Goal: Use online tool/utility: Utilize a website feature to perform a specific function

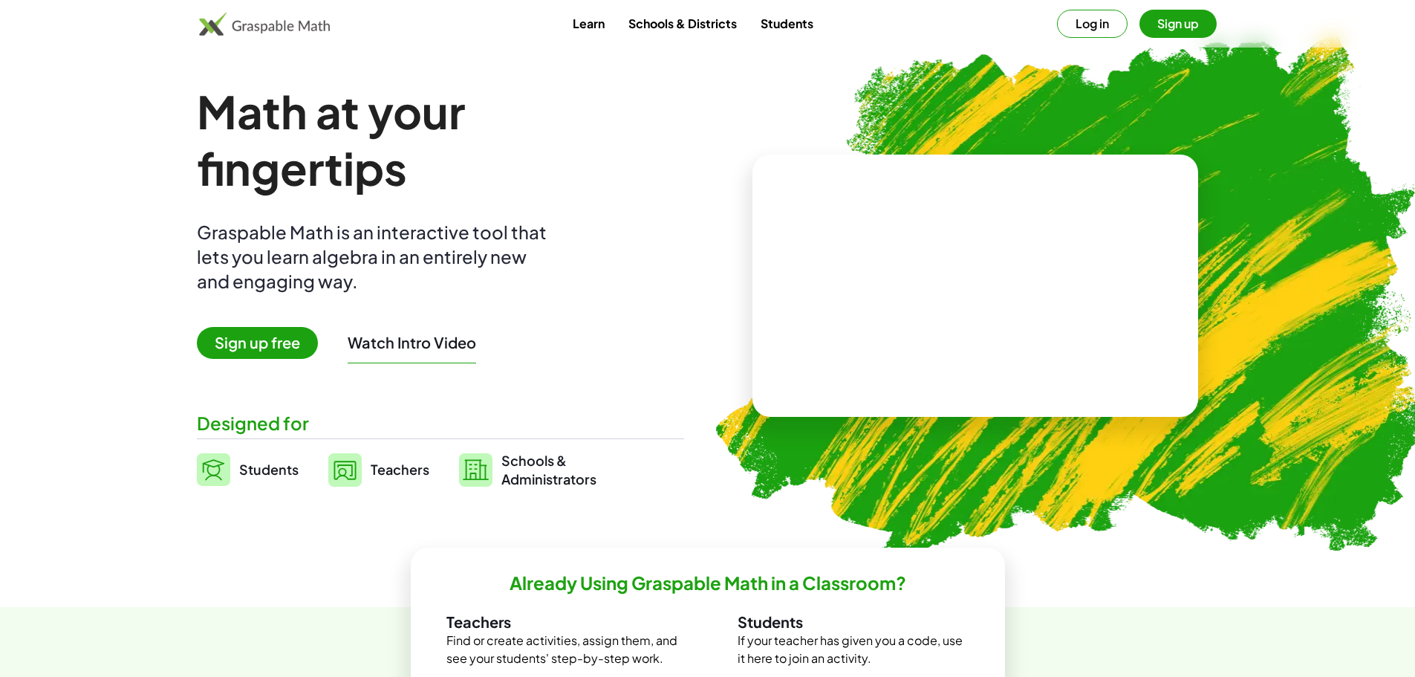
click at [222, 344] on span "Sign up free" at bounding box center [257, 343] width 121 height 32
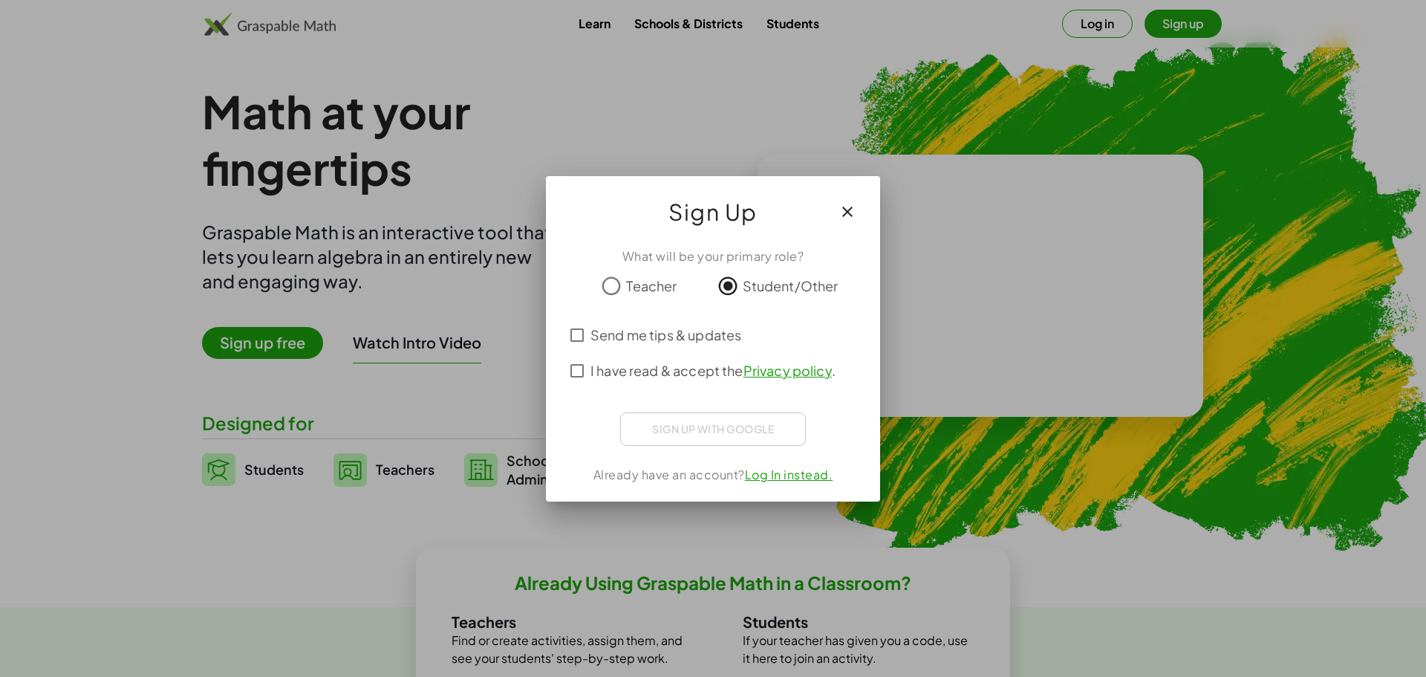
click at [628, 334] on span "Send me tips & updates" at bounding box center [666, 335] width 151 height 20
click at [662, 437] on div "Iniciar sesión con Google Iniciar sesión con Google. Se abre en una pestaña nue…" at bounding box center [713, 427] width 140 height 28
click at [195, 190] on div at bounding box center [713, 338] width 1426 height 677
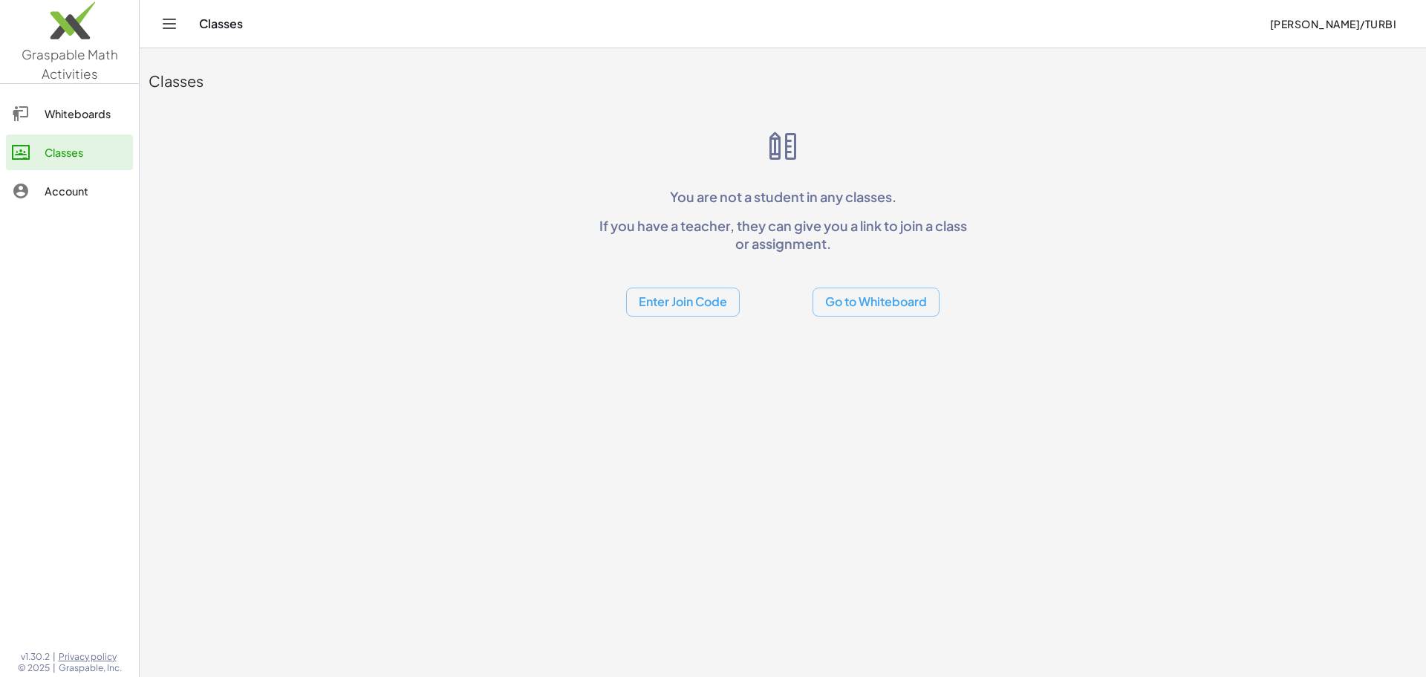
click at [888, 300] on button "Go to Whiteboard" at bounding box center [876, 301] width 127 height 29
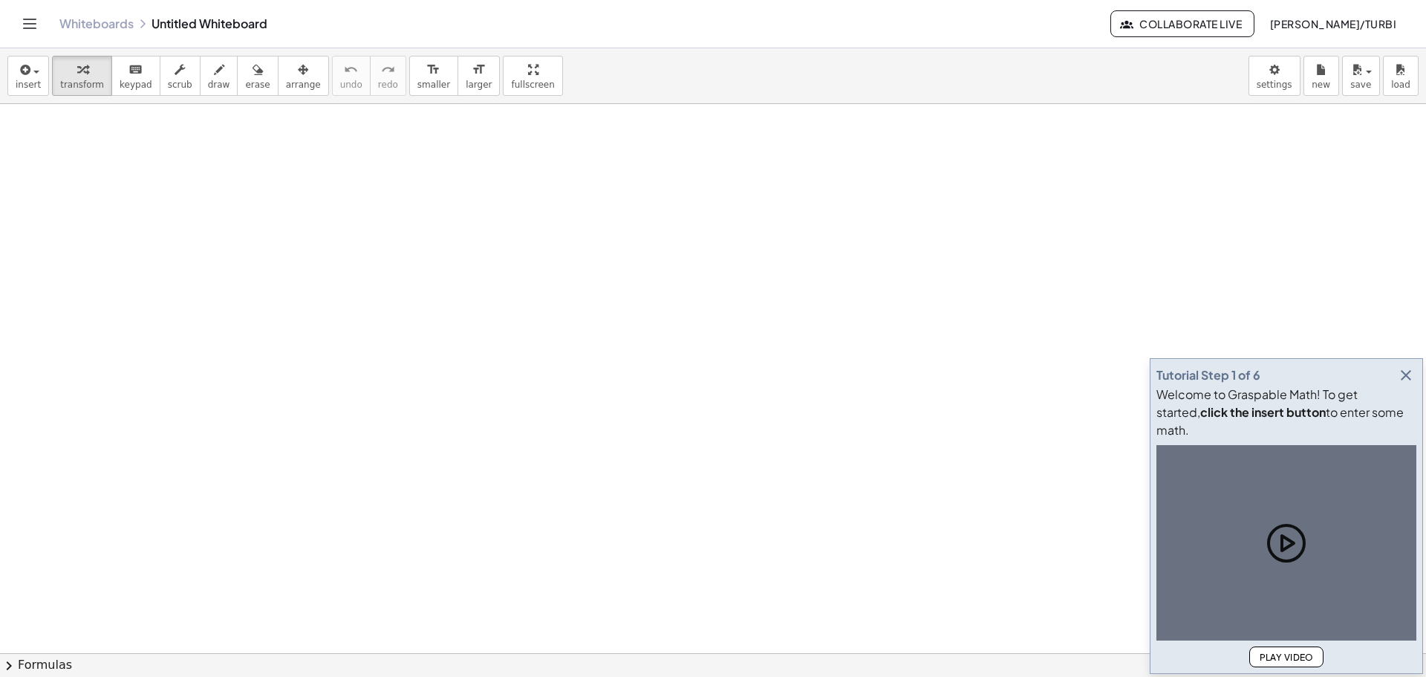
click at [760, 539] on div at bounding box center [713, 653] width 1426 height 1098
click at [0, 0] on span "​" at bounding box center [0, 0] width 0 height 0
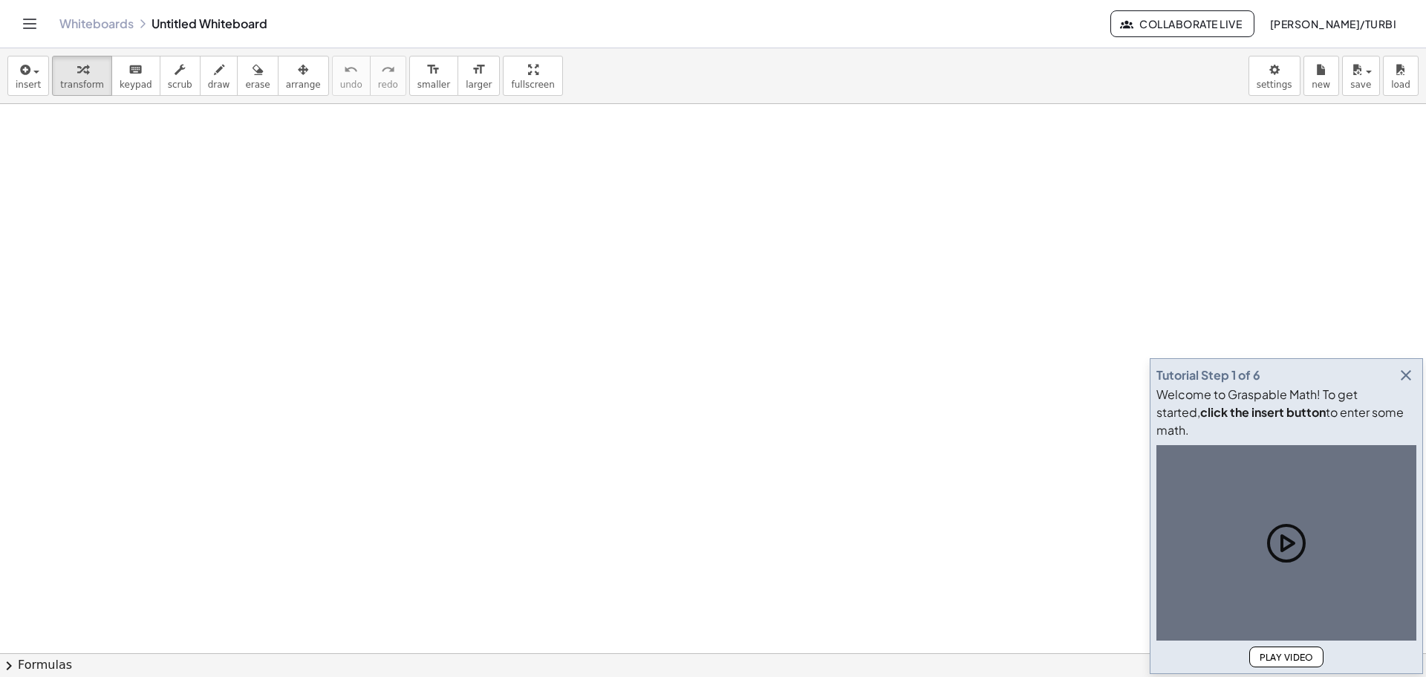
click at [0, 0] on span "​" at bounding box center [0, 0] width 0 height 0
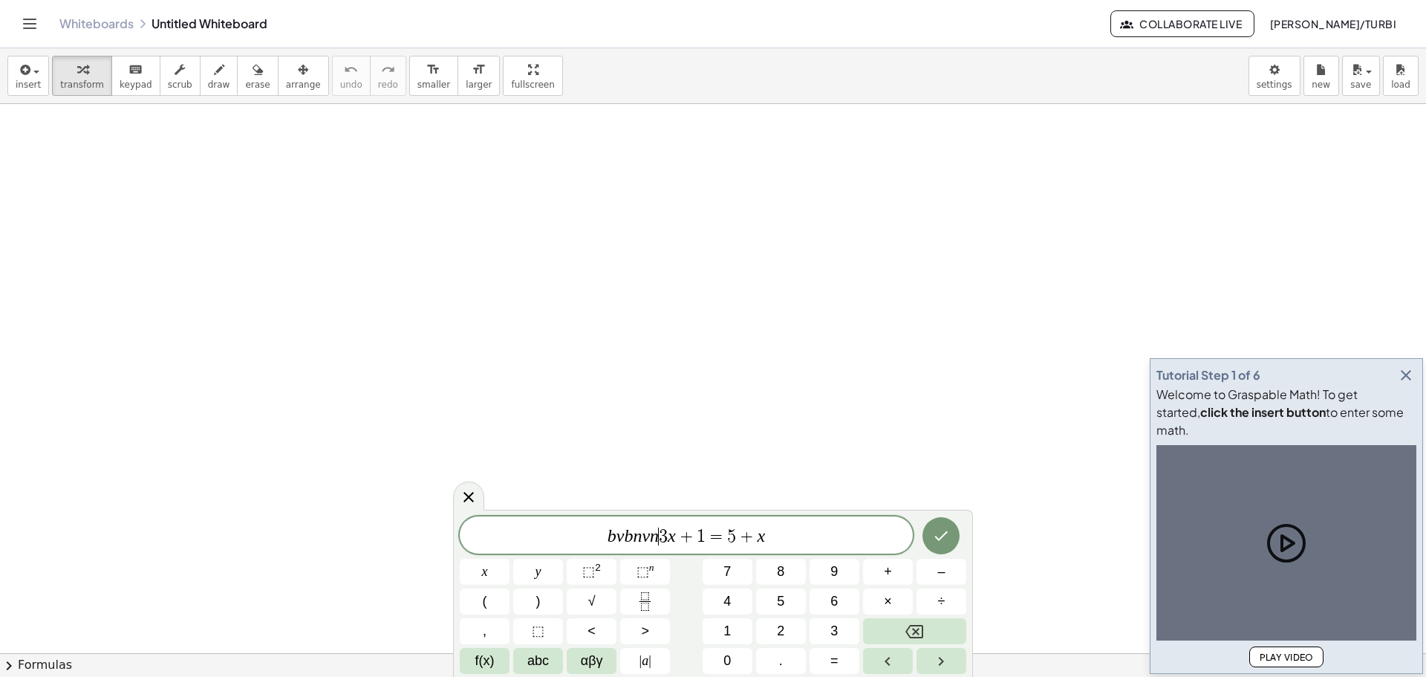
click at [787, 537] on span "b v b n v n ​ 3 x + 1 = 5 + x" at bounding box center [686, 536] width 453 height 21
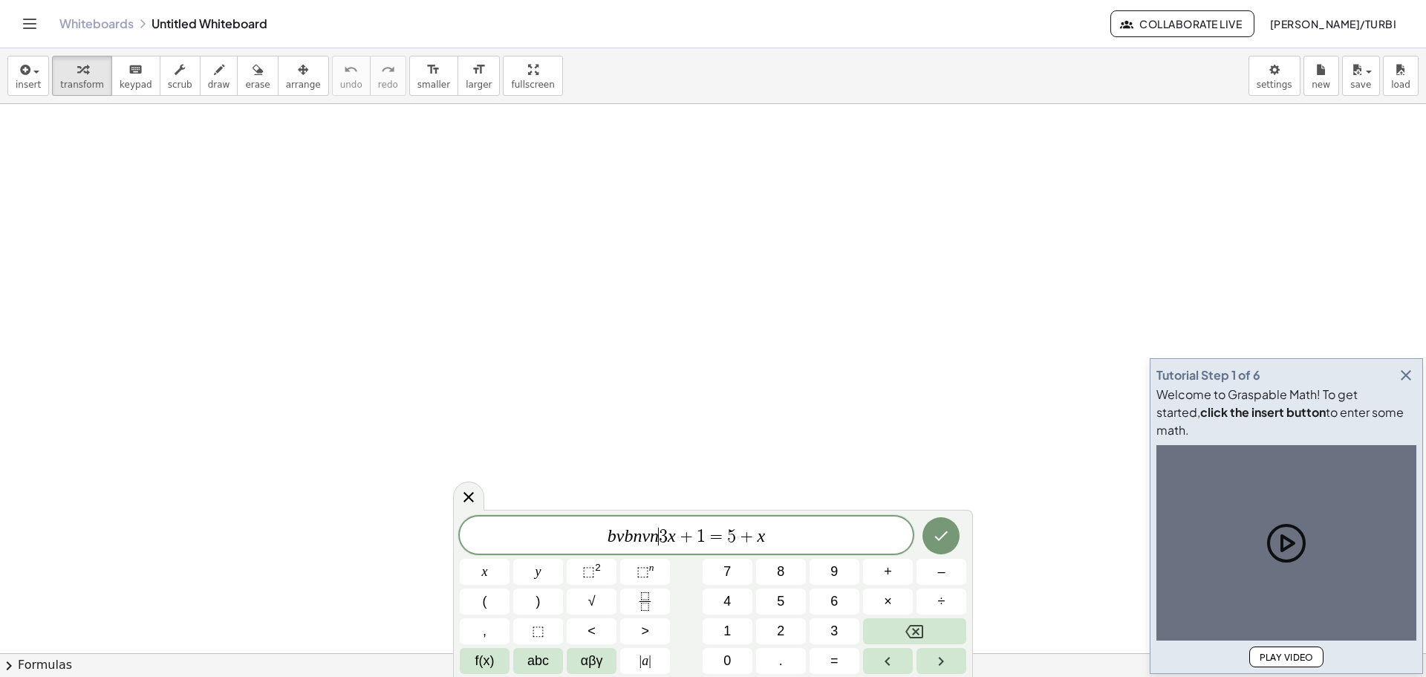
click at [767, 516] on div "b v b n v n ​ 3 x + 1 = 5 + x x y ⬚ 2 ⬚ n 7 8 9 + – ( ) √ 4 5 6 × ÷ , ⬚ < > 1 2…" at bounding box center [713, 593] width 520 height 167
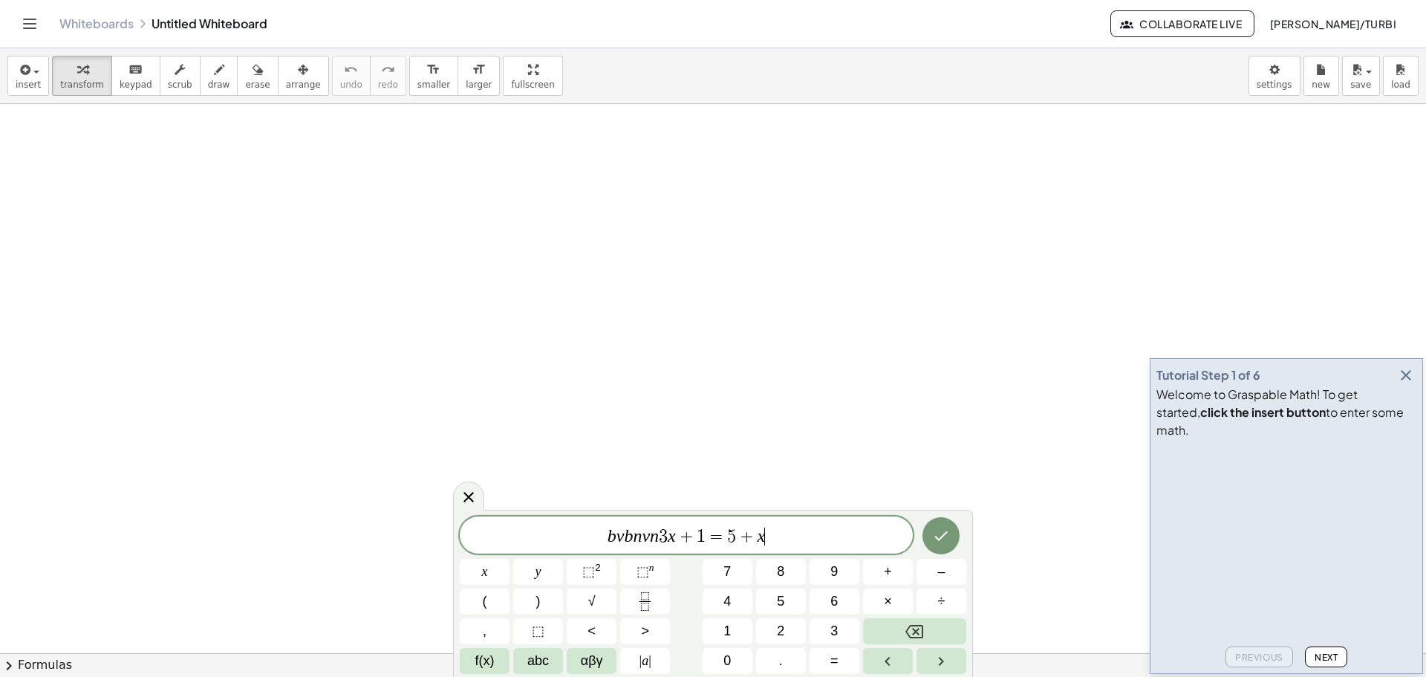
click at [785, 536] on span "b v b n v n 3 x + 1 = 5 + x ​" at bounding box center [686, 536] width 453 height 21
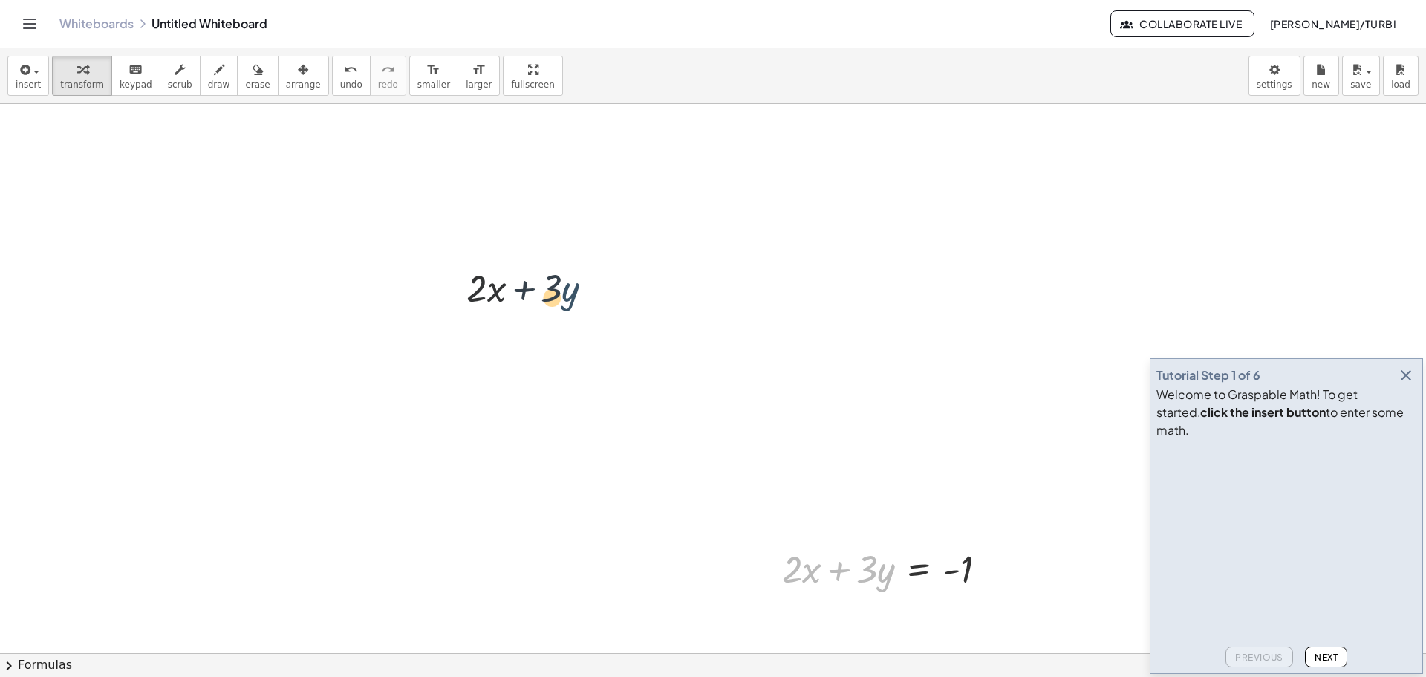
drag, startPoint x: 891, startPoint y: 570, endPoint x: 506, endPoint y: 227, distance: 515.7
click at [506, 227] on div "· y + · 3 + · 2 · x + · 2 · x + · 3 · y = - 1" at bounding box center [713, 653] width 1426 height 1098
drag, startPoint x: 768, startPoint y: 547, endPoint x: 989, endPoint y: 590, distance: 225.4
click at [994, 597] on div at bounding box center [713, 653] width 1426 height 1098
click at [924, 605] on icon at bounding box center [918, 606] width 13 height 13
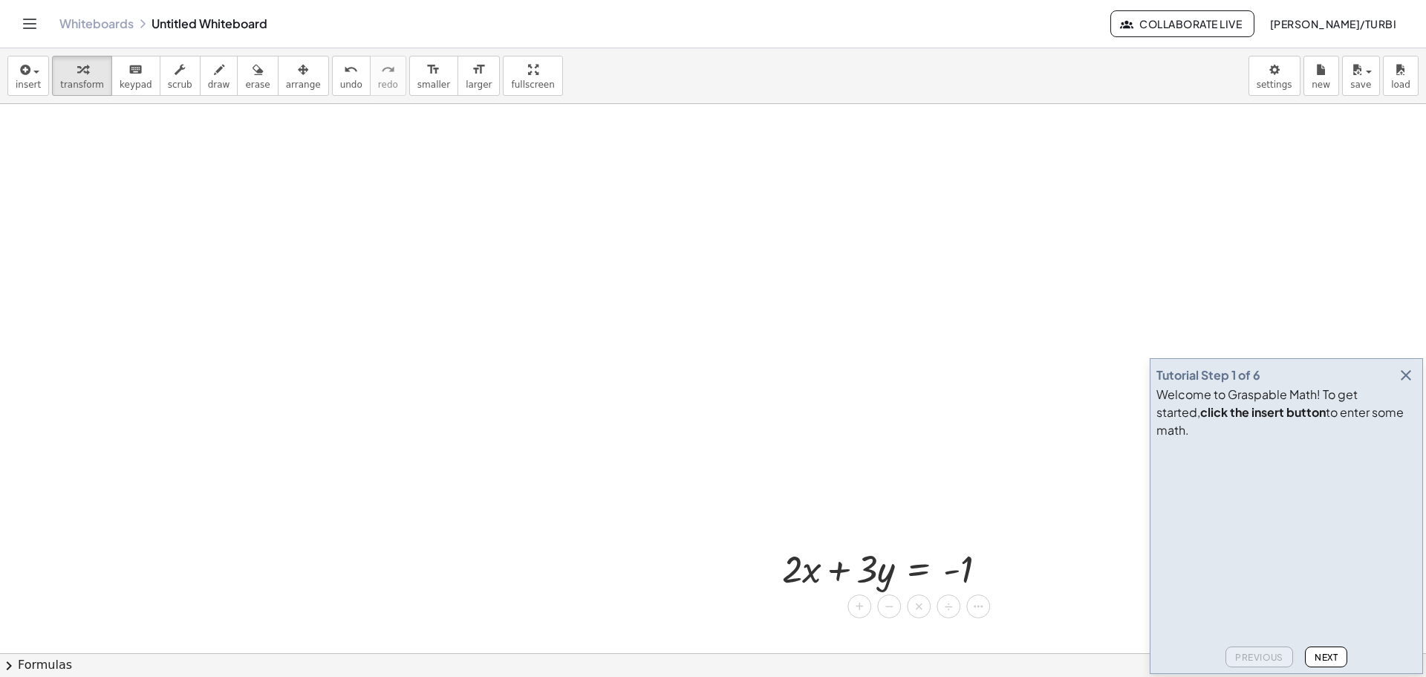
click at [816, 499] on div at bounding box center [713, 653] width 1426 height 1098
drag, startPoint x: 873, startPoint y: 571, endPoint x: 749, endPoint y: 360, distance: 244.7
click at [747, 363] on div "· 3 + · y + · 2 · x + · 2 · x + · 3 · y = - 1" at bounding box center [713, 653] width 1426 height 1098
click at [129, 76] on icon "keyboard" at bounding box center [136, 70] width 14 height 18
click at [1329, 651] on span "Next" at bounding box center [1326, 656] width 23 height 11
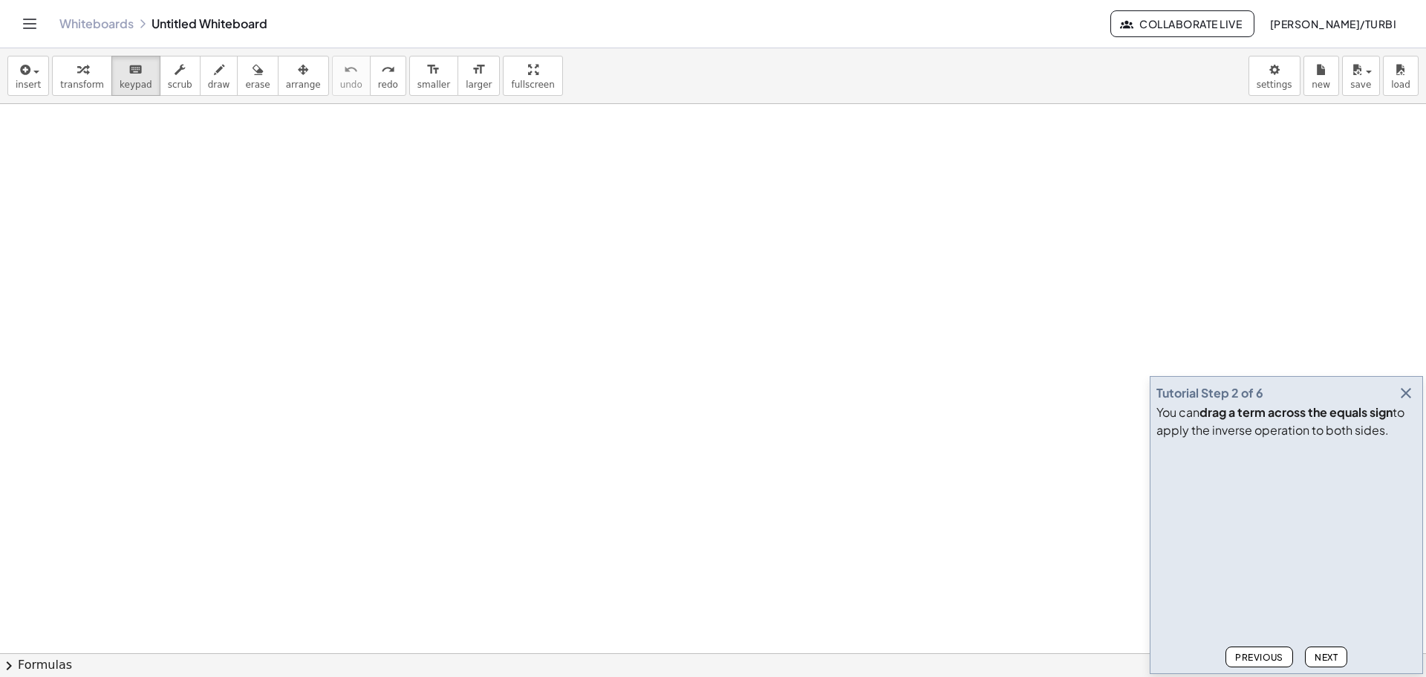
click at [1329, 651] on span "Next" at bounding box center [1326, 656] width 23 height 11
click at [1402, 384] on icon "button" at bounding box center [1406, 393] width 18 height 18
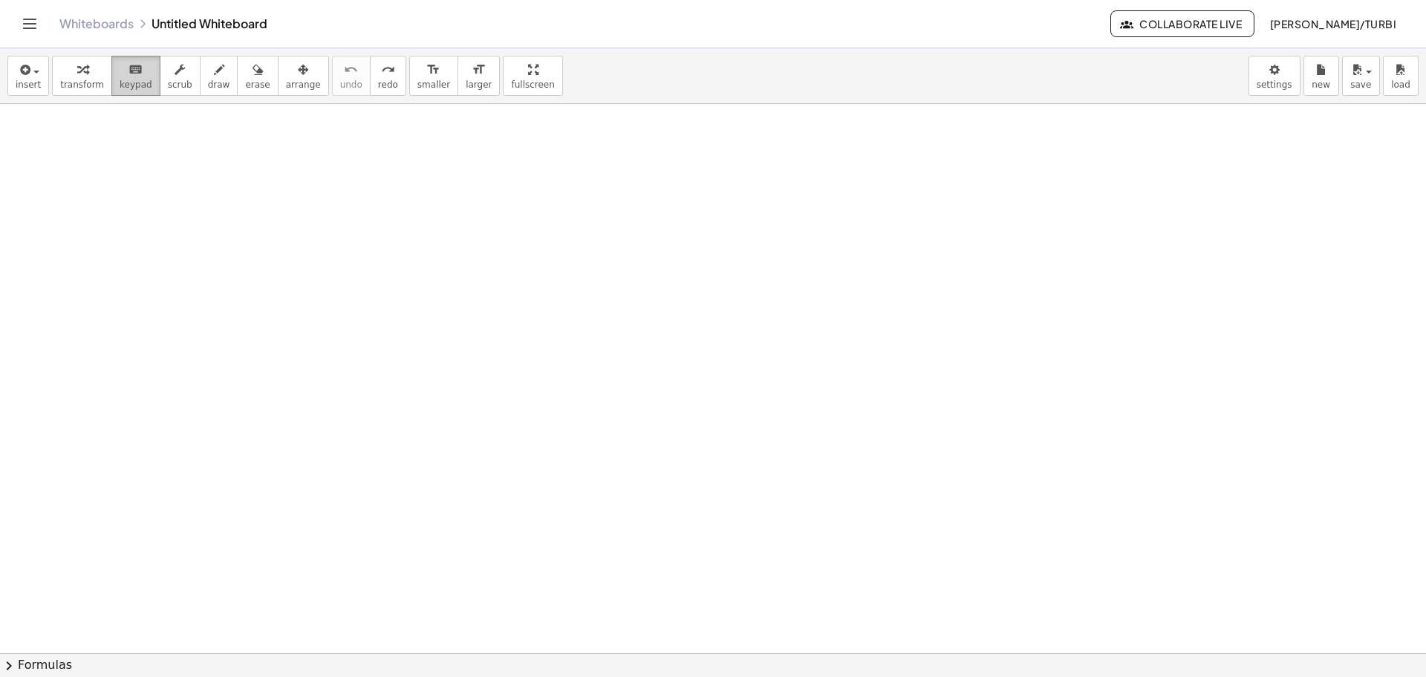
click at [129, 72] on icon "keyboard" at bounding box center [136, 70] width 14 height 18
click at [129, 73] on icon "keyboard" at bounding box center [136, 70] width 14 height 18
click at [33, 72] on span "button" at bounding box center [36, 72] width 6 height 3
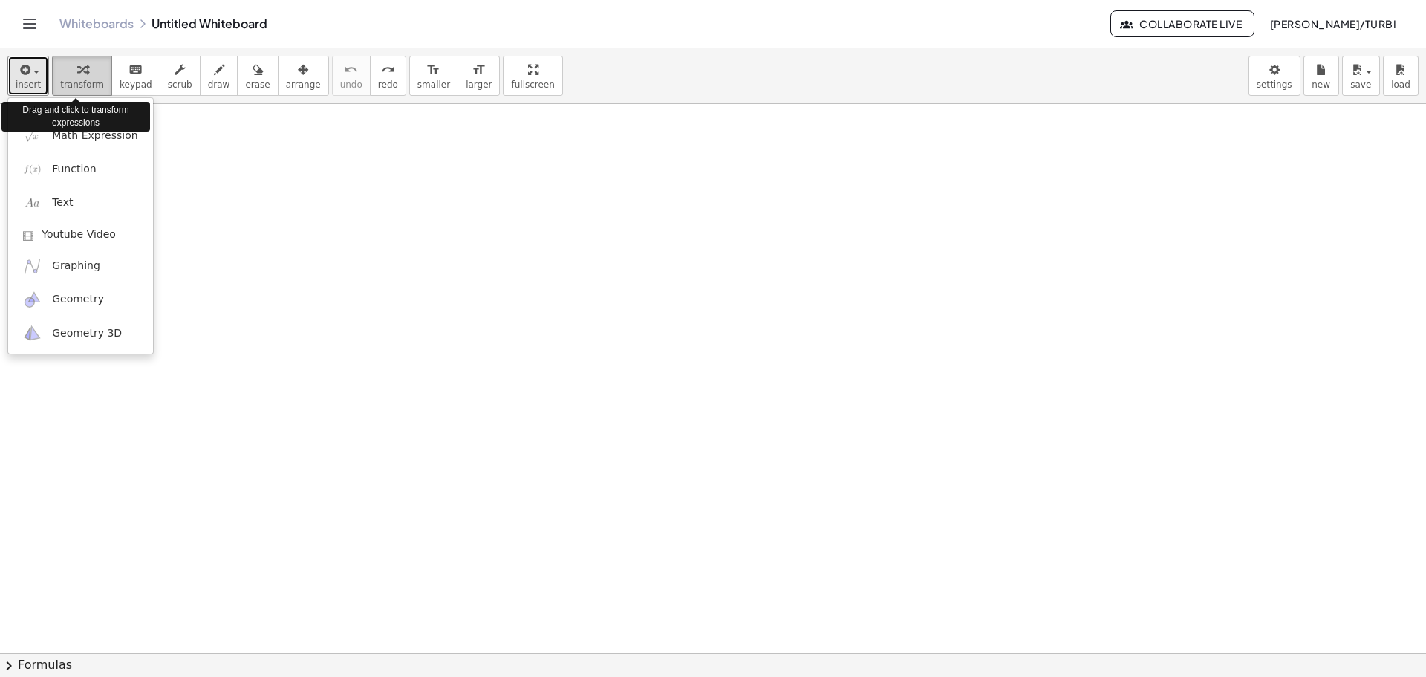
click at [77, 70] on icon "button" at bounding box center [82, 70] width 10 height 18
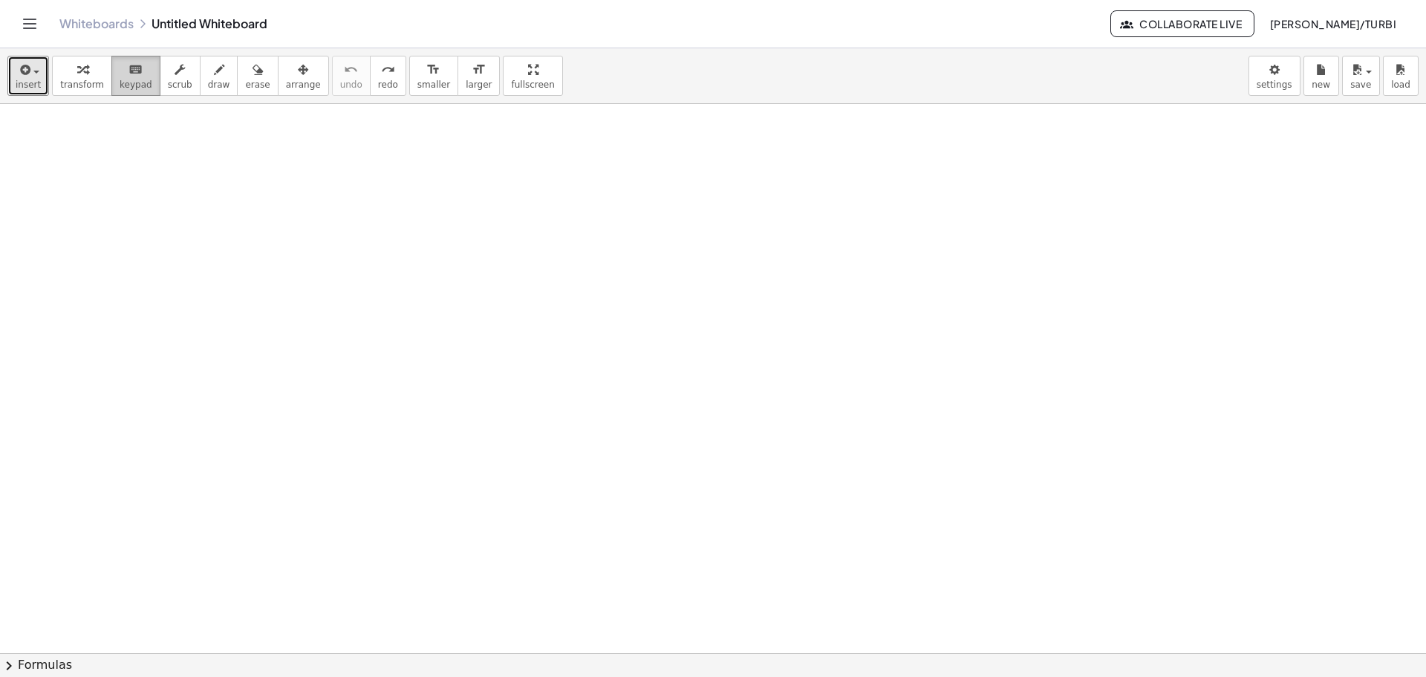
click at [129, 74] on icon "keyboard" at bounding box center [136, 70] width 14 height 18
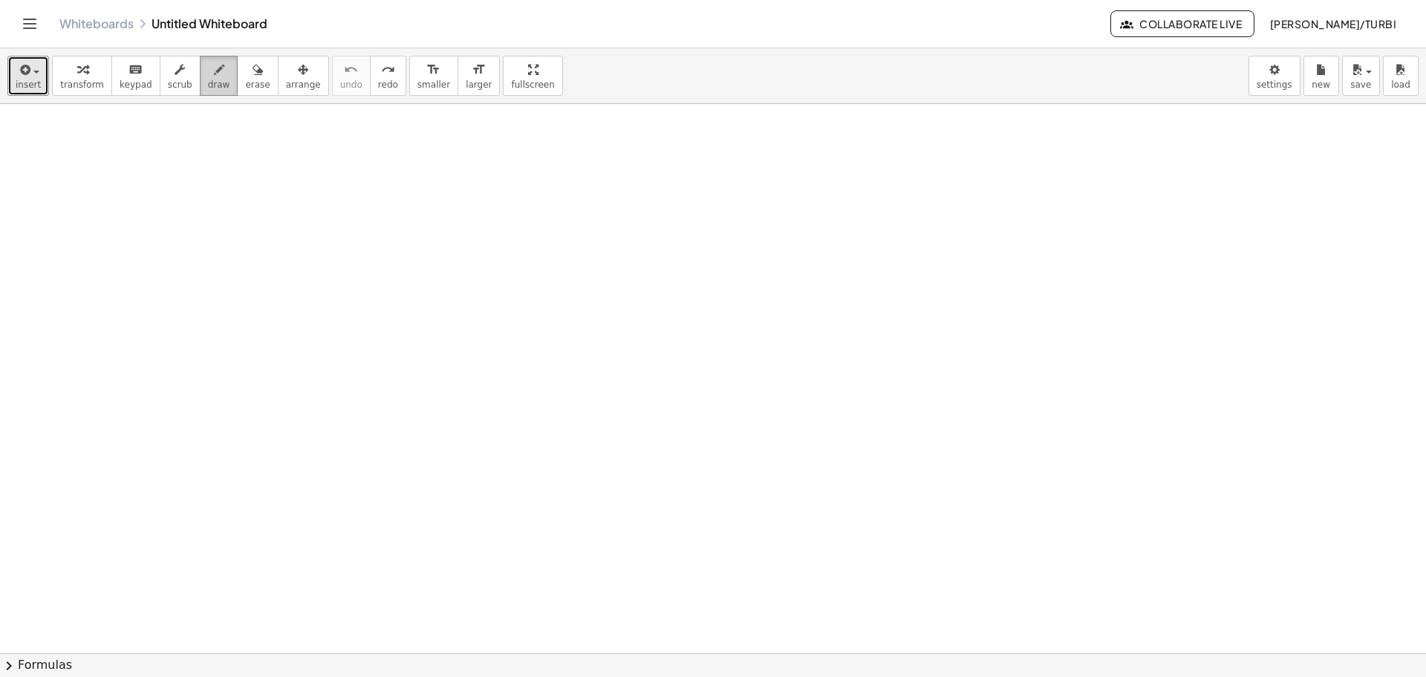
click at [214, 72] on icon "button" at bounding box center [219, 70] width 10 height 18
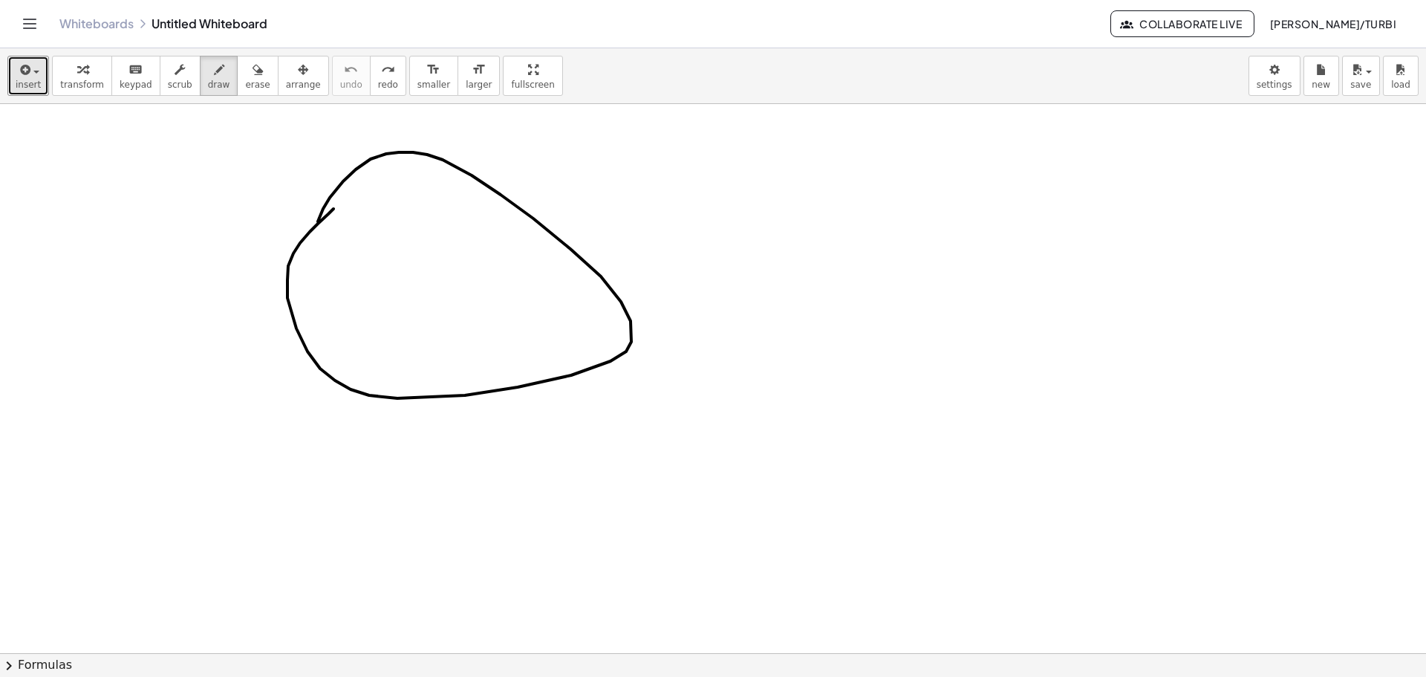
drag, startPoint x: 334, startPoint y: 209, endPoint x: 324, endPoint y: 268, distance: 60.2
click at [314, 253] on div at bounding box center [713, 653] width 1426 height 1098
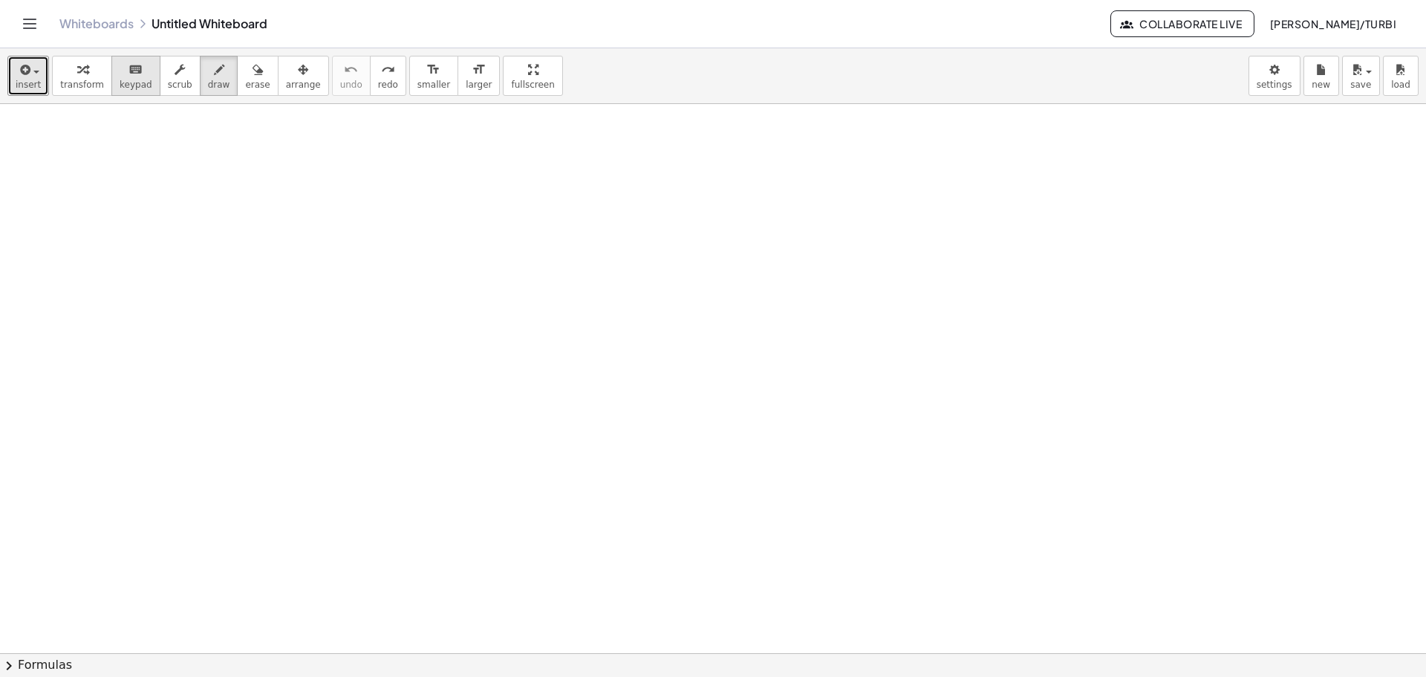
click at [129, 76] on icon "keyboard" at bounding box center [136, 70] width 14 height 18
click at [272, 254] on div at bounding box center [713, 653] width 1426 height 1098
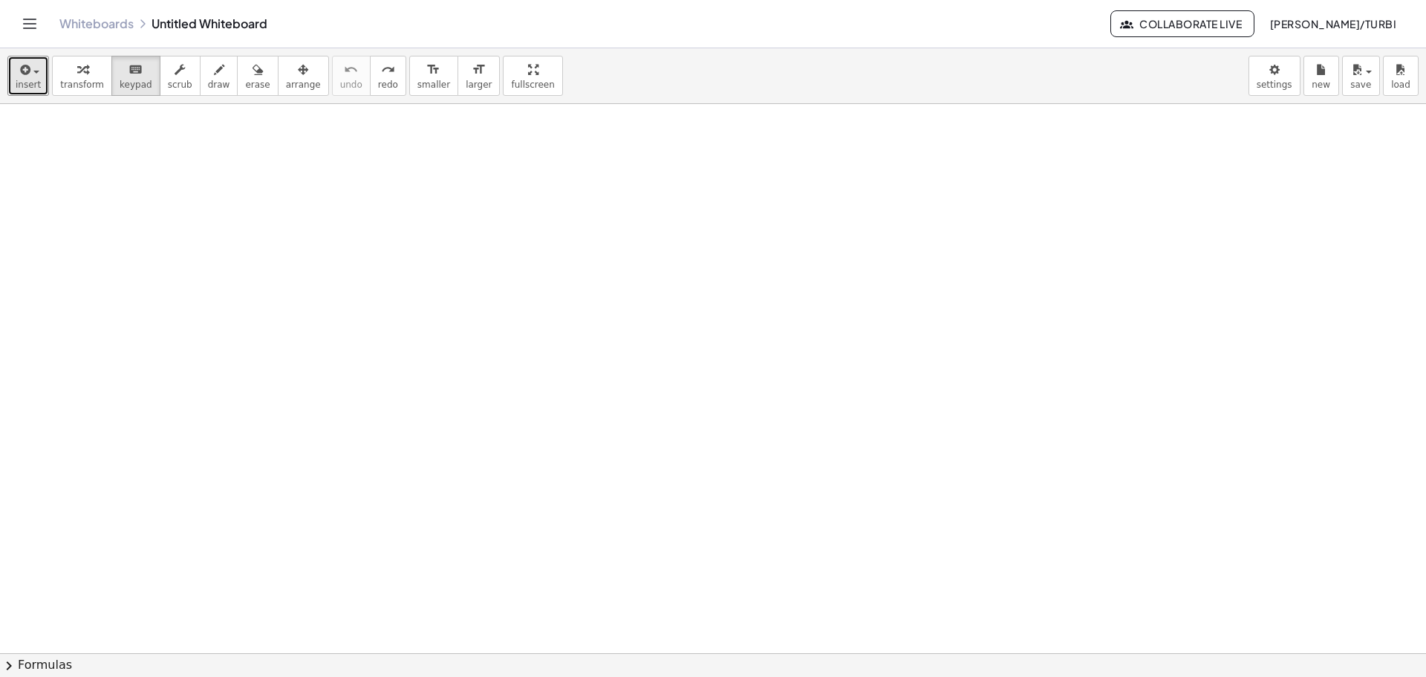
click at [366, 417] on div at bounding box center [713, 653] width 1426 height 1098
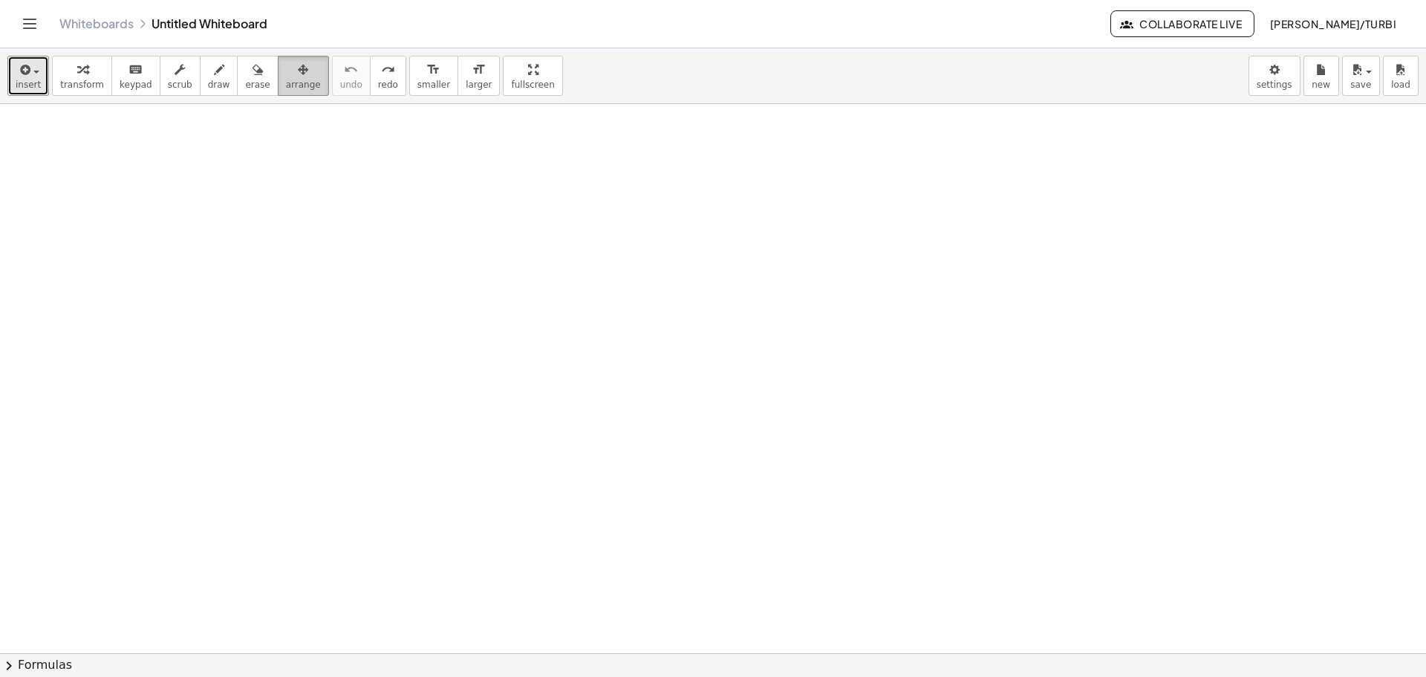
drag, startPoint x: 274, startPoint y: 77, endPoint x: 278, endPoint y: 90, distance: 13.2
click at [278, 89] on button "arrange" at bounding box center [303, 76] width 51 height 40
drag, startPoint x: 241, startPoint y: 254, endPoint x: 609, endPoint y: 312, distance: 373.0
click at [633, 334] on div at bounding box center [713, 653] width 1426 height 1098
click at [141, 86] on button "keyboard keypad" at bounding box center [135, 76] width 49 height 40
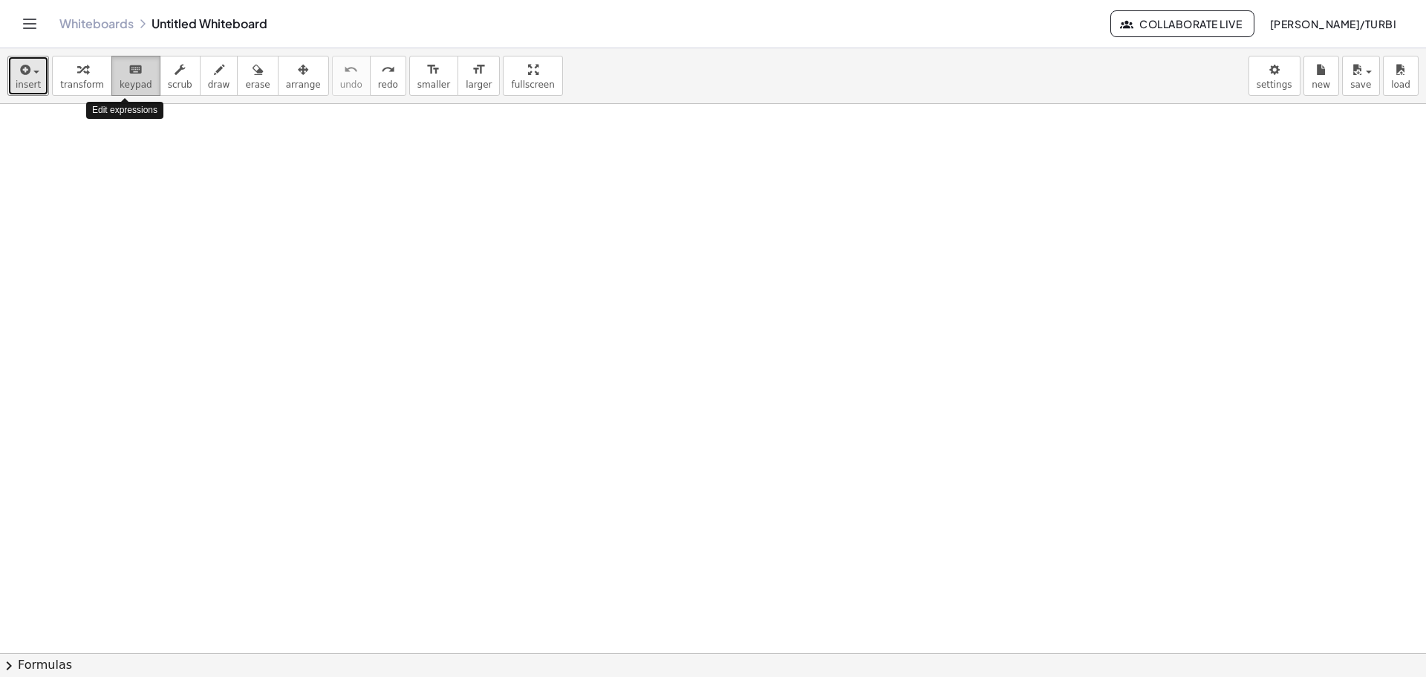
click at [141, 86] on button "keyboard keypad" at bounding box center [135, 76] width 49 height 40
click at [286, 81] on span "arrange" at bounding box center [303, 84] width 35 height 10
click at [472, 65] on icon "format_size" at bounding box center [479, 70] width 14 height 18
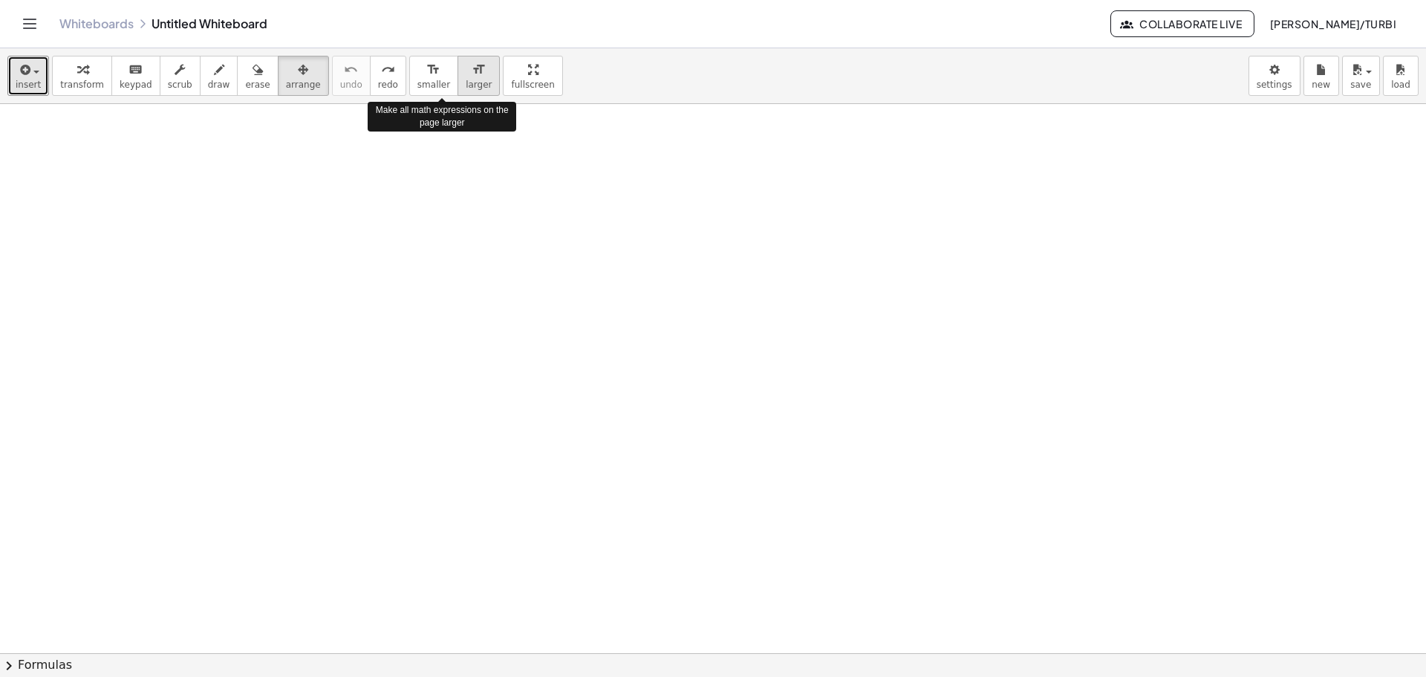
click at [472, 65] on icon "format_size" at bounding box center [479, 70] width 14 height 18
drag, startPoint x: 331, startPoint y: 210, endPoint x: 424, endPoint y: 219, distance: 94.0
click at [706, 304] on div at bounding box center [713, 653] width 1426 height 1098
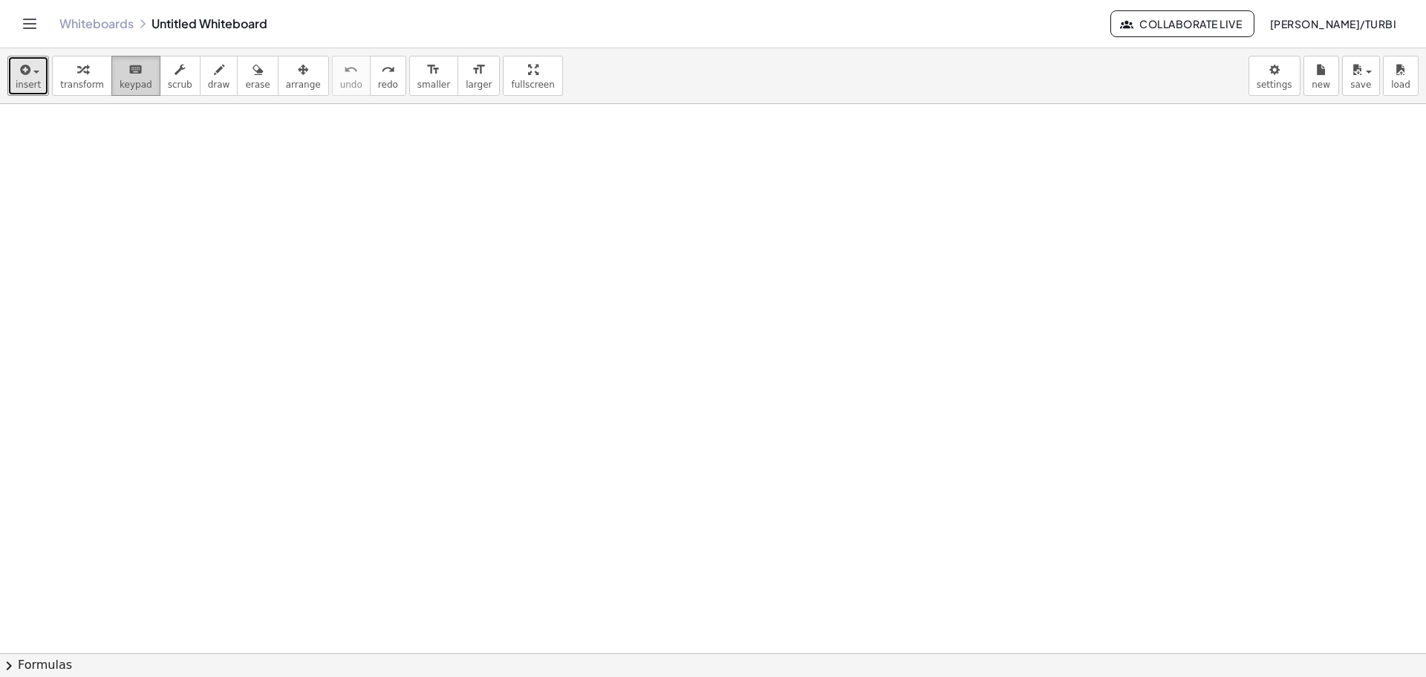
click at [120, 81] on span "keypad" at bounding box center [136, 84] width 33 height 10
drag, startPoint x: 63, startPoint y: 155, endPoint x: 638, endPoint y: 432, distance: 638.2
click at [629, 435] on div at bounding box center [713, 653] width 1426 height 1098
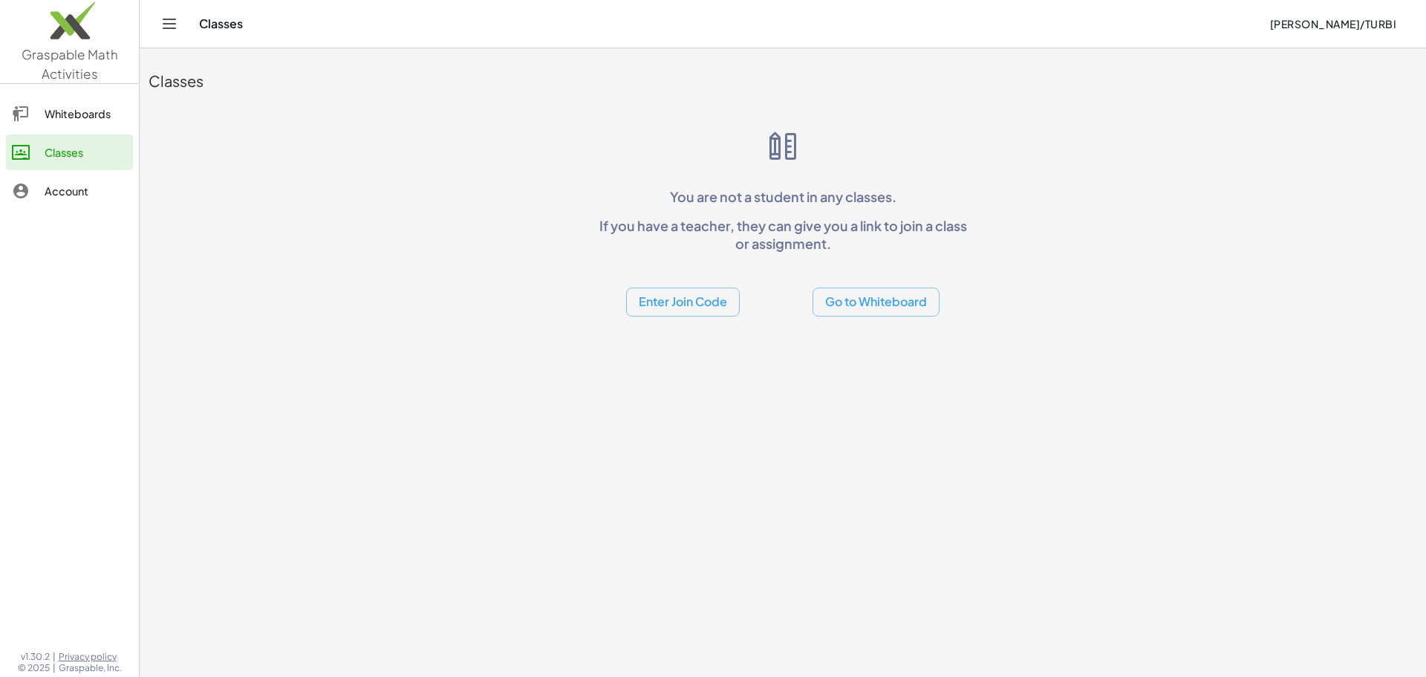
click at [848, 300] on button "Go to Whiteboard" at bounding box center [876, 301] width 127 height 29
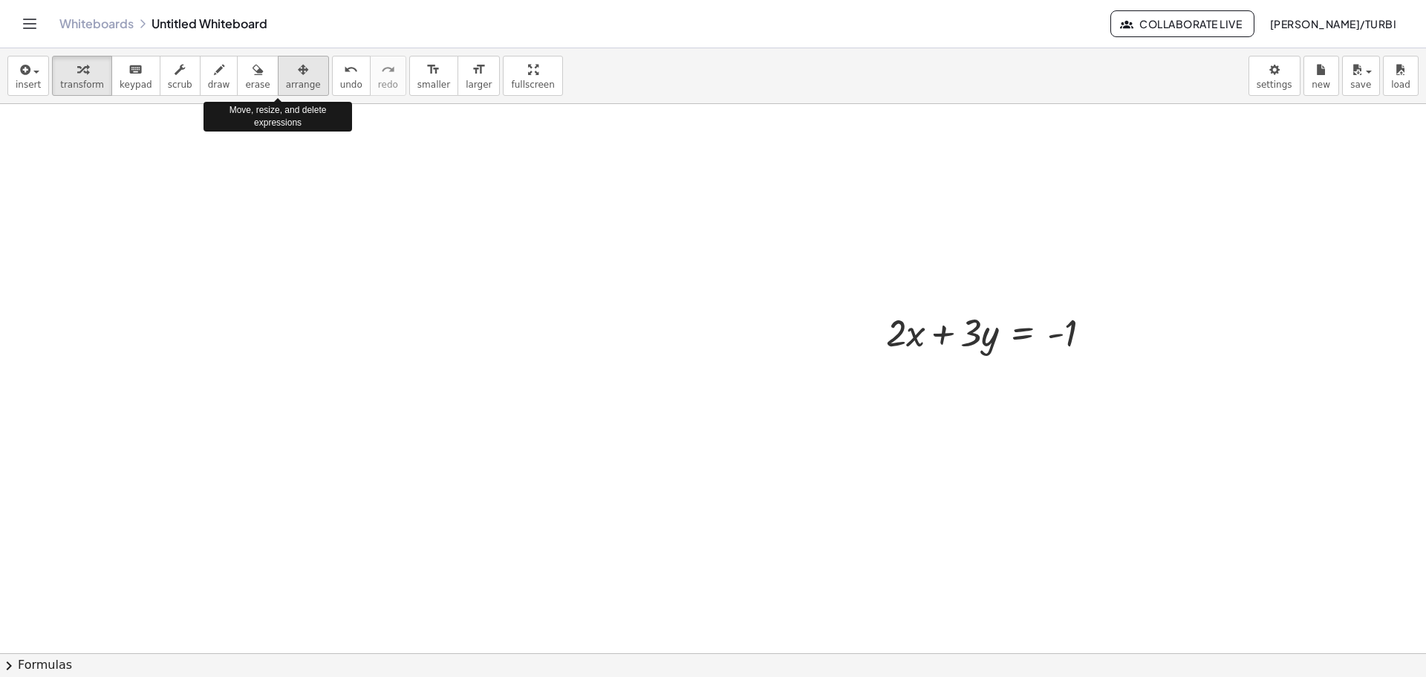
click at [286, 82] on span "arrange" at bounding box center [303, 84] width 35 height 10
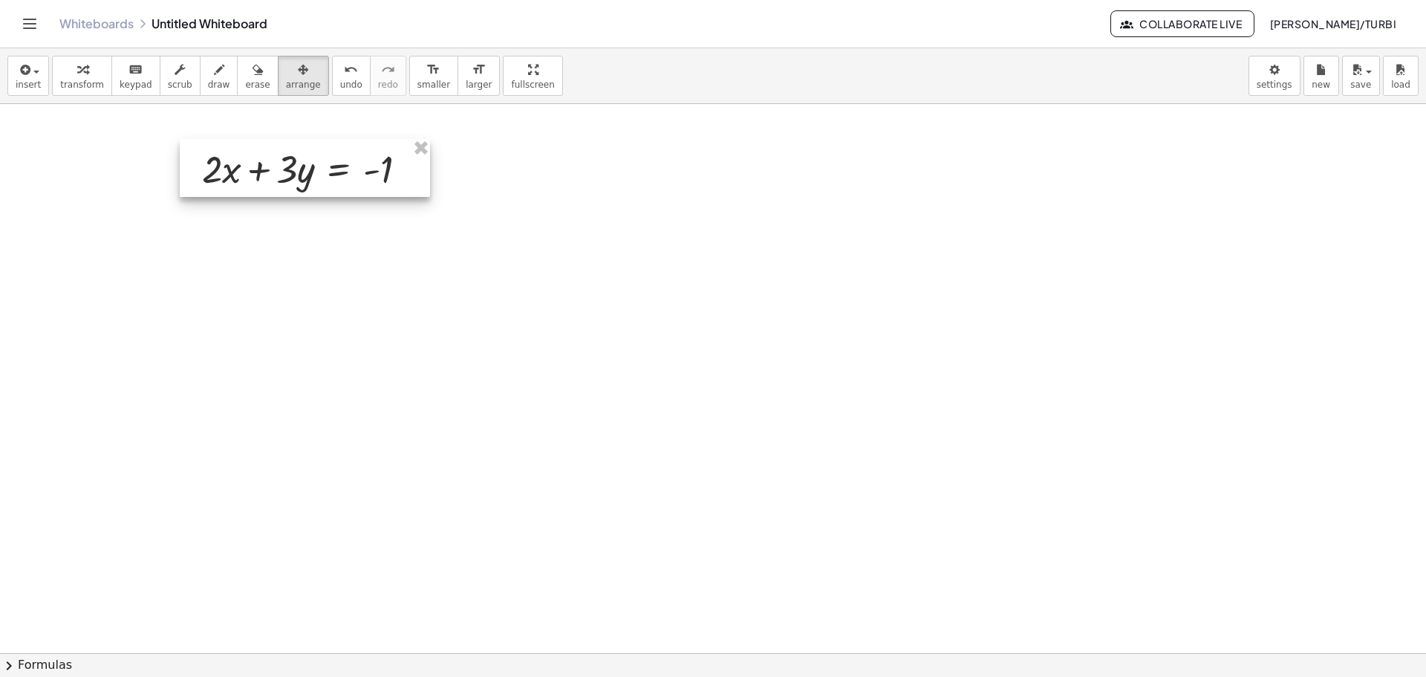
drag, startPoint x: 910, startPoint y: 316, endPoint x: 227, endPoint y: 153, distance: 702.7
click at [227, 153] on div at bounding box center [305, 168] width 250 height 58
click at [341, 307] on div at bounding box center [713, 653] width 1426 height 1098
click at [640, 325] on div at bounding box center [713, 653] width 1426 height 1098
click at [725, 212] on div at bounding box center [713, 653] width 1426 height 1098
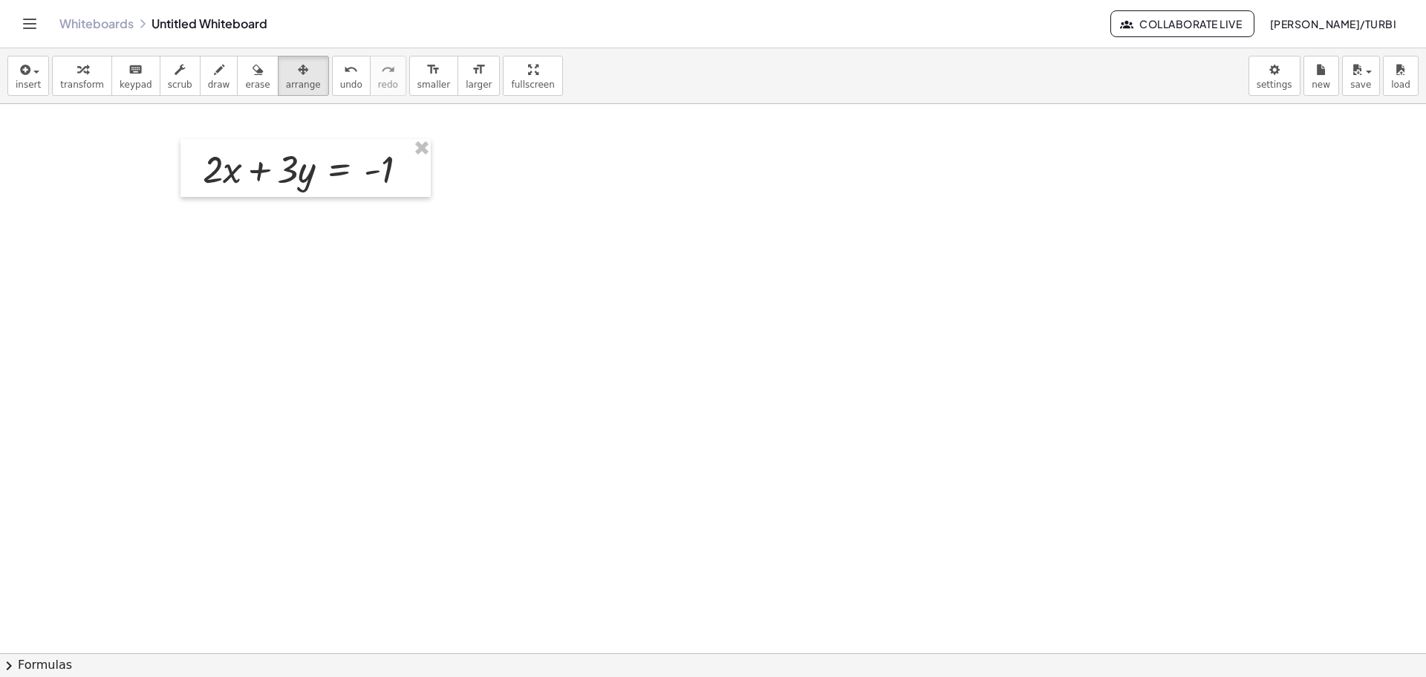
click at [725, 212] on div at bounding box center [713, 653] width 1426 height 1098
click at [292, 82] on span "arrange" at bounding box center [303, 84] width 35 height 10
click at [129, 77] on icon "keyboard" at bounding box center [136, 70] width 14 height 18
click at [124, 77] on button "keyboard keypad" at bounding box center [135, 76] width 49 height 40
click at [236, 177] on div at bounding box center [222, 169] width 39 height 43
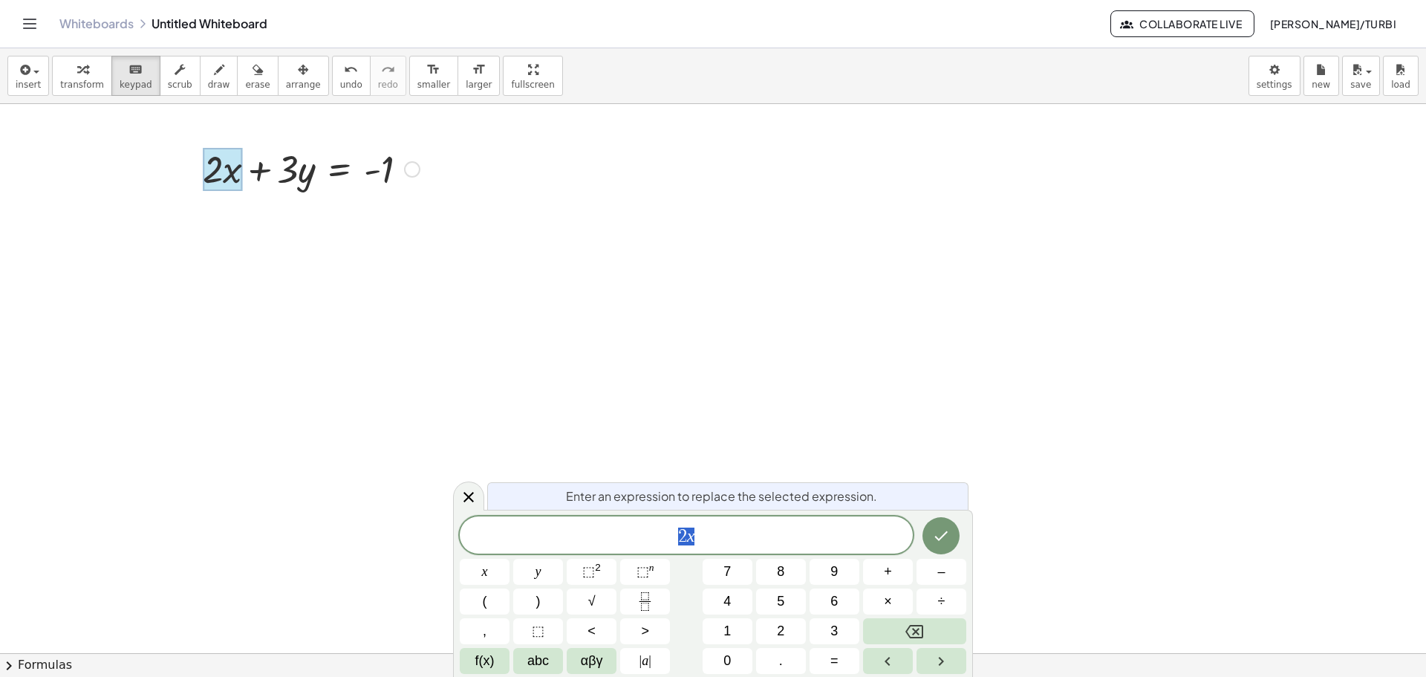
click at [712, 545] on span "2 x" at bounding box center [686, 536] width 453 height 21
click at [713, 542] on span "2 x ​" at bounding box center [686, 536] width 453 height 21
drag, startPoint x: 578, startPoint y: 449, endPoint x: 187, endPoint y: 220, distance: 453.2
click at [575, 446] on div at bounding box center [713, 653] width 1426 height 1098
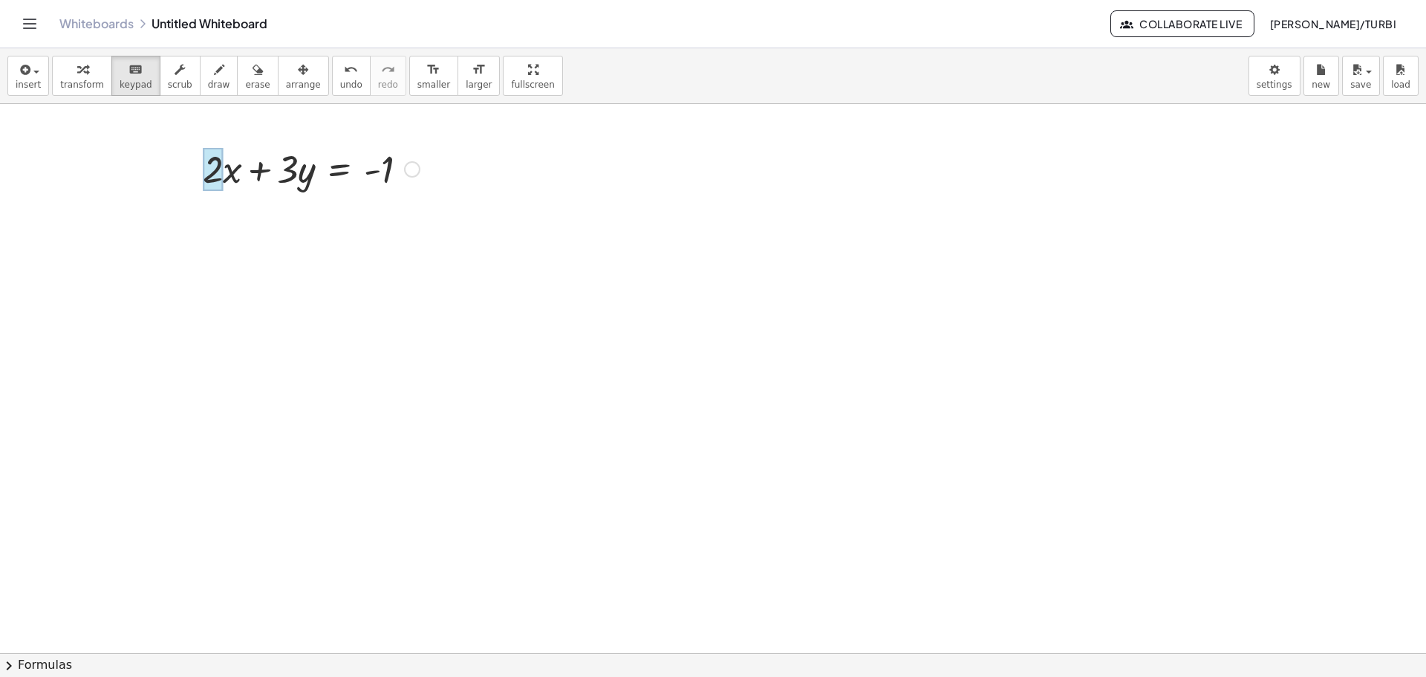
click at [218, 163] on div at bounding box center [213, 169] width 20 height 43
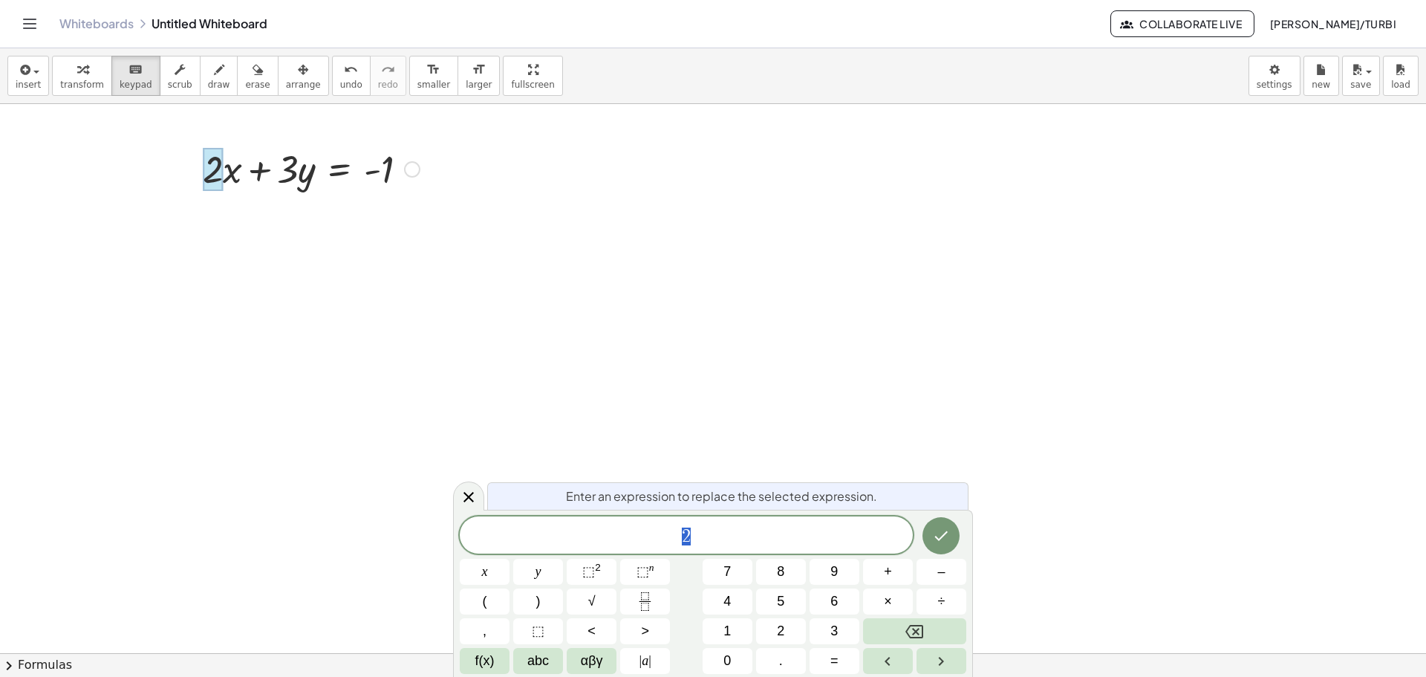
click at [163, 196] on div at bounding box center [713, 653] width 1426 height 1098
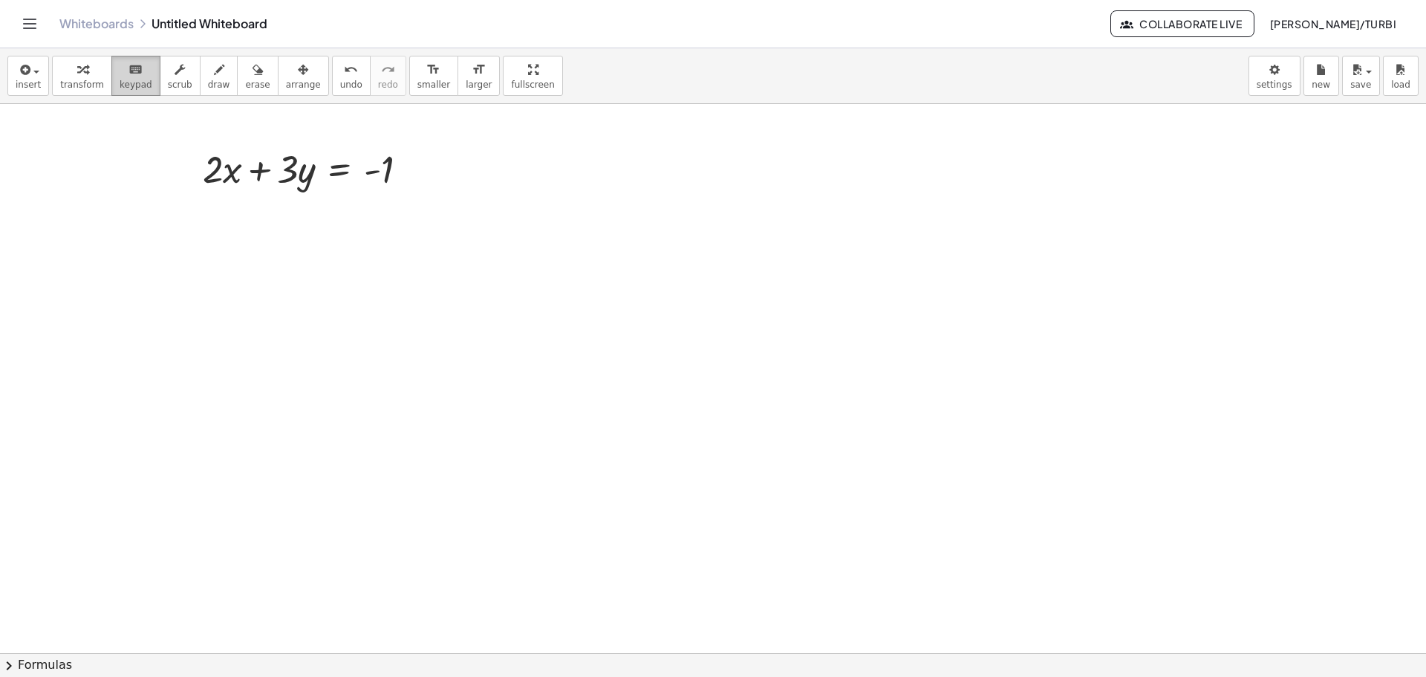
click at [126, 79] on span "keypad" at bounding box center [136, 84] width 33 height 10
drag, startPoint x: 213, startPoint y: 254, endPoint x: 446, endPoint y: 311, distance: 239.3
click at [443, 311] on div at bounding box center [713, 653] width 1426 height 1098
click at [35, 85] on span "insert" at bounding box center [28, 84] width 25 height 10
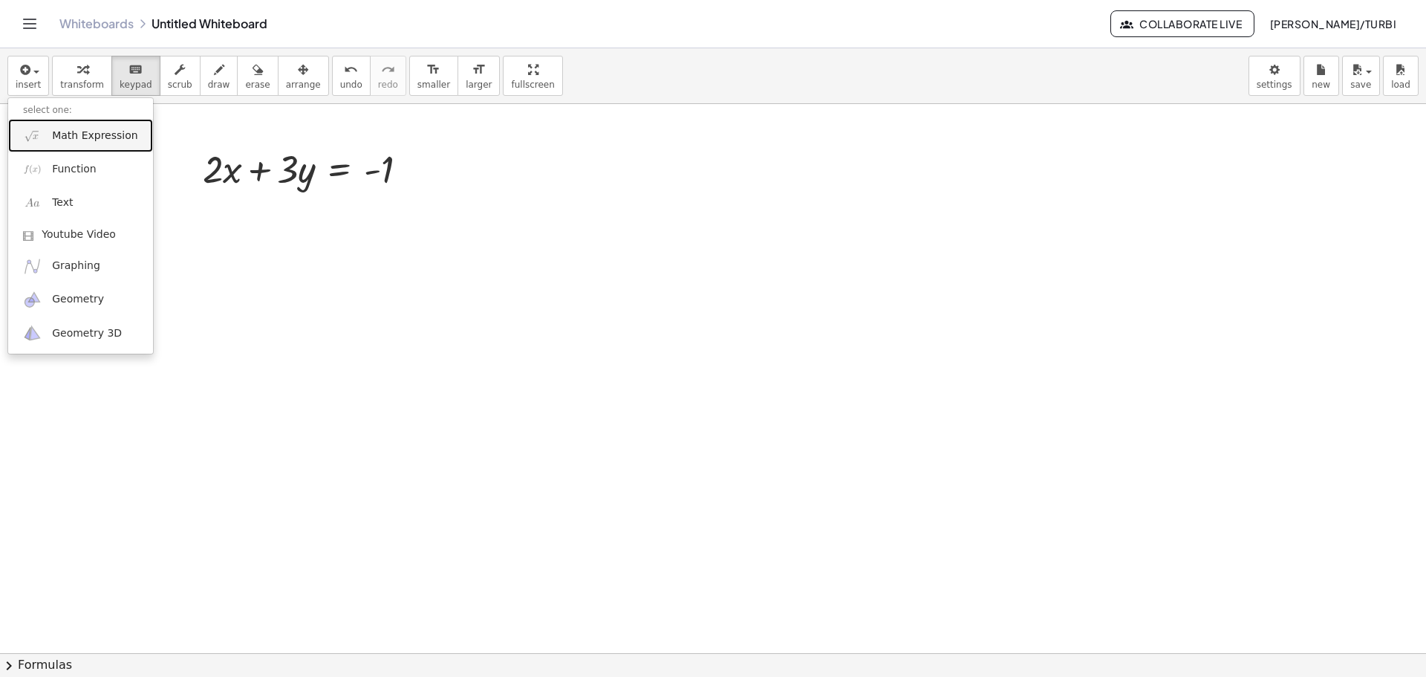
click at [84, 133] on span "Math Expression" at bounding box center [94, 136] width 85 height 15
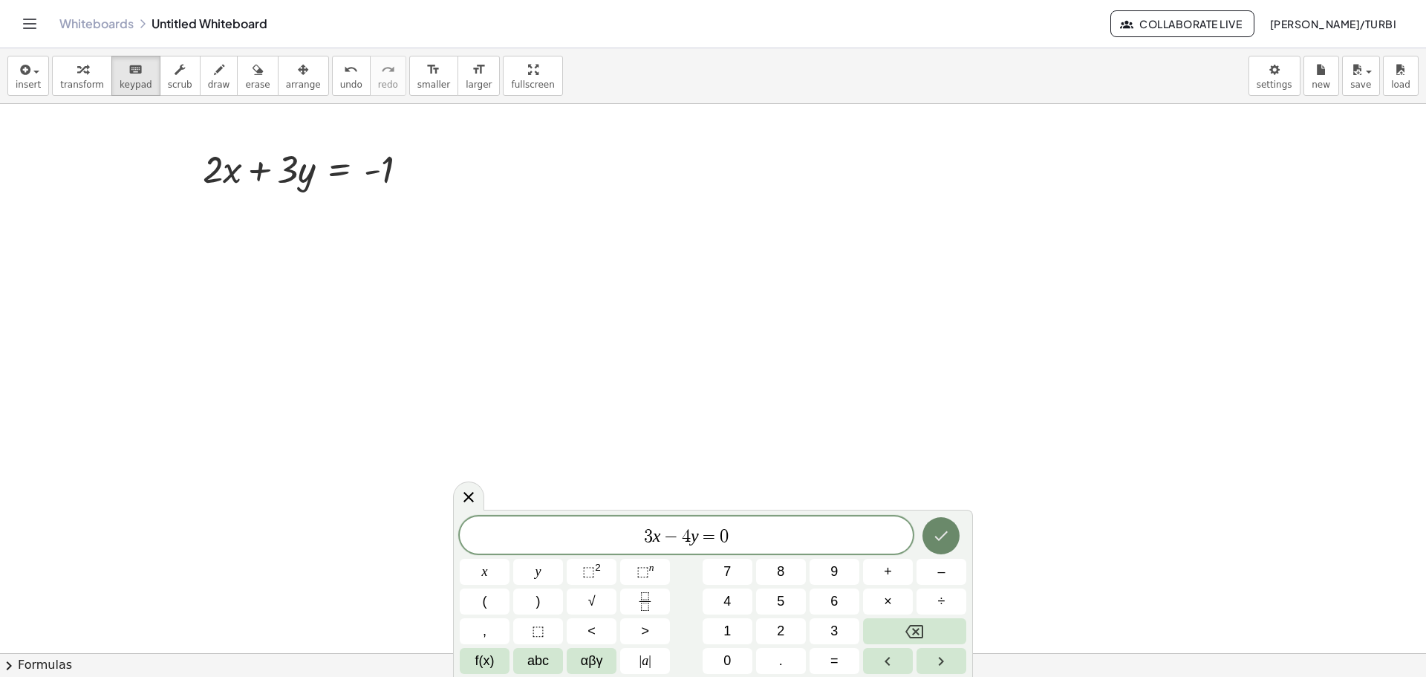
click at [938, 545] on button "Done" at bounding box center [941, 535] width 37 height 37
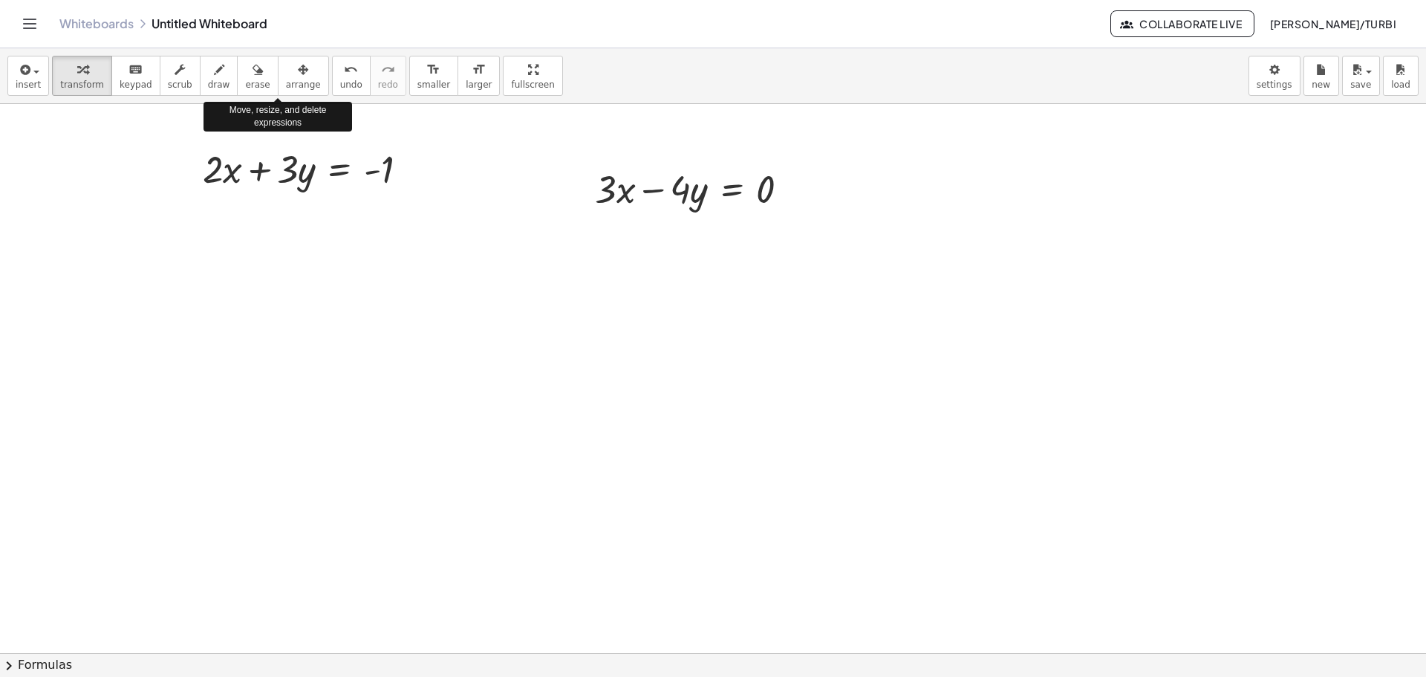
click at [286, 82] on span "arrange" at bounding box center [303, 84] width 35 height 10
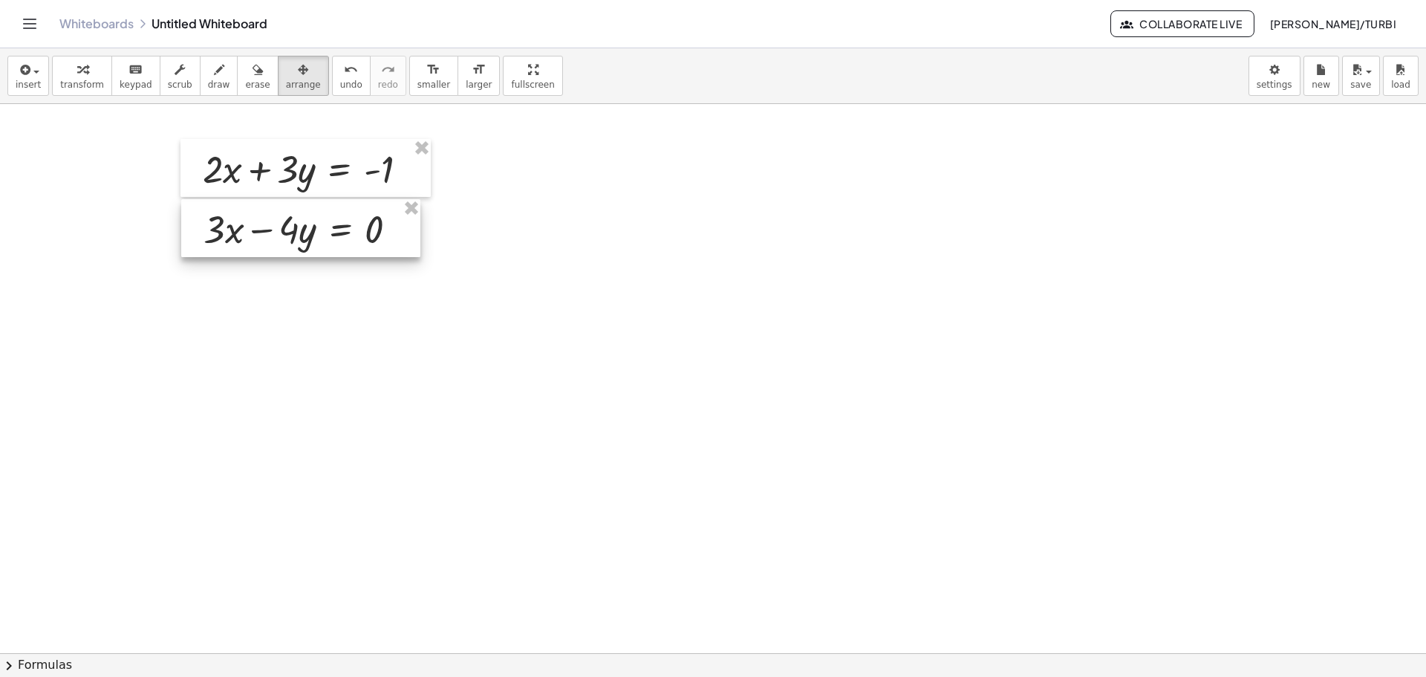
drag, startPoint x: 657, startPoint y: 173, endPoint x: 265, endPoint y: 214, distance: 393.6
click at [265, 214] on div at bounding box center [300, 228] width 239 height 58
click at [286, 335] on div at bounding box center [713, 653] width 1426 height 1098
click at [292, 331] on div at bounding box center [713, 653] width 1426 height 1098
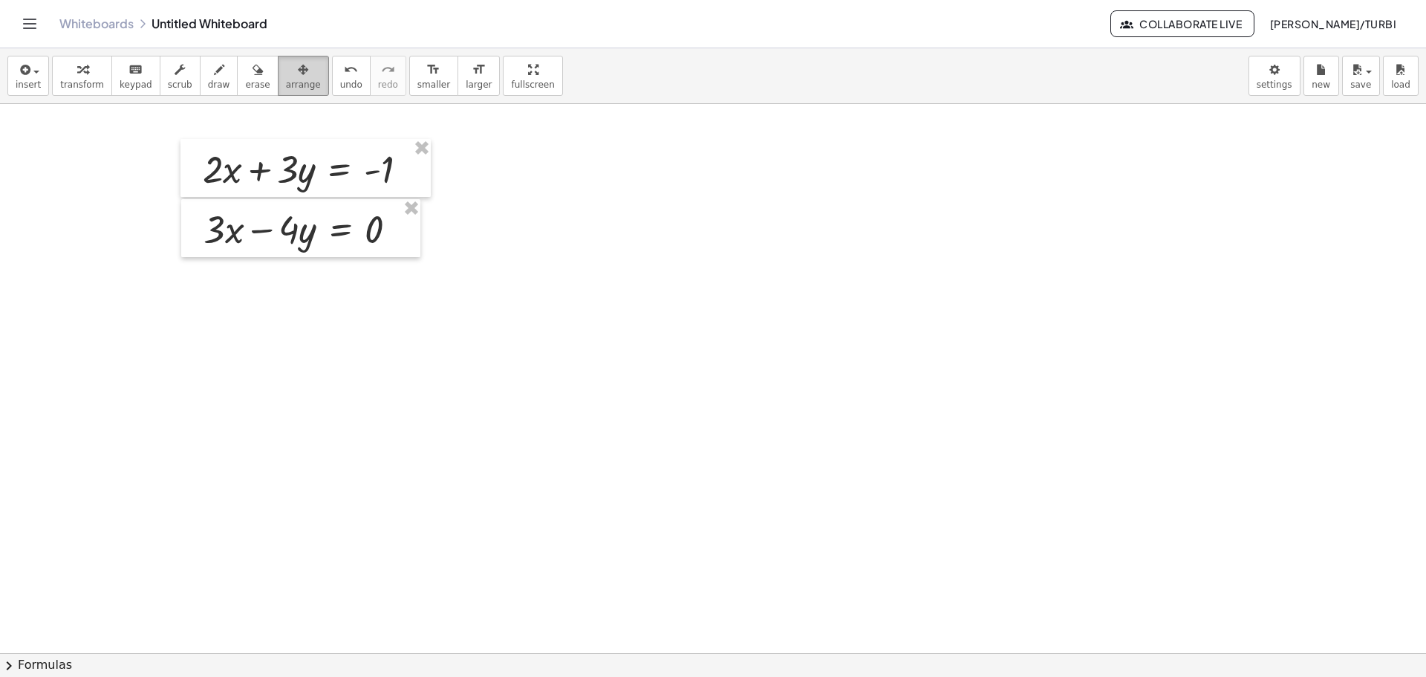
click at [286, 70] on div "button" at bounding box center [303, 69] width 35 height 18
click at [756, 281] on div at bounding box center [713, 653] width 1426 height 1098
click at [40, 82] on button "insert" at bounding box center [28, 76] width 42 height 40
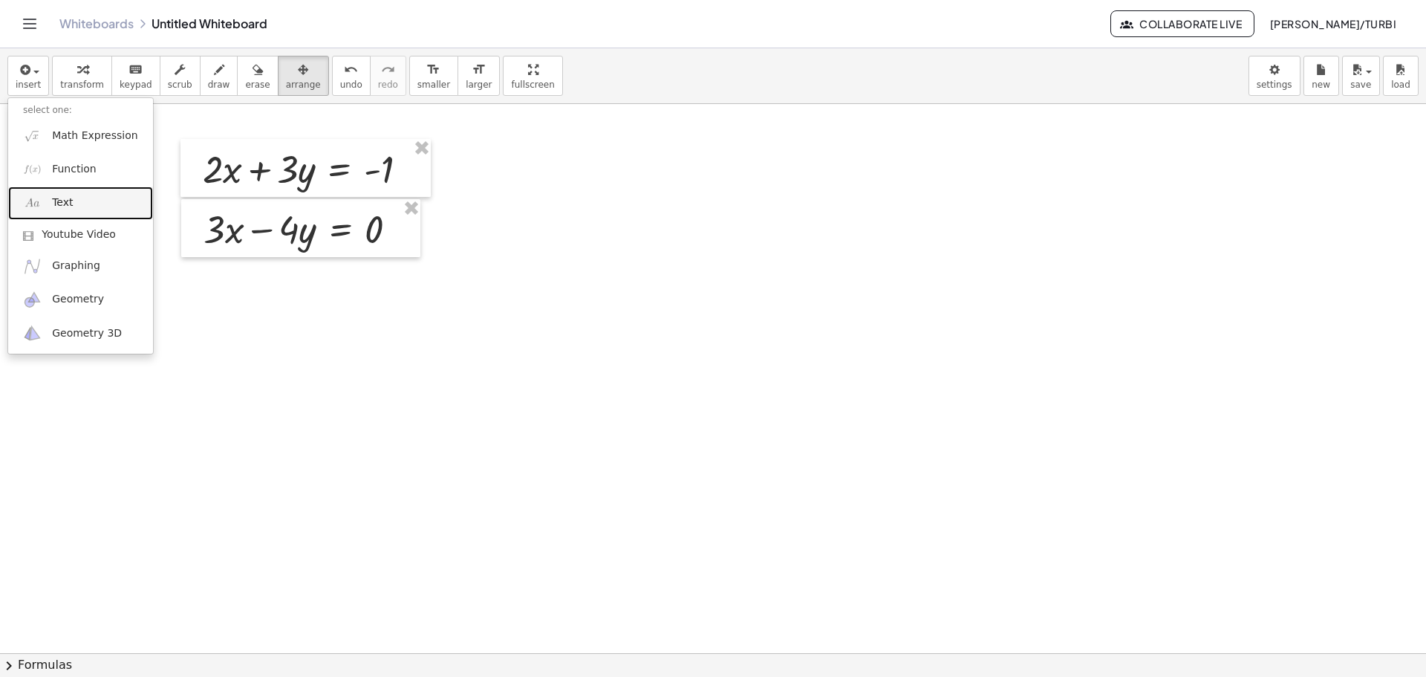
click at [80, 209] on link "Text" at bounding box center [80, 202] width 145 height 33
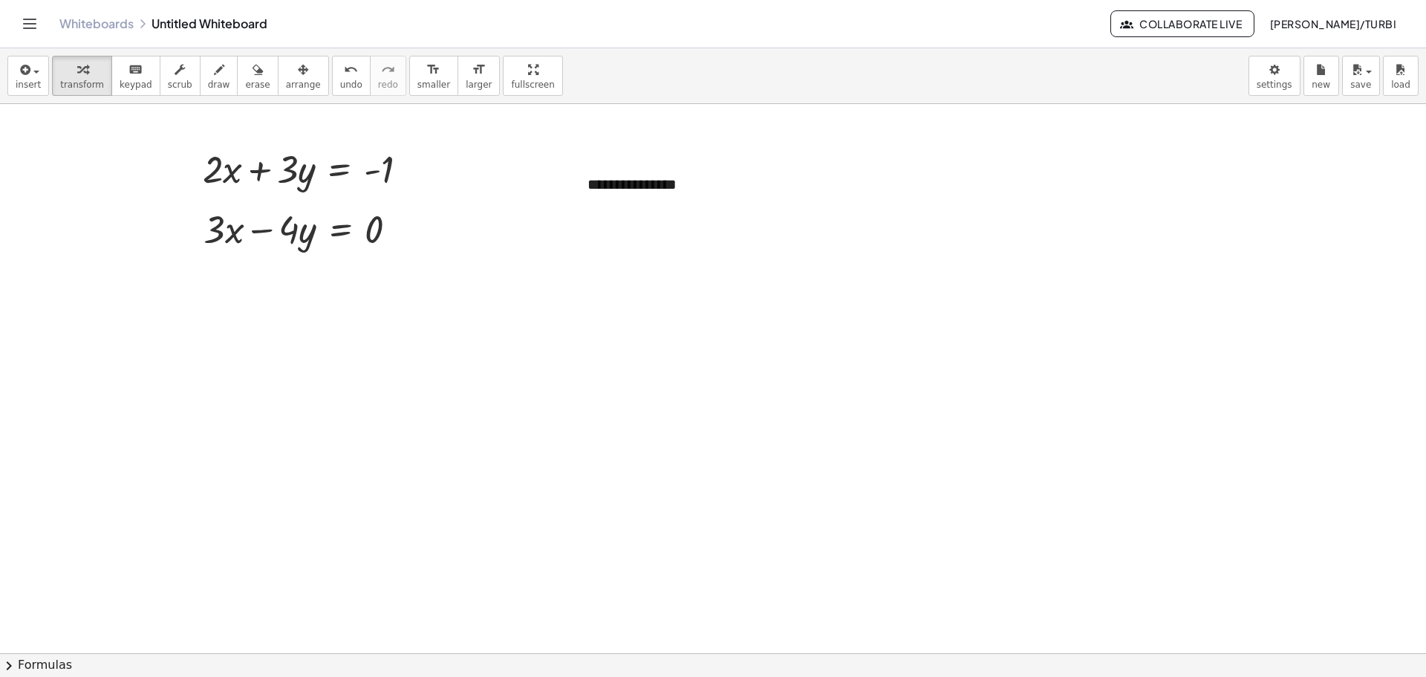
click at [545, 313] on div at bounding box center [713, 653] width 1426 height 1098
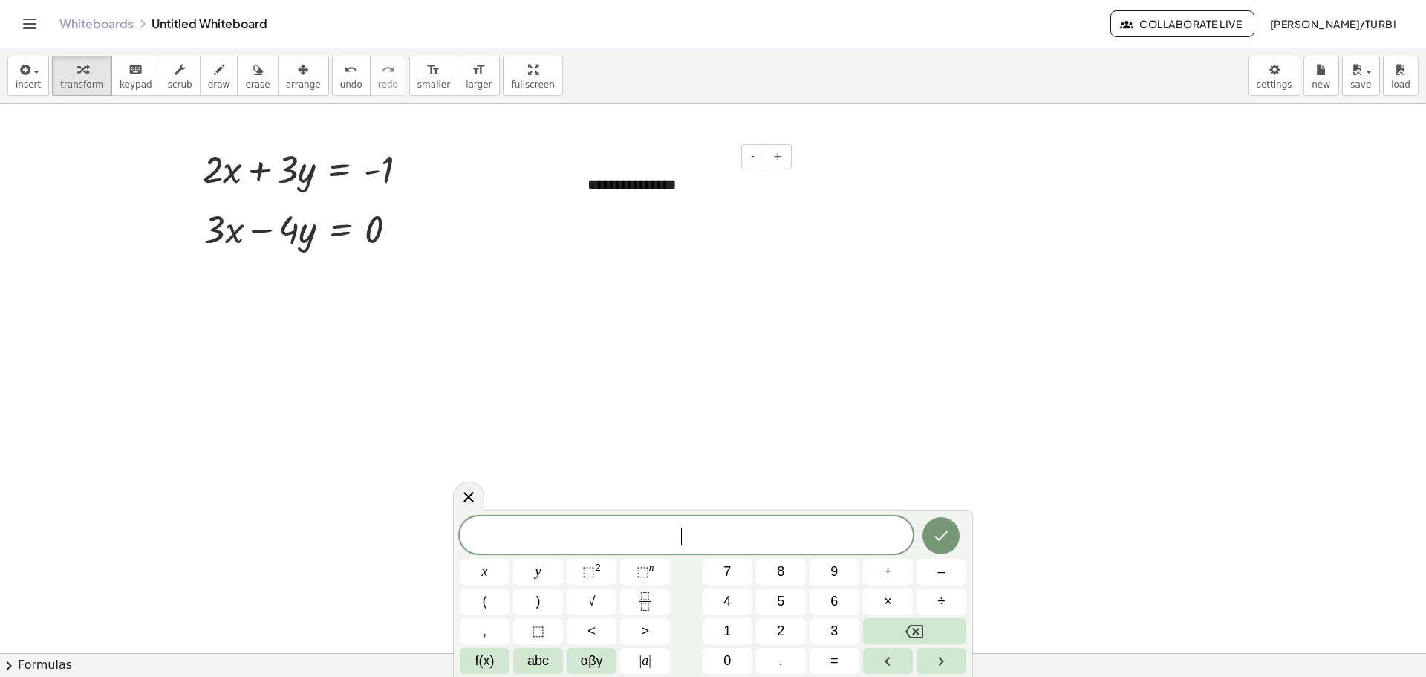
click at [620, 175] on div "**********" at bounding box center [684, 184] width 223 height 51
click at [475, 253] on div at bounding box center [713, 653] width 1426 height 1098
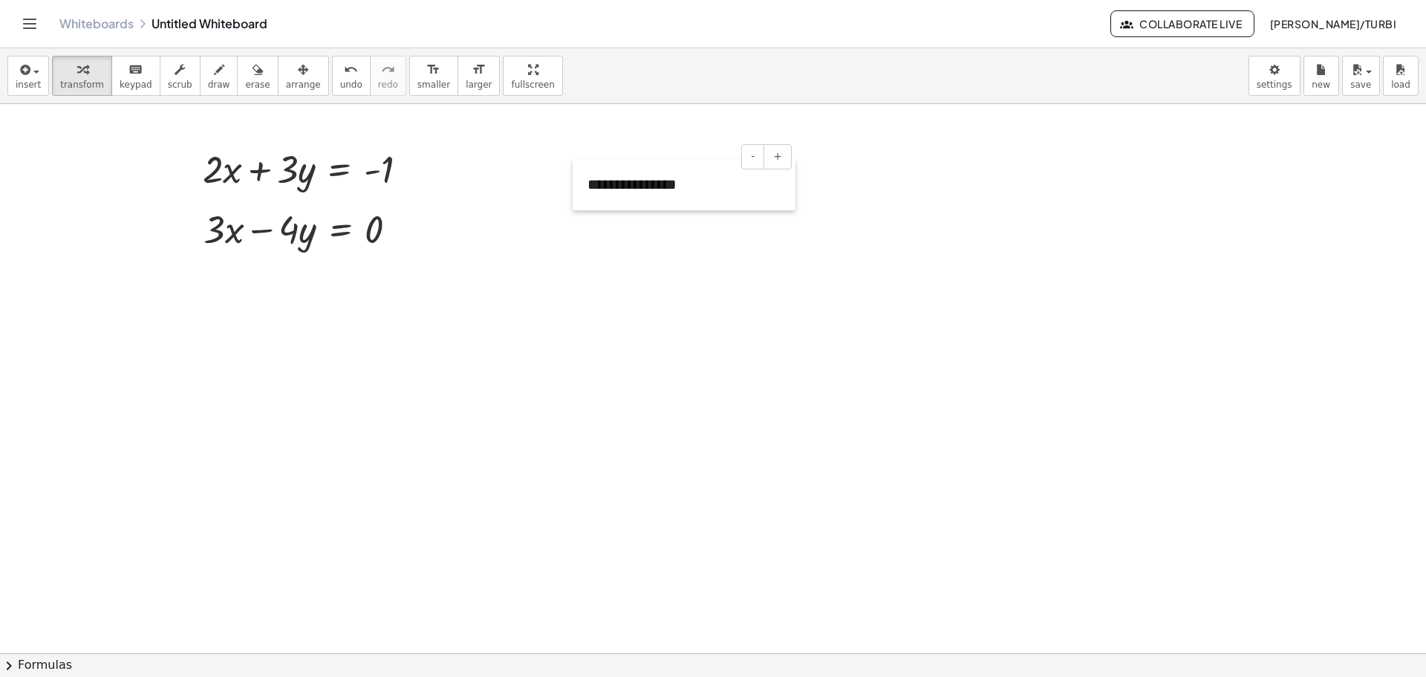
click at [586, 173] on div at bounding box center [580, 184] width 15 height 51
drag, startPoint x: 585, startPoint y: 180, endPoint x: 605, endPoint y: 180, distance: 20.1
click at [588, 180] on div at bounding box center [580, 184] width 15 height 51
click at [245, 71] on div "button" at bounding box center [257, 69] width 25 height 18
click at [642, 180] on div at bounding box center [713, 653] width 1426 height 1098
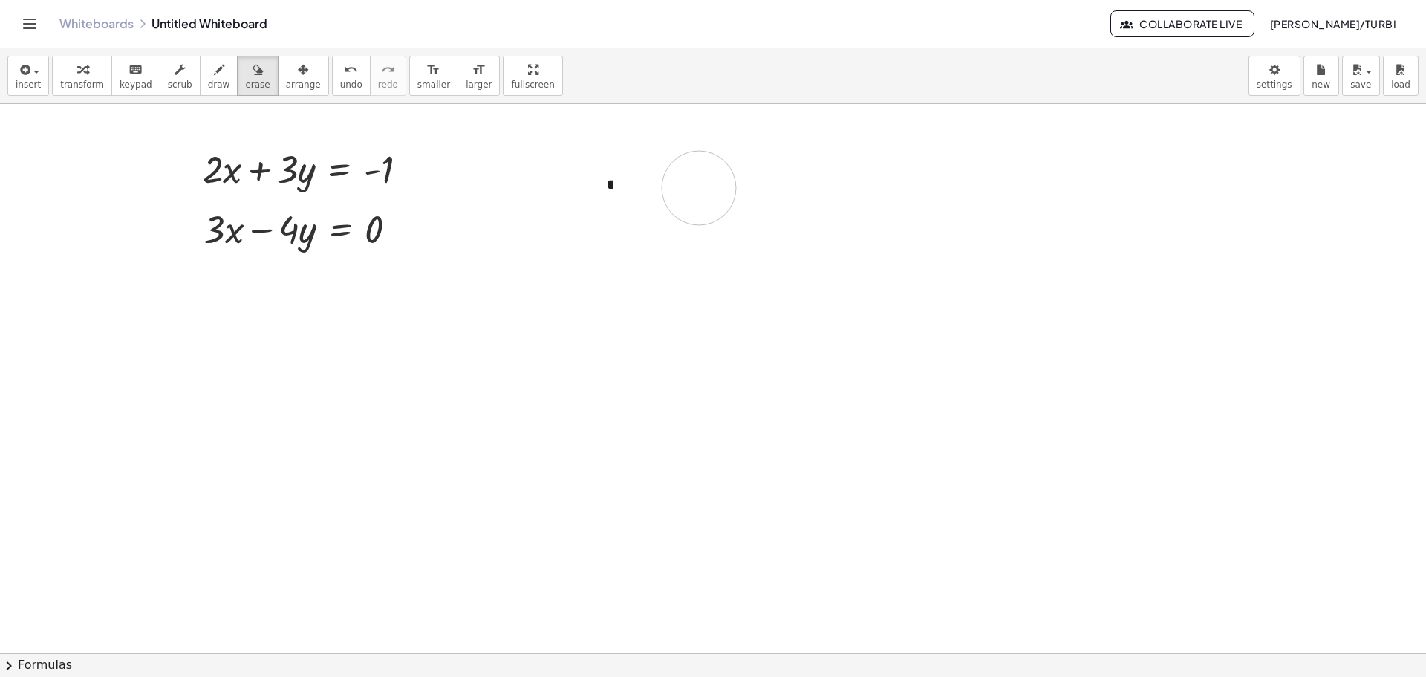
drag, startPoint x: 699, startPoint y: 188, endPoint x: 753, endPoint y: 199, distance: 54.6
click at [759, 198] on div at bounding box center [713, 653] width 1426 height 1098
drag, startPoint x: 623, startPoint y: 182, endPoint x: 781, endPoint y: 218, distance: 162.4
click at [780, 212] on div at bounding box center [713, 653] width 1426 height 1098
drag, startPoint x: 671, startPoint y: 494, endPoint x: 648, endPoint y: 509, distance: 27.4
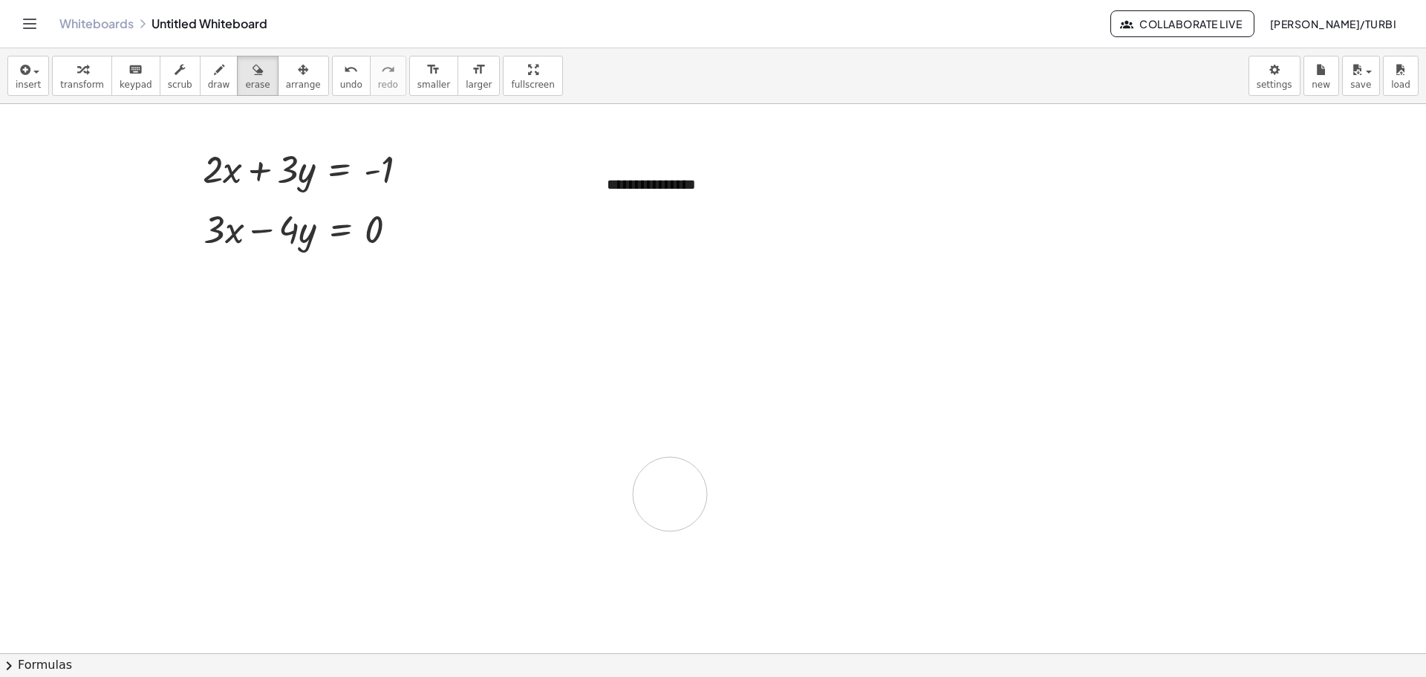
click at [670, 495] on div at bounding box center [713, 653] width 1426 height 1098
click at [658, 185] on div at bounding box center [713, 653] width 1426 height 1098
click at [644, 190] on div at bounding box center [713, 653] width 1426 height 1098
click at [643, 190] on div at bounding box center [713, 653] width 1426 height 1098
click at [620, 189] on div at bounding box center [713, 653] width 1426 height 1098
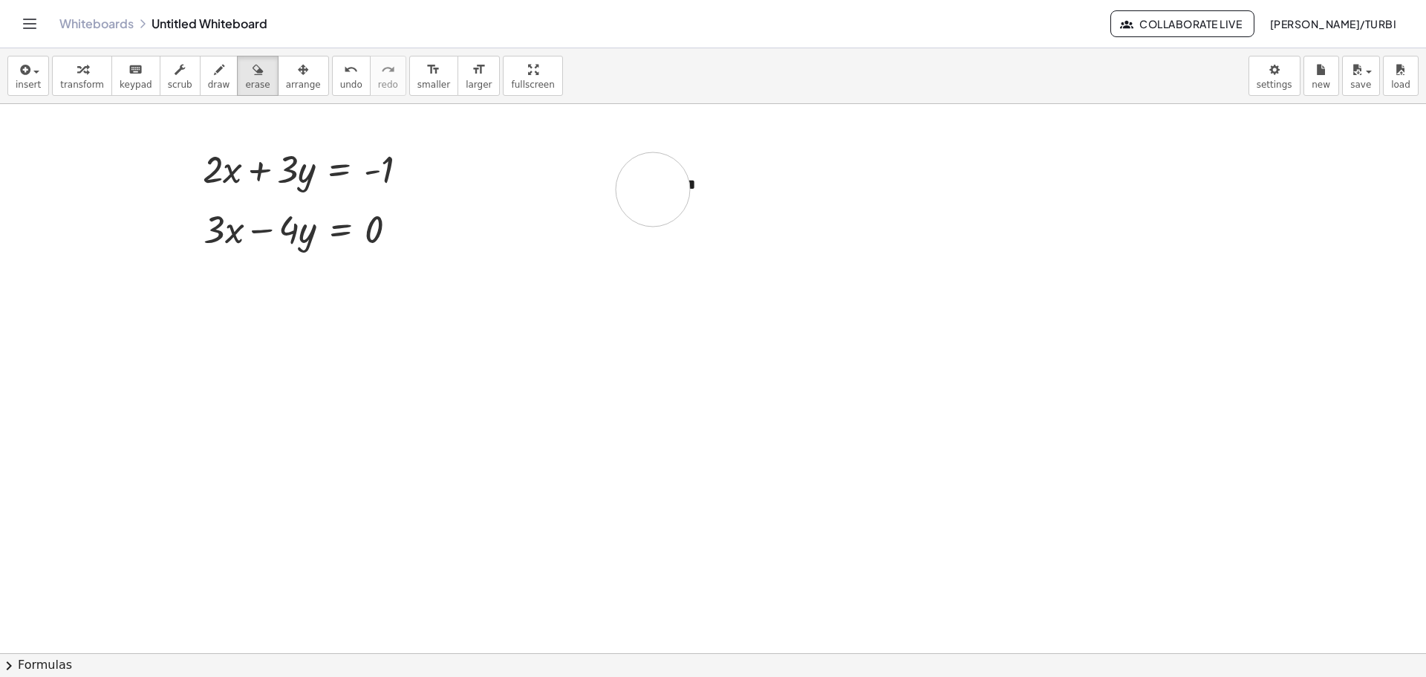
drag, startPoint x: 617, startPoint y: 184, endPoint x: 706, endPoint y: 200, distance: 90.5
click at [706, 200] on div at bounding box center [713, 653] width 1426 height 1098
drag, startPoint x: 432, startPoint y: 290, endPoint x: 747, endPoint y: 256, distance: 317.6
click at [747, 254] on div at bounding box center [713, 653] width 1426 height 1098
click at [286, 79] on span "arrange" at bounding box center [303, 84] width 35 height 10
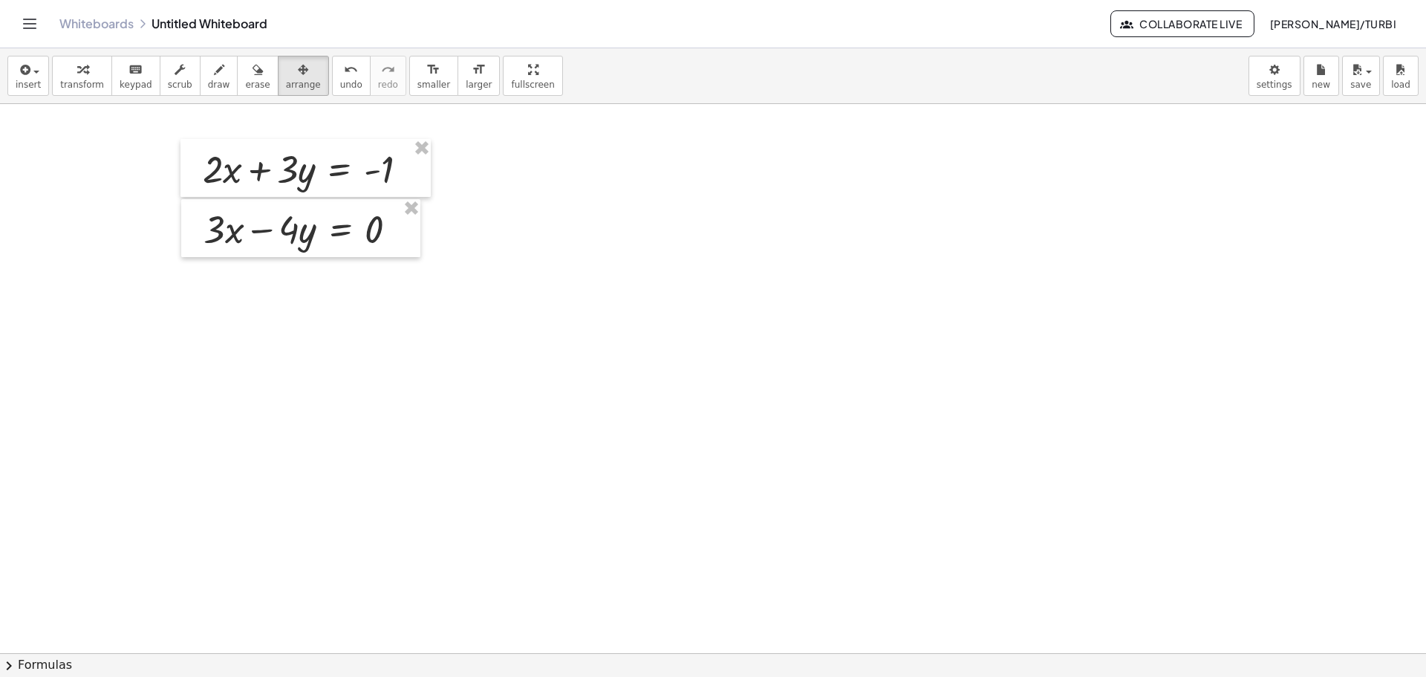
click at [351, 410] on div at bounding box center [713, 653] width 1426 height 1098
click at [599, 197] on div at bounding box center [713, 653] width 1426 height 1098
click at [585, 173] on div at bounding box center [713, 653] width 1426 height 1098
click at [22, 79] on span "insert" at bounding box center [28, 84] width 25 height 10
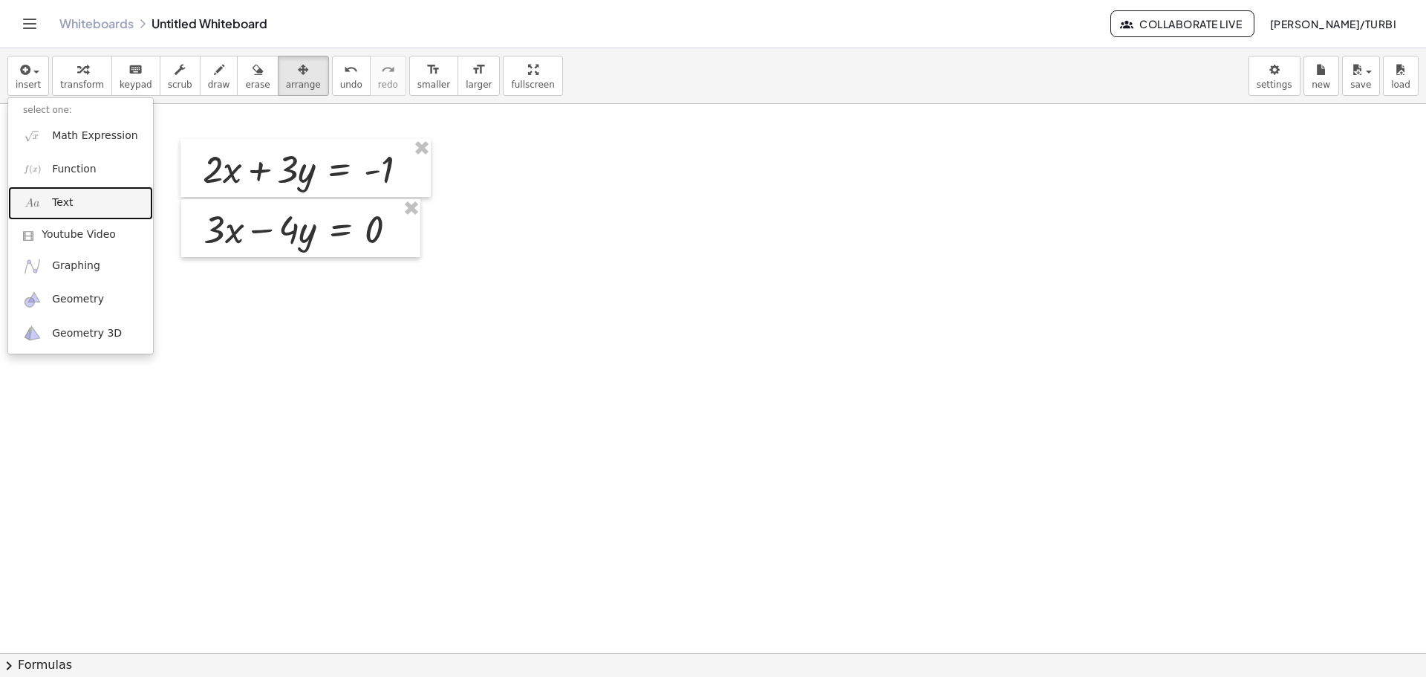
click at [58, 198] on span "Text" at bounding box center [62, 202] width 21 height 15
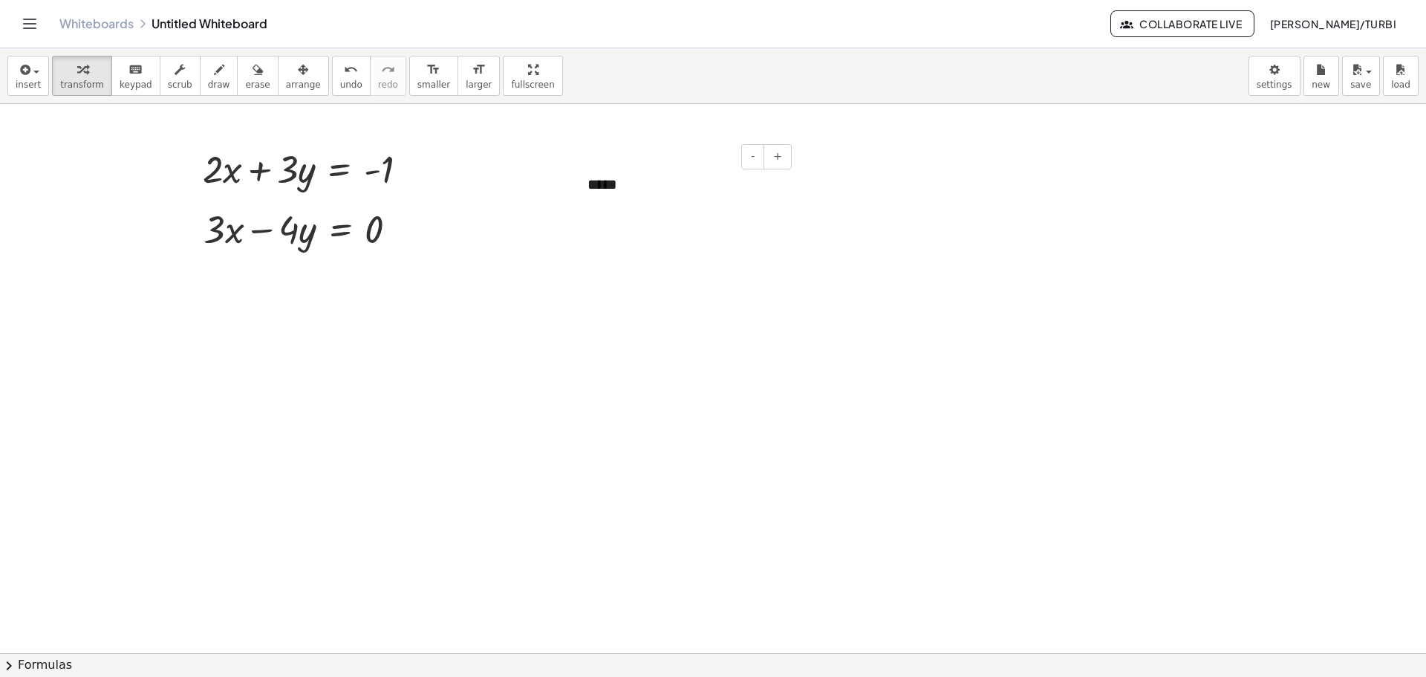
click at [608, 188] on div "*****" at bounding box center [684, 206] width 223 height 94
click at [646, 187] on div "*****" at bounding box center [684, 206] width 223 height 94
click at [641, 183] on div "*****" at bounding box center [684, 206] width 223 height 94
click at [724, 370] on div at bounding box center [713, 653] width 1426 height 1098
click at [628, 171] on div "**********" at bounding box center [684, 206] width 223 height 94
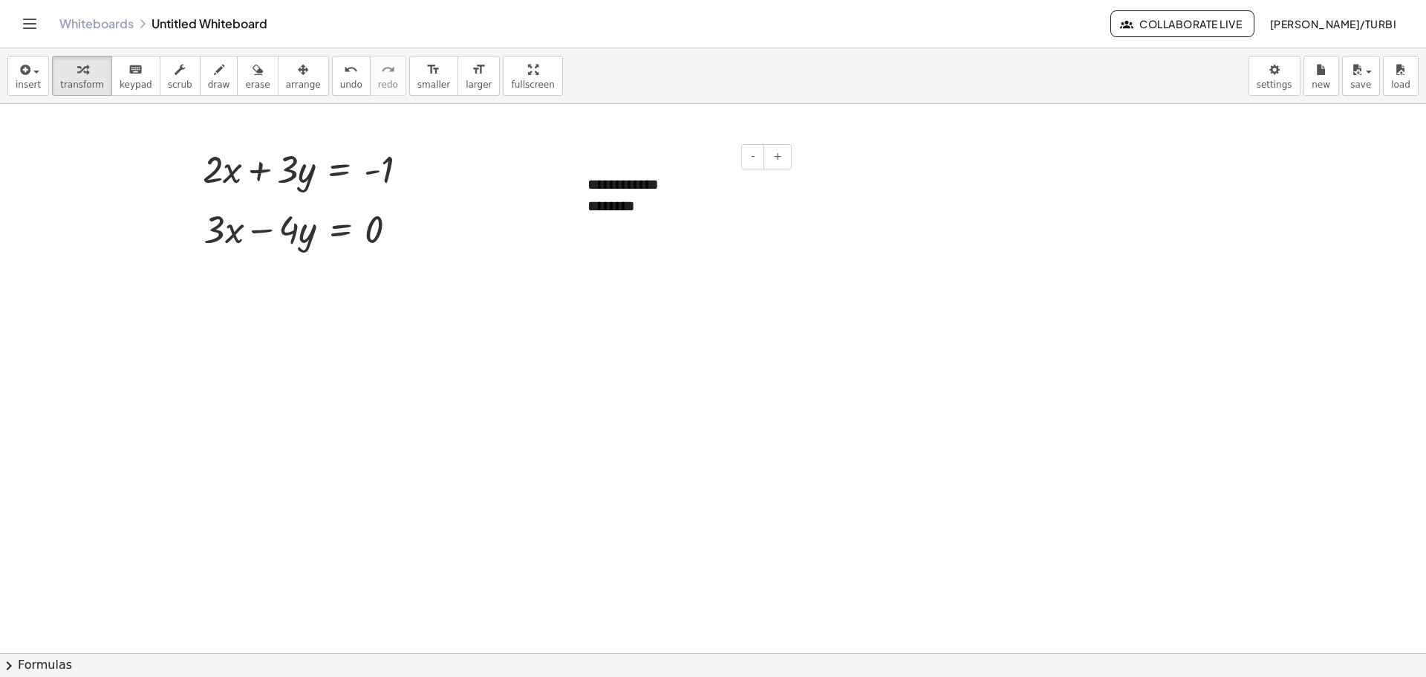
click at [698, 189] on div "**********" at bounding box center [684, 206] width 223 height 94
click at [765, 185] on div "**********" at bounding box center [684, 206] width 223 height 94
drag, startPoint x: 665, startPoint y: 182, endPoint x: 769, endPoint y: 192, distance: 104.5
click at [769, 192] on div "**********" at bounding box center [684, 227] width 223 height 136
click at [608, 250] on div at bounding box center [684, 259] width 193 height 42
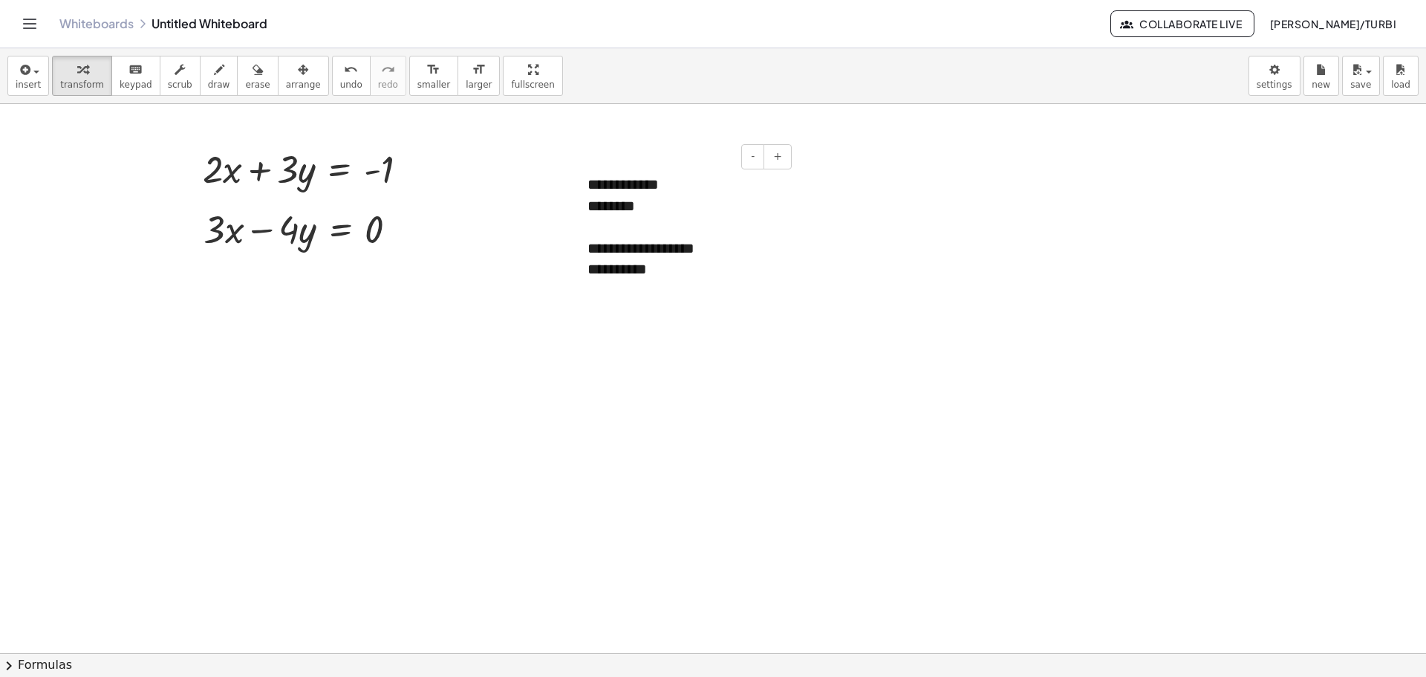
click at [709, 241] on div "**********" at bounding box center [684, 249] width 193 height 22
click at [586, 272] on div at bounding box center [580, 237] width 15 height 157
click at [586, 266] on div at bounding box center [580, 236] width 15 height 157
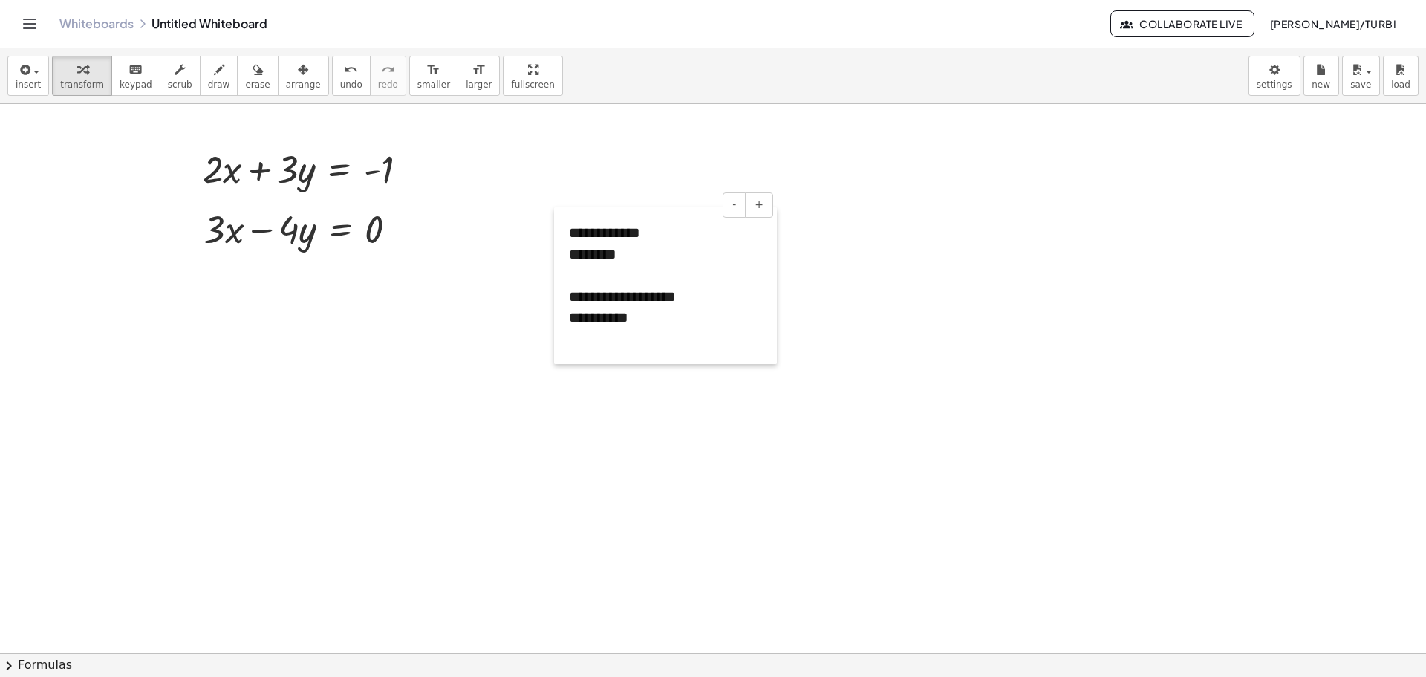
drag, startPoint x: 580, startPoint y: 259, endPoint x: 562, endPoint y: 305, distance: 49.7
click at [562, 305] on div at bounding box center [561, 285] width 15 height 157
click at [571, 317] on div "**********" at bounding box center [665, 325] width 193 height 42
click at [706, 310] on div "**********" at bounding box center [665, 325] width 193 height 42
click at [741, 474] on div at bounding box center [713, 653] width 1426 height 1098
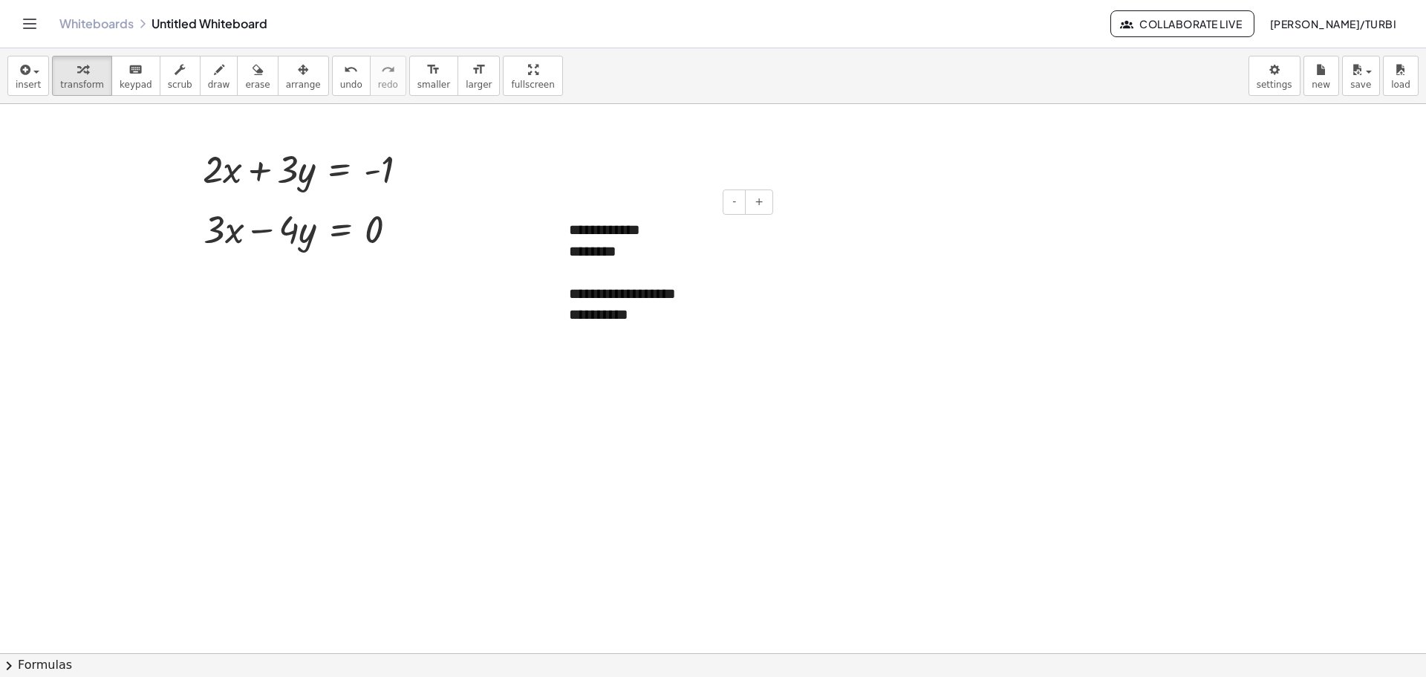
click at [642, 289] on div "**********" at bounding box center [665, 294] width 193 height 22
click at [609, 203] on div "- +" at bounding box center [661, 201] width 223 height 25
click at [602, 199] on div "- +" at bounding box center [661, 201] width 223 height 25
click at [605, 210] on div "- +" at bounding box center [661, 201] width 223 height 25
click at [609, 227] on div "**********" at bounding box center [665, 282] width 223 height 157
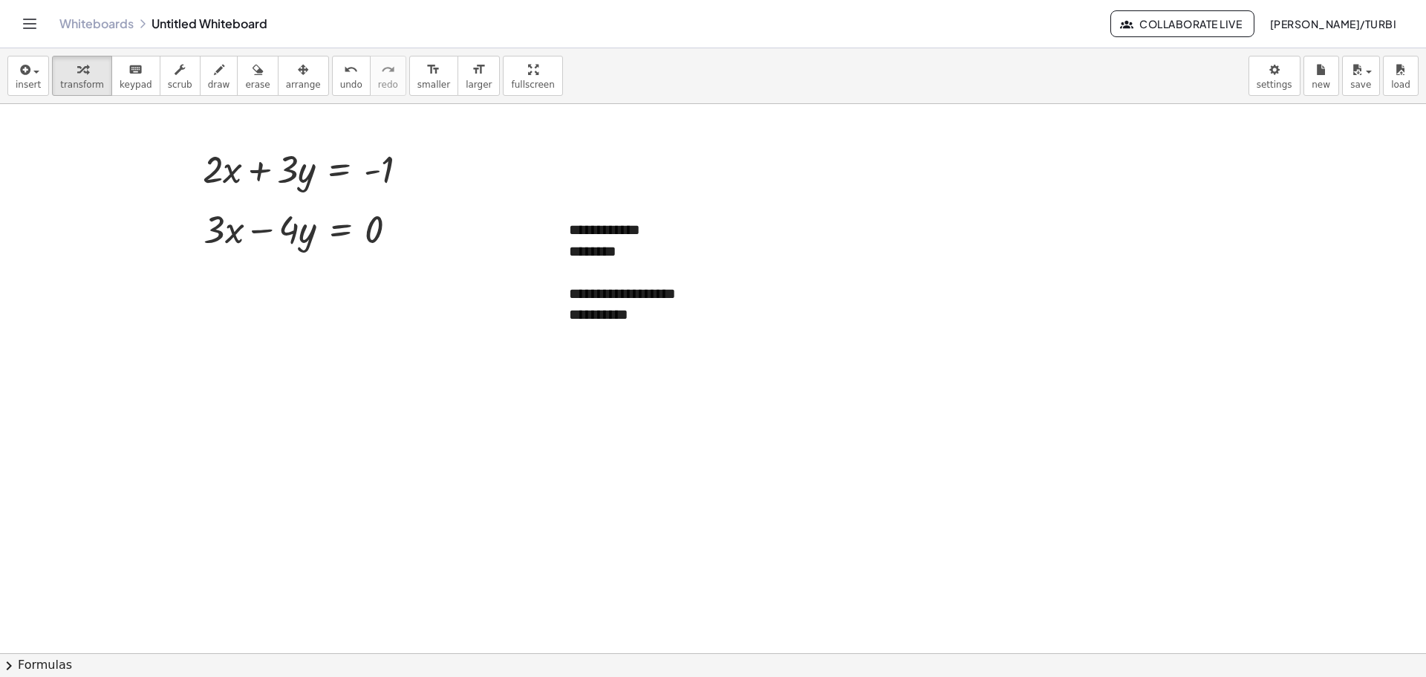
drag, startPoint x: 631, startPoint y: 207, endPoint x: 602, endPoint y: 146, distance: 68.1
click at [605, 147] on div "**********" at bounding box center [713, 653] width 1426 height 1098
click at [594, 207] on div "- +" at bounding box center [661, 201] width 223 height 25
click at [591, 214] on div "- +" at bounding box center [661, 201] width 223 height 25
drag, startPoint x: 571, startPoint y: 231, endPoint x: 649, endPoint y: 237, distance: 77.5
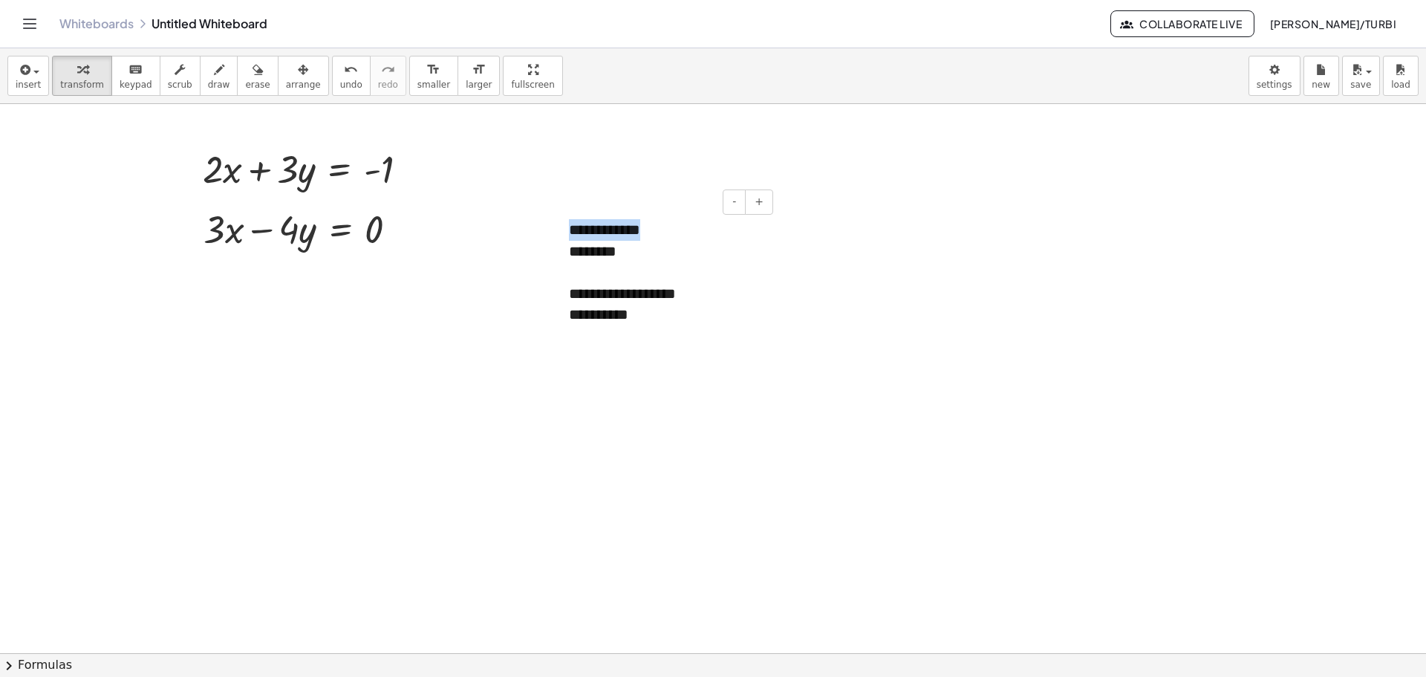
click at [649, 237] on div "**********" at bounding box center [665, 282] width 223 height 157
click at [819, 366] on div at bounding box center [713, 653] width 1426 height 1098
click at [620, 288] on div "**********" at bounding box center [665, 294] width 193 height 22
drag, startPoint x: 617, startPoint y: 271, endPoint x: 587, endPoint y: 211, distance: 67.4
click at [587, 208] on div "**********" at bounding box center [665, 282] width 223 height 157
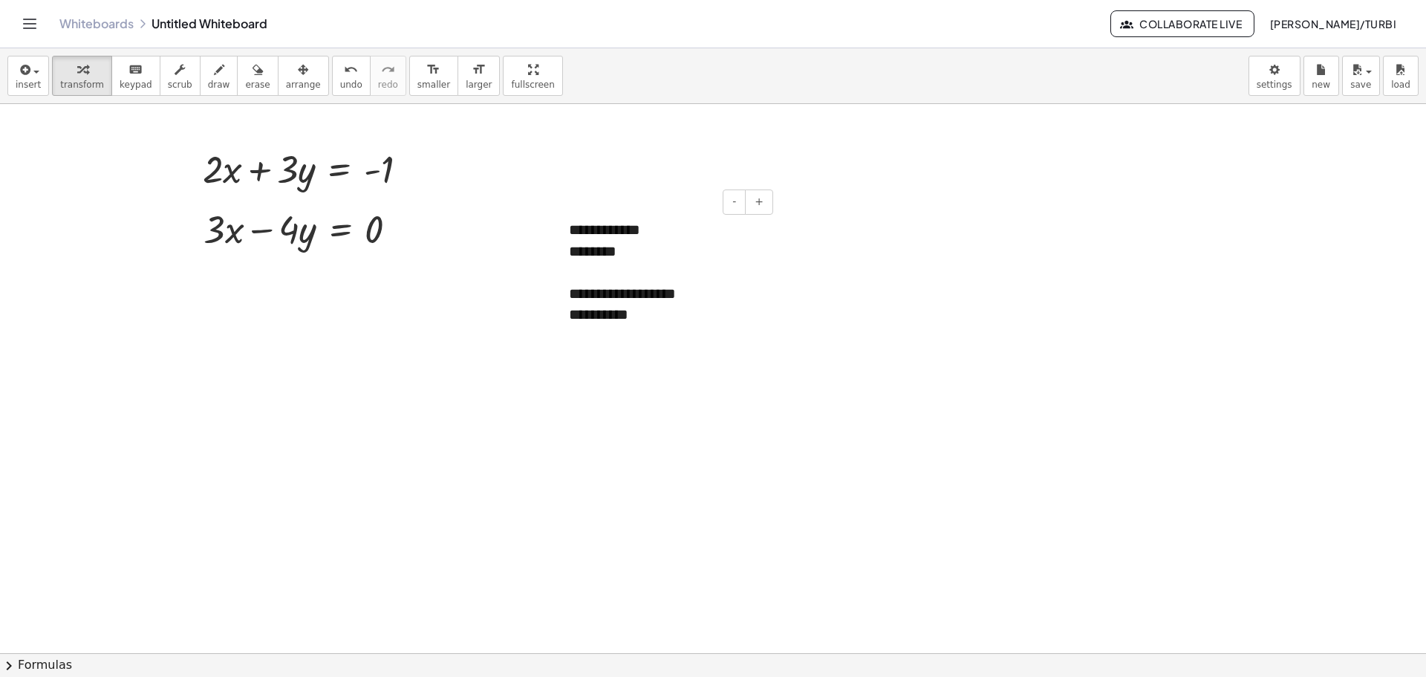
drag, startPoint x: 589, startPoint y: 204, endPoint x: 566, endPoint y: 186, distance: 28.7
click at [568, 189] on div "**********" at bounding box center [713, 653] width 1426 height 1098
click at [286, 79] on span "arrange" at bounding box center [303, 84] width 35 height 10
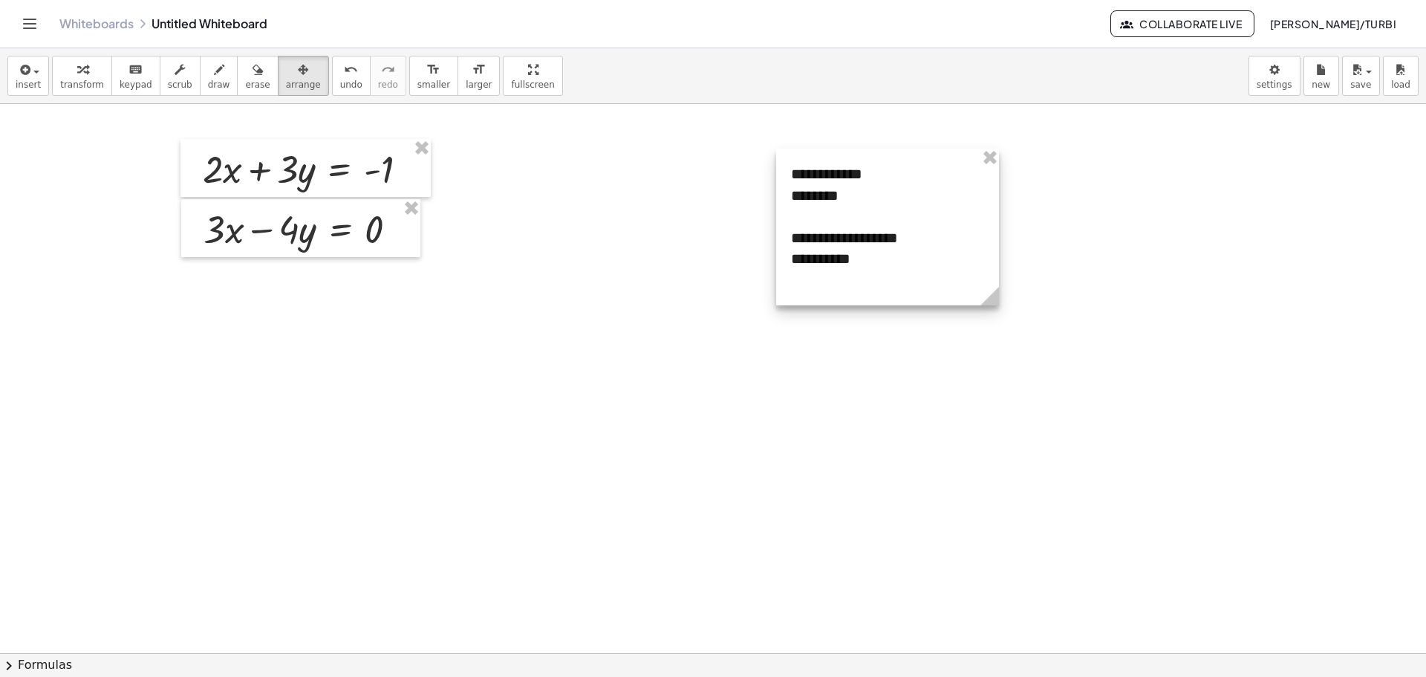
drag, startPoint x: 620, startPoint y: 223, endPoint x: 837, endPoint y: 162, distance: 226.0
click at [837, 162] on div at bounding box center [887, 227] width 223 height 157
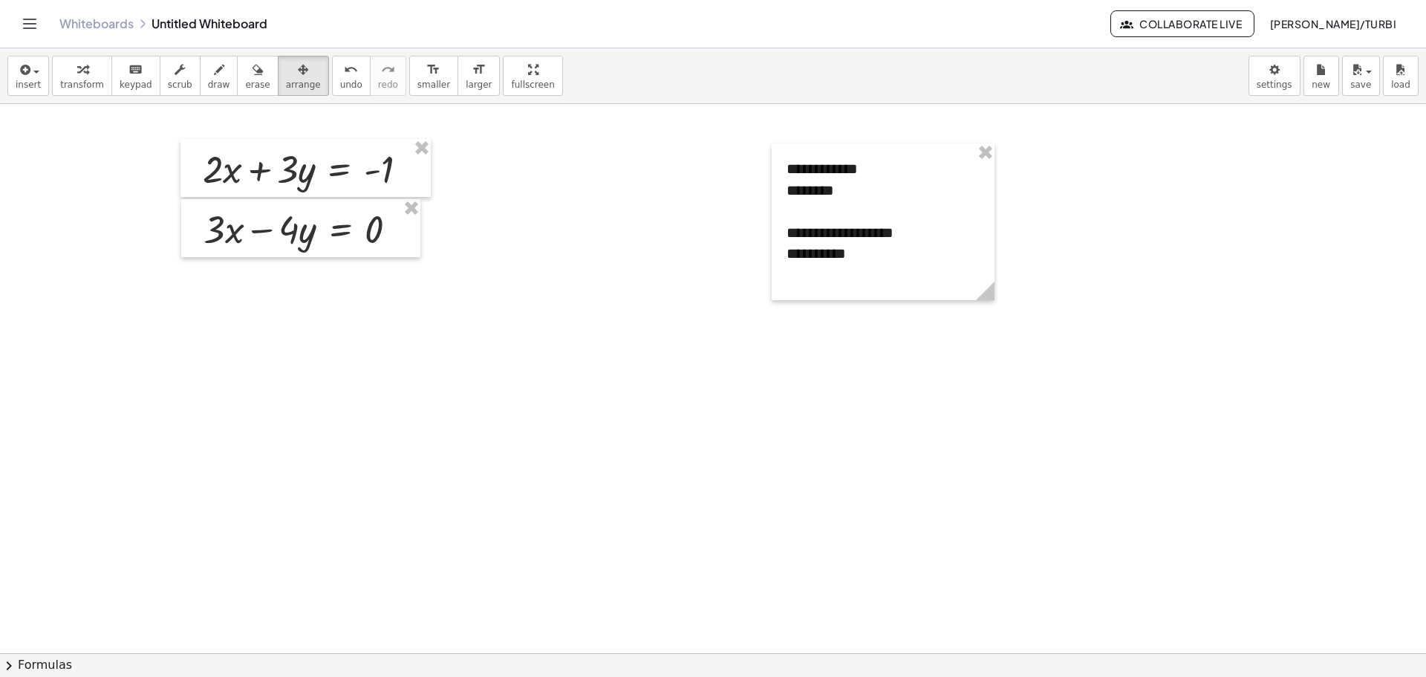
click at [747, 449] on div at bounding box center [713, 653] width 1426 height 1098
click at [831, 585] on div at bounding box center [713, 653] width 1426 height 1098
click at [298, 75] on icon "button" at bounding box center [303, 70] width 10 height 18
click at [721, 344] on div at bounding box center [713, 653] width 1426 height 1098
click at [286, 73] on div "button" at bounding box center [303, 69] width 35 height 18
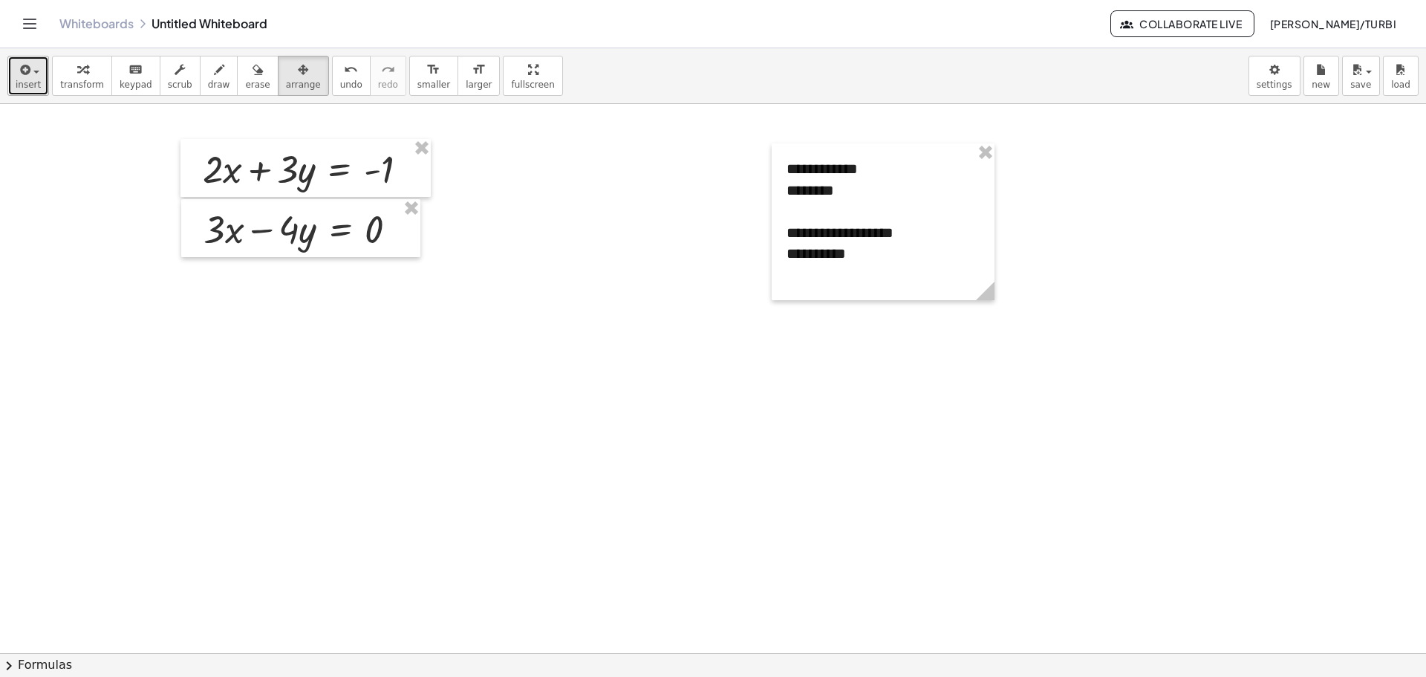
click at [27, 74] on icon "button" at bounding box center [23, 70] width 13 height 18
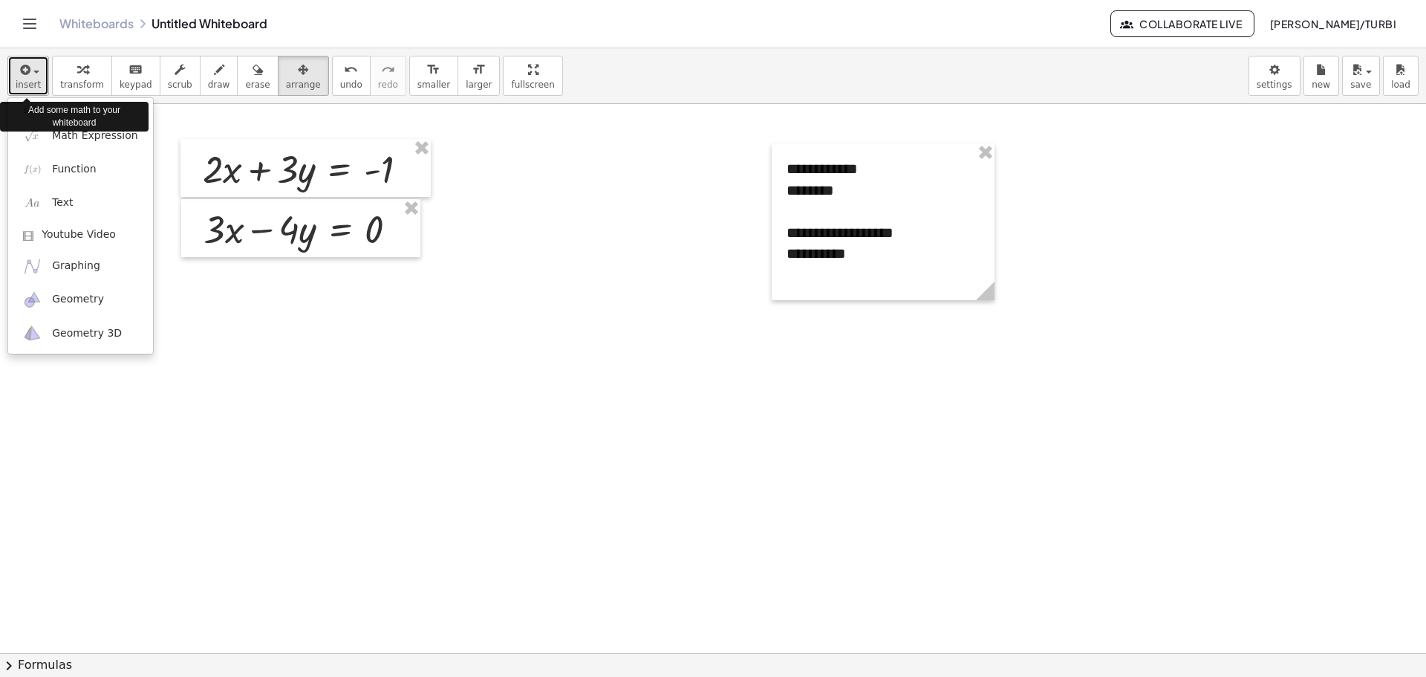
click at [27, 74] on icon "button" at bounding box center [23, 70] width 13 height 18
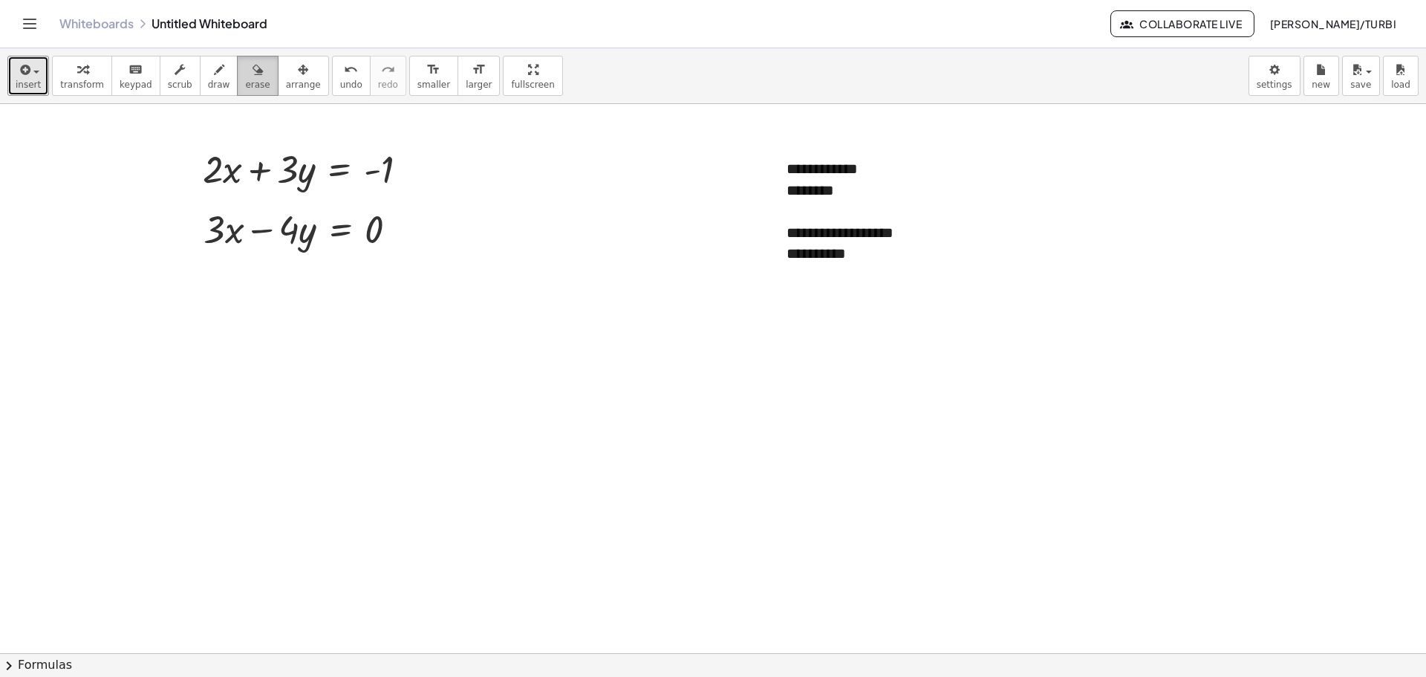
click at [253, 77] on icon "button" at bounding box center [258, 70] width 10 height 18
click at [278, 78] on button "arrange" at bounding box center [303, 76] width 51 height 40
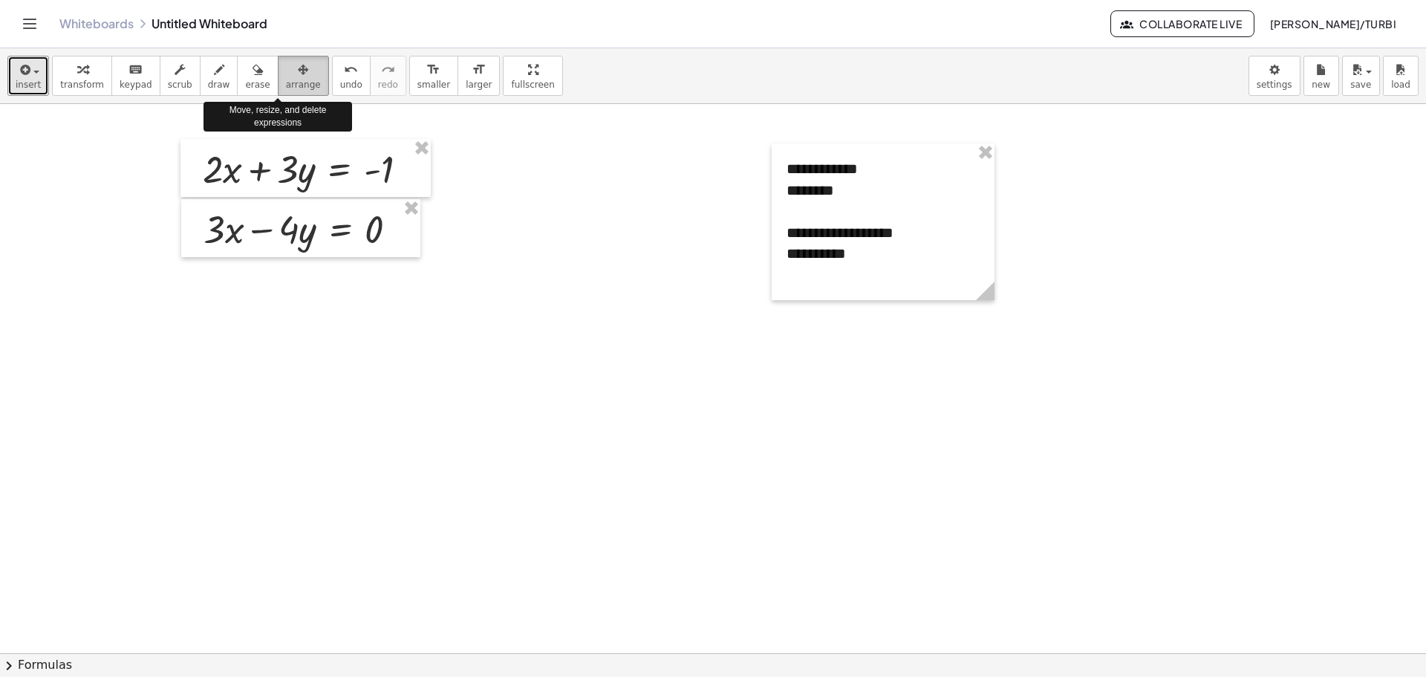
click at [286, 74] on div "button" at bounding box center [303, 69] width 35 height 18
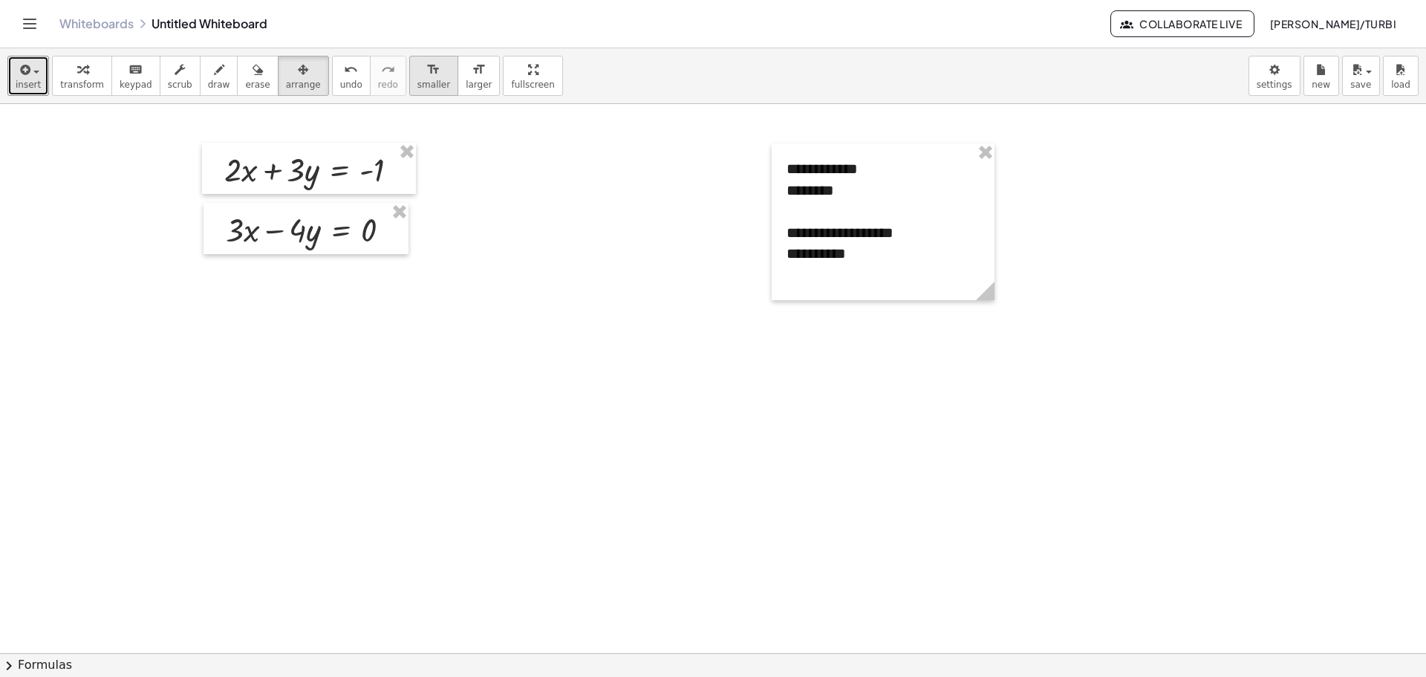
click at [426, 72] on icon "format_size" at bounding box center [433, 70] width 14 height 18
drag, startPoint x: 502, startPoint y: 294, endPoint x: 526, endPoint y: 319, distance: 34.7
click at [526, 319] on div at bounding box center [713, 653] width 1426 height 1098
click at [426, 68] on icon "format_size" at bounding box center [433, 70] width 14 height 18
click at [344, 71] on icon "undo" at bounding box center [351, 70] width 14 height 18
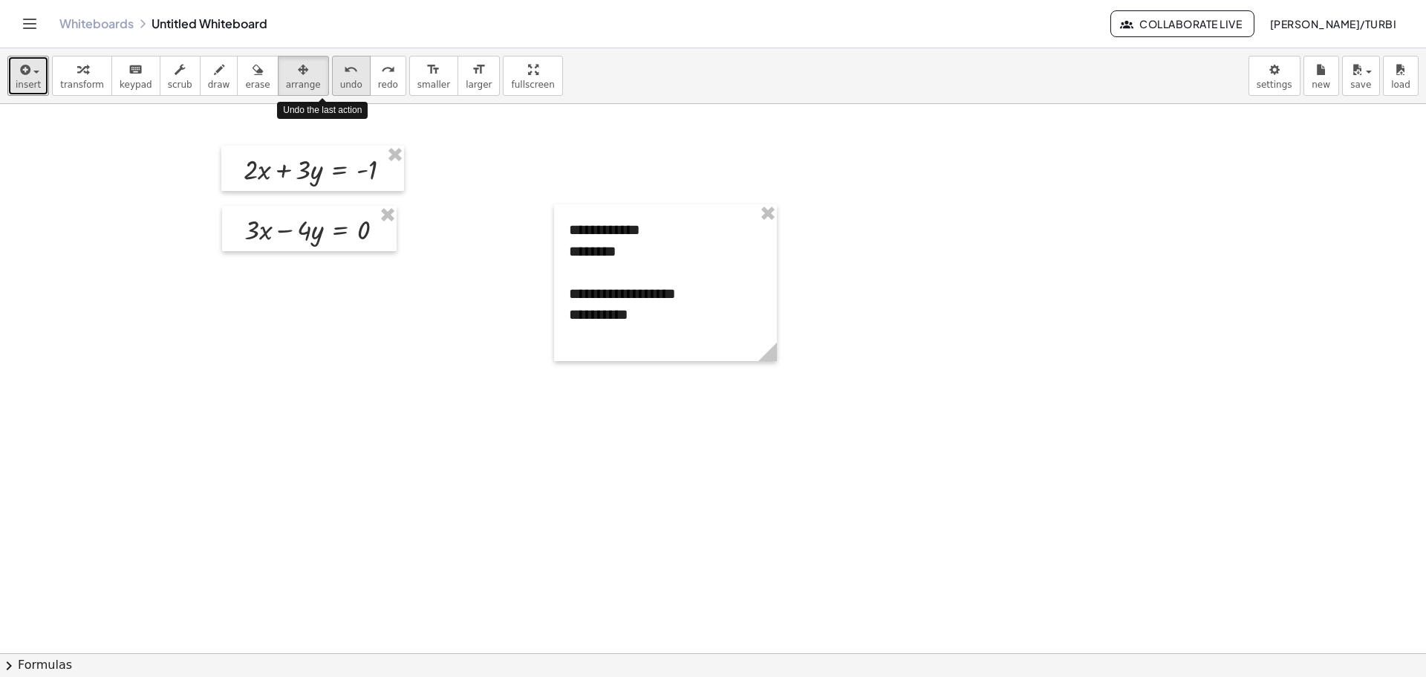
click at [340, 72] on div "undo" at bounding box center [351, 69] width 22 height 18
click at [378, 82] on span "redo" at bounding box center [388, 84] width 20 height 10
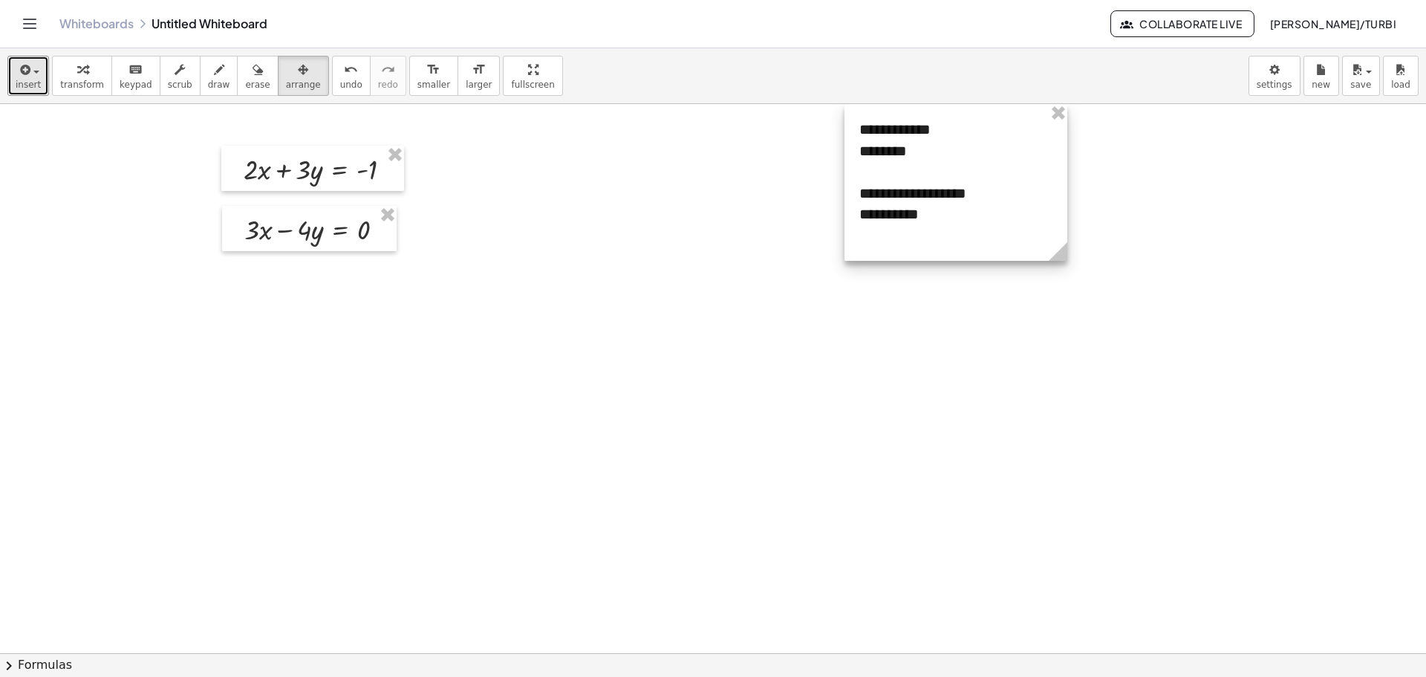
drag, startPoint x: 900, startPoint y: 175, endPoint x: 943, endPoint y: 120, distance: 69.8
click at [973, 121] on div at bounding box center [956, 182] width 223 height 157
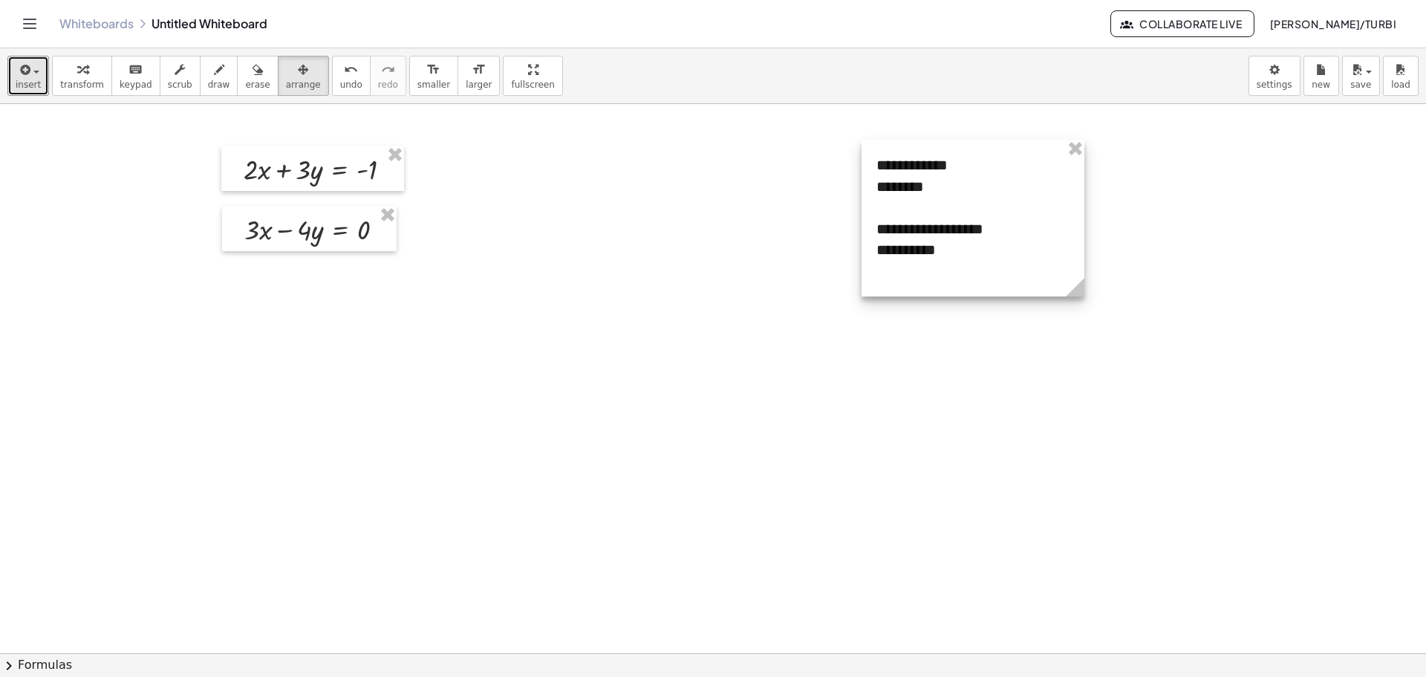
drag, startPoint x: 938, startPoint y: 117, endPoint x: 955, endPoint y: 152, distance: 39.5
click at [955, 152] on div at bounding box center [973, 218] width 223 height 157
click at [668, 326] on div at bounding box center [713, 653] width 1426 height 1098
click at [466, 84] on span "larger" at bounding box center [479, 84] width 26 height 10
click at [31, 85] on span "insert" at bounding box center [28, 84] width 25 height 10
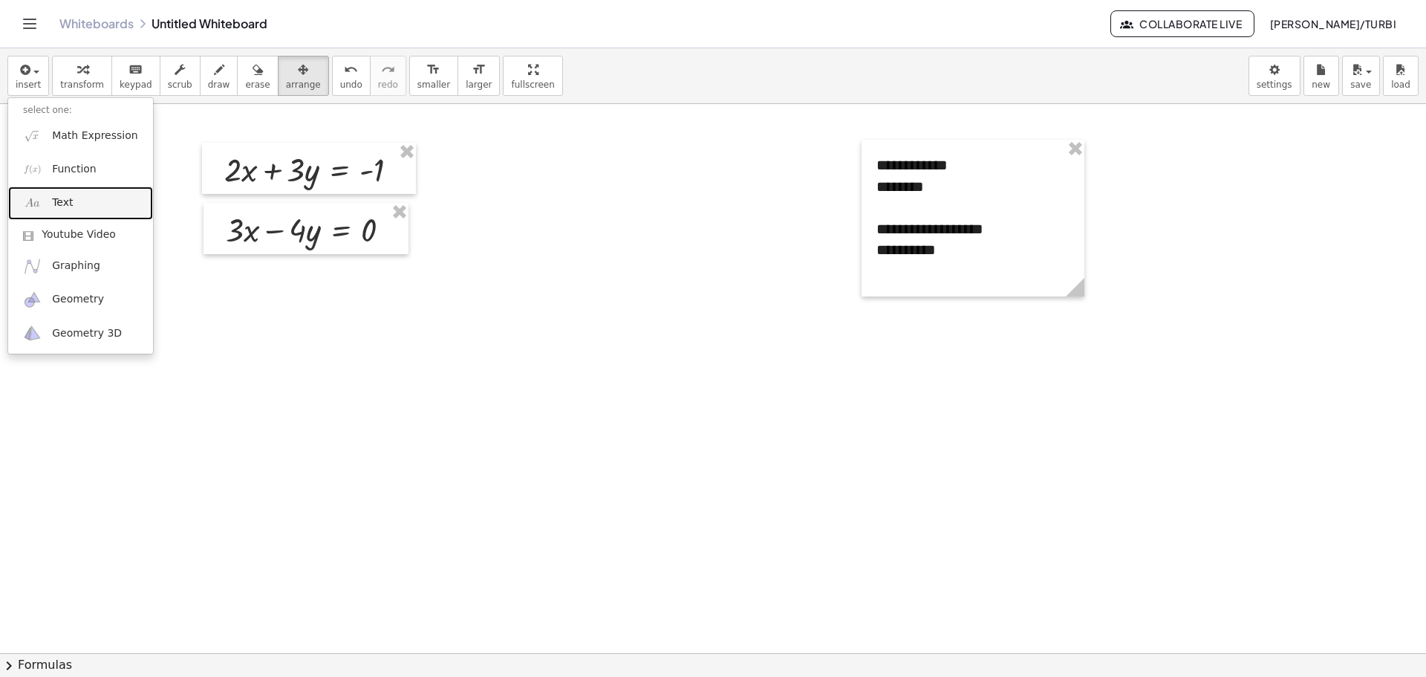
click at [48, 204] on link "Text" at bounding box center [80, 202] width 145 height 33
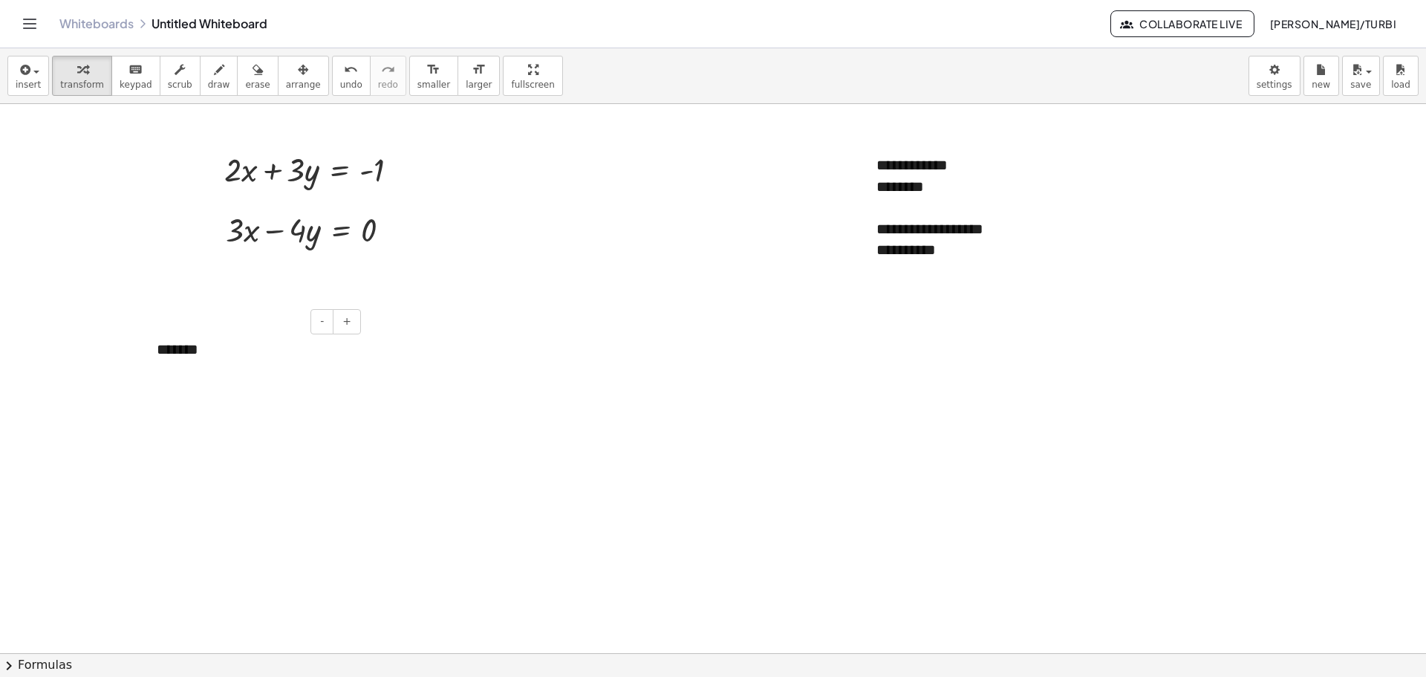
click at [211, 348] on div "*******" at bounding box center [253, 349] width 223 height 51
drag, startPoint x: 286, startPoint y: 362, endPoint x: 285, endPoint y: 380, distance: 18.6
click at [285, 364] on div "****" at bounding box center [253, 371] width 193 height 22
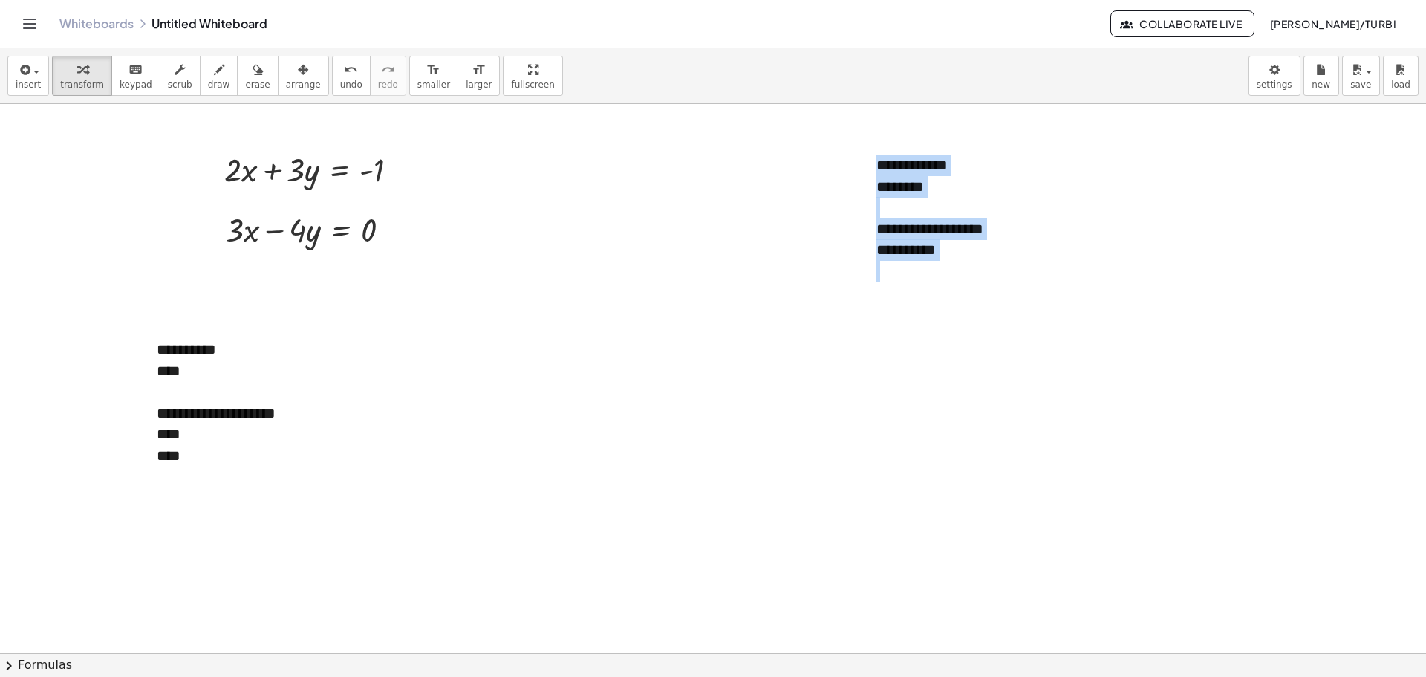
drag, startPoint x: 224, startPoint y: 332, endPoint x: 772, endPoint y: 328, distance: 547.5
click at [771, 328] on div "**********" at bounding box center [713, 653] width 1426 height 1098
click at [607, 434] on div at bounding box center [713, 653] width 1426 height 1098
click at [127, 405] on div at bounding box center [713, 653] width 1426 height 1098
click at [175, 384] on div at bounding box center [253, 392] width 193 height 22
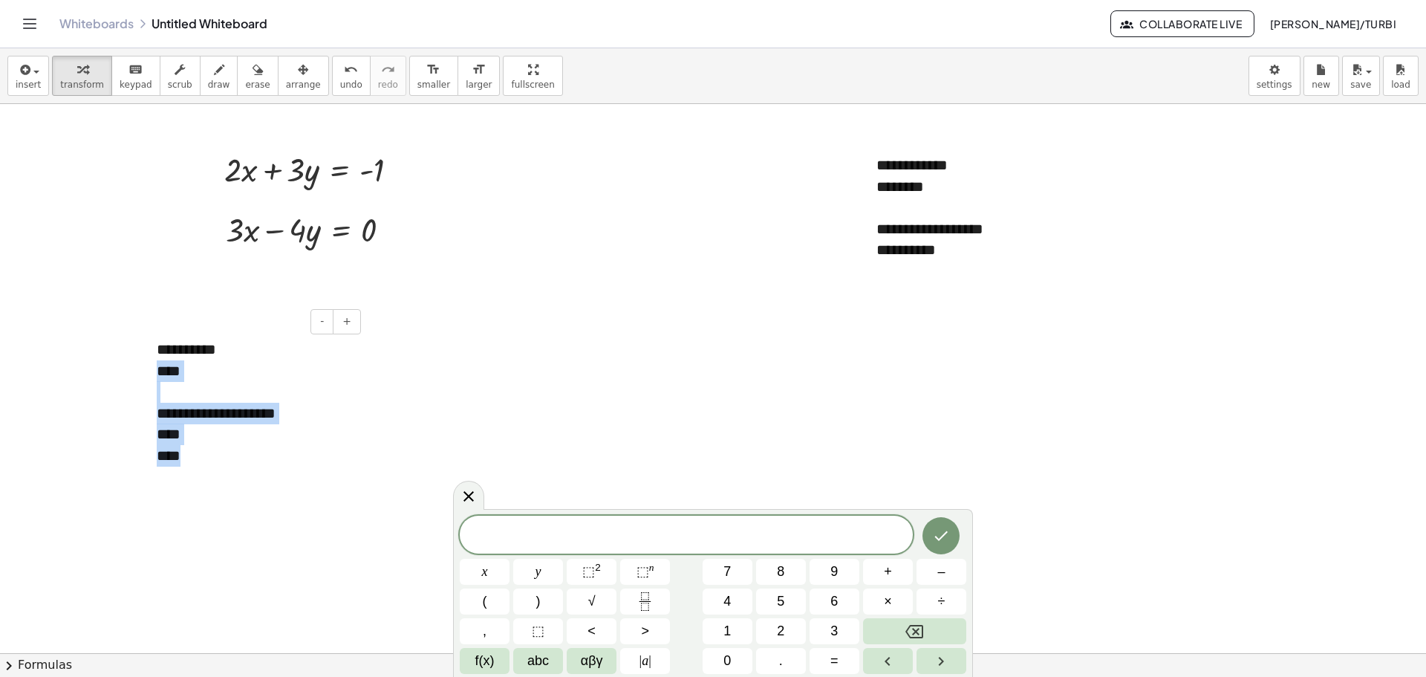
drag, startPoint x: 264, startPoint y: 345, endPoint x: 379, endPoint y: 387, distance: 121.7
click at [379, 387] on div "**********" at bounding box center [713, 653] width 1426 height 1098
click at [250, 324] on div "- +" at bounding box center [249, 321] width 223 height 25
drag, startPoint x: 241, startPoint y: 320, endPoint x: 342, endPoint y: 337, distance: 103.1
click at [342, 337] on div "**********" at bounding box center [253, 402] width 223 height 157
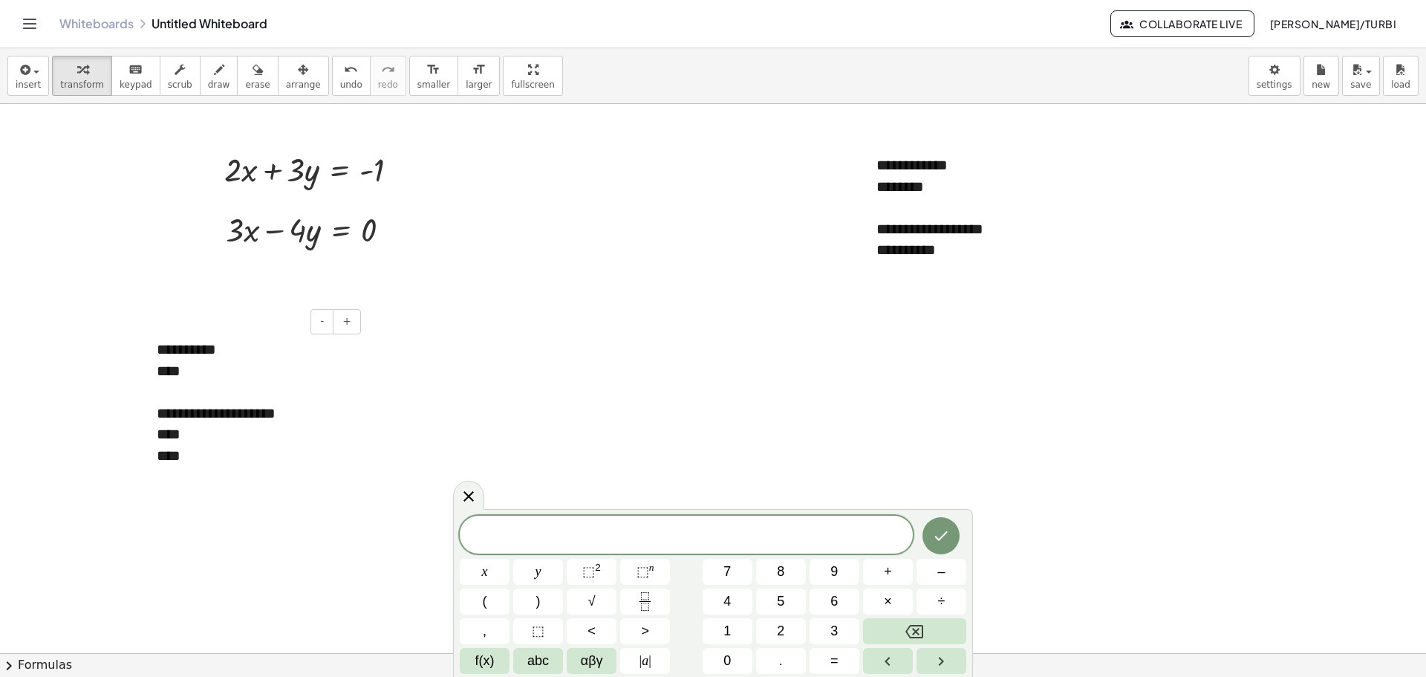
click at [201, 363] on div "****" at bounding box center [253, 371] width 193 height 22
click at [286, 84] on span "arrange" at bounding box center [303, 84] width 35 height 10
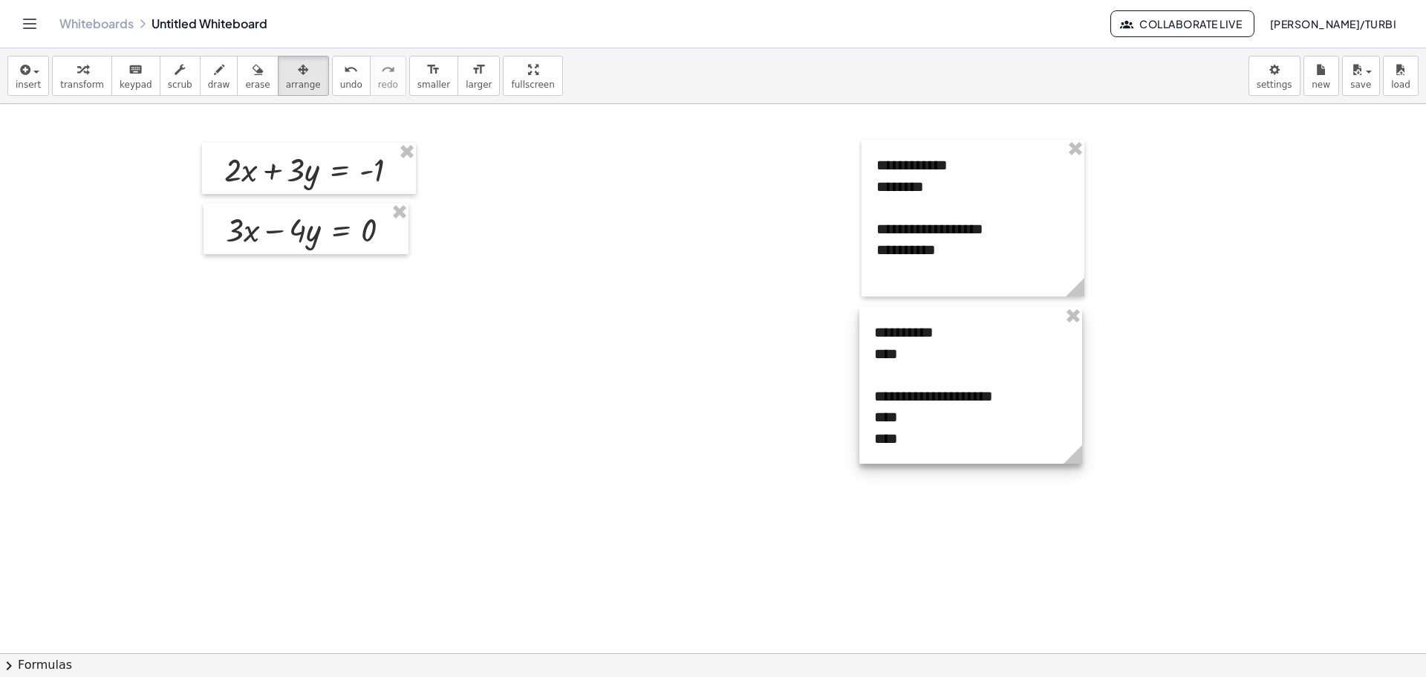
drag, startPoint x: 421, startPoint y: 356, endPoint x: 951, endPoint y: 337, distance: 530.0
click at [951, 337] on div at bounding box center [970, 385] width 223 height 157
click at [843, 566] on div at bounding box center [713, 653] width 1426 height 1098
click at [872, 329] on div at bounding box center [970, 385] width 223 height 157
click at [663, 452] on div at bounding box center [713, 653] width 1426 height 1098
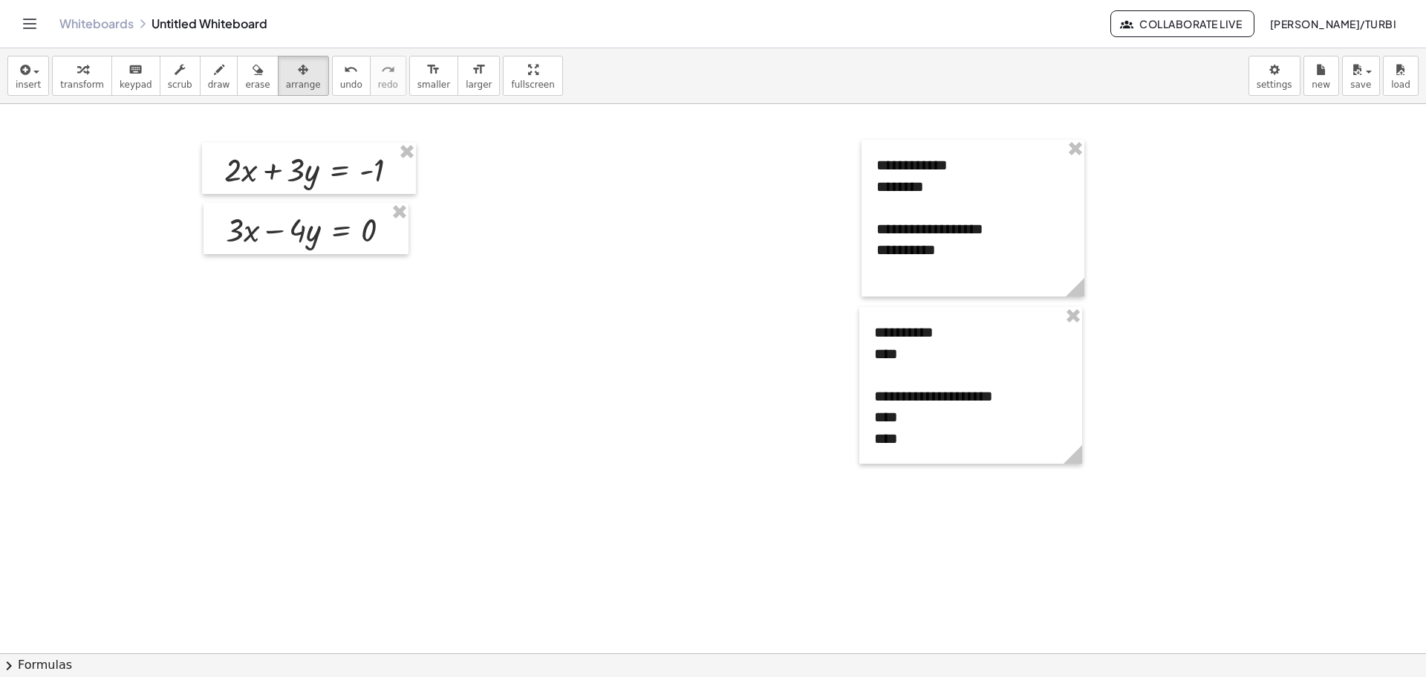
click at [550, 359] on div at bounding box center [713, 653] width 1426 height 1098
click at [19, 79] on span "insert" at bounding box center [28, 84] width 25 height 10
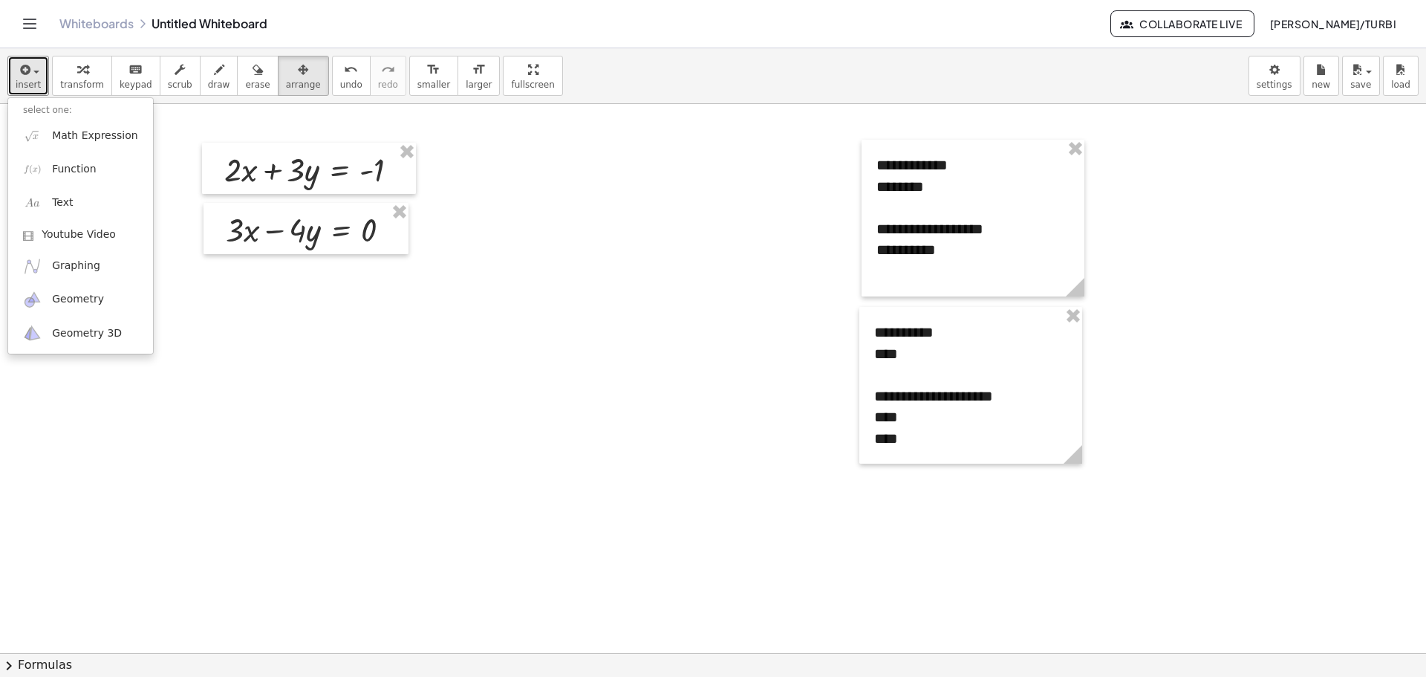
click at [698, 470] on div at bounding box center [713, 653] width 1426 height 1098
click at [36, 69] on div "button" at bounding box center [28, 69] width 25 height 18
click at [59, 194] on link "Text" at bounding box center [80, 202] width 145 height 33
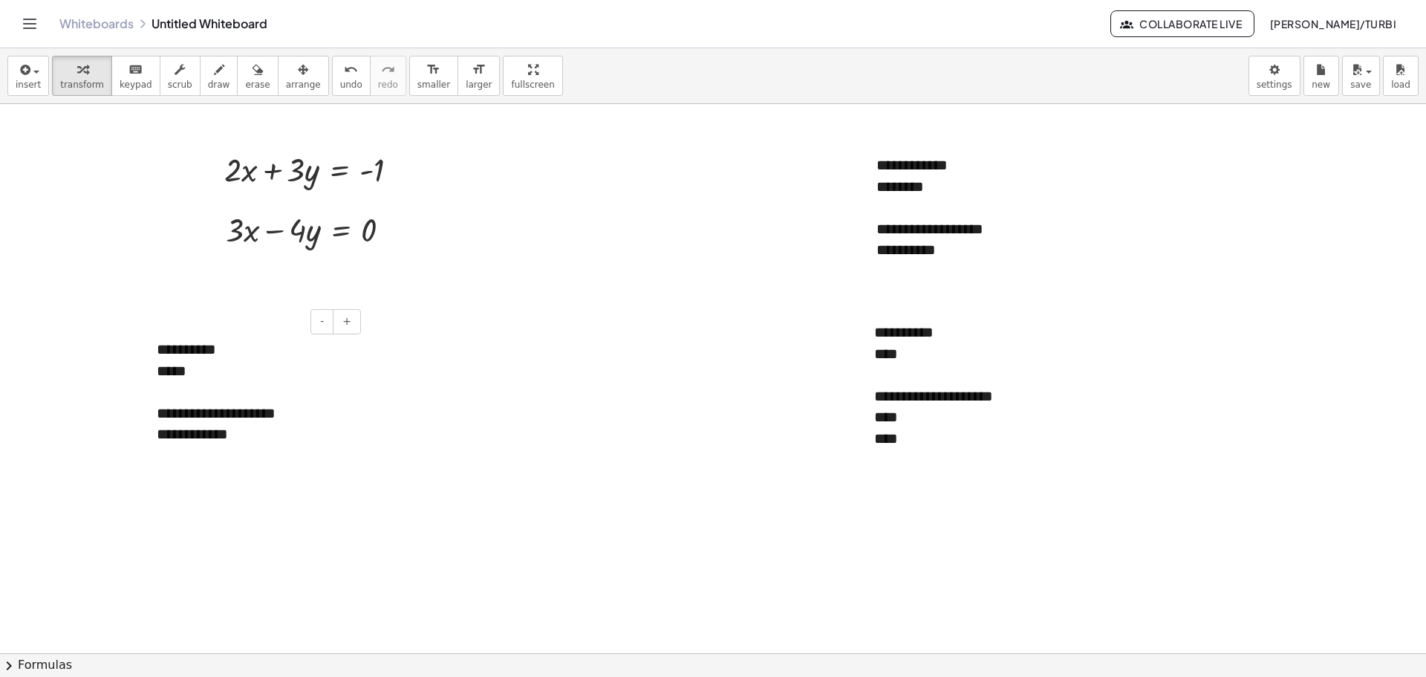
click at [270, 353] on div "**********" at bounding box center [253, 392] width 223 height 136
click at [278, 85] on button "arrange" at bounding box center [303, 76] width 51 height 40
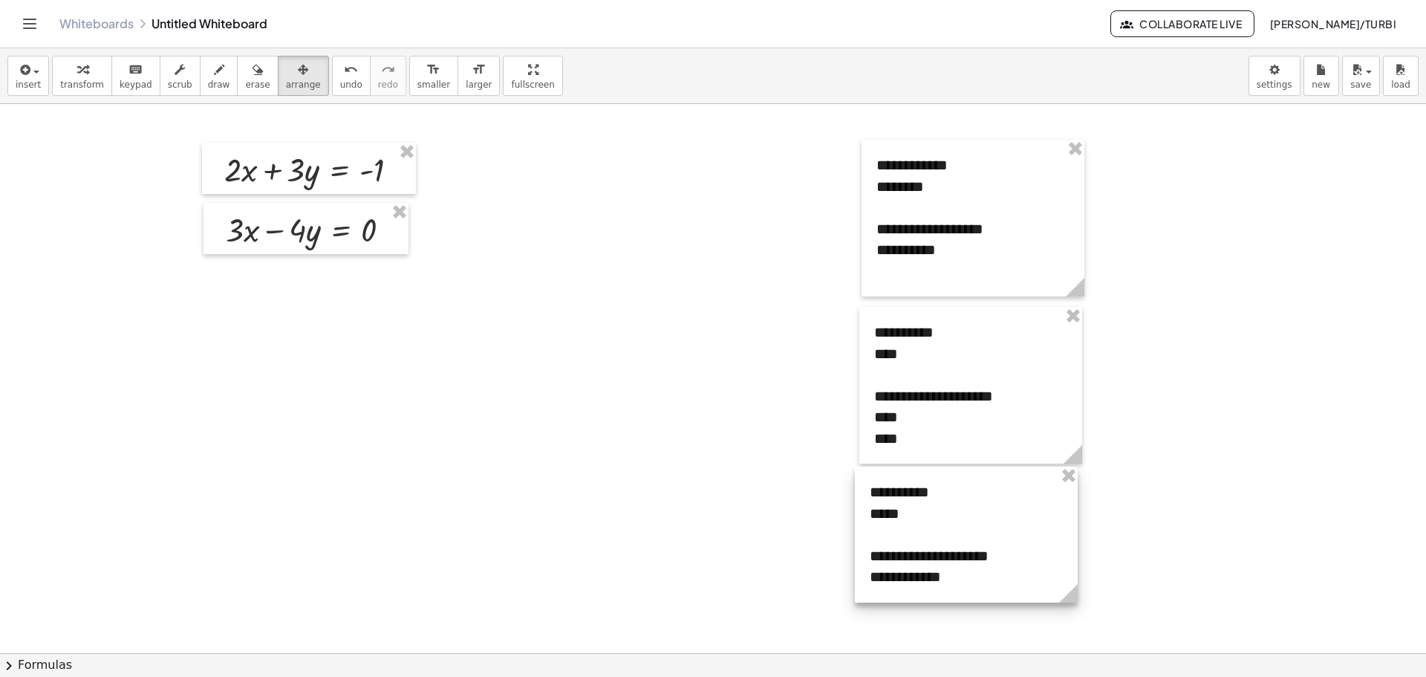
drag, startPoint x: 354, startPoint y: 382, endPoint x: 937, endPoint y: 499, distance: 595.6
click at [937, 499] on div at bounding box center [966, 535] width 223 height 136
click at [717, 149] on div at bounding box center [713, 653] width 1426 height 1098
click at [19, 77] on icon "button" at bounding box center [23, 70] width 13 height 18
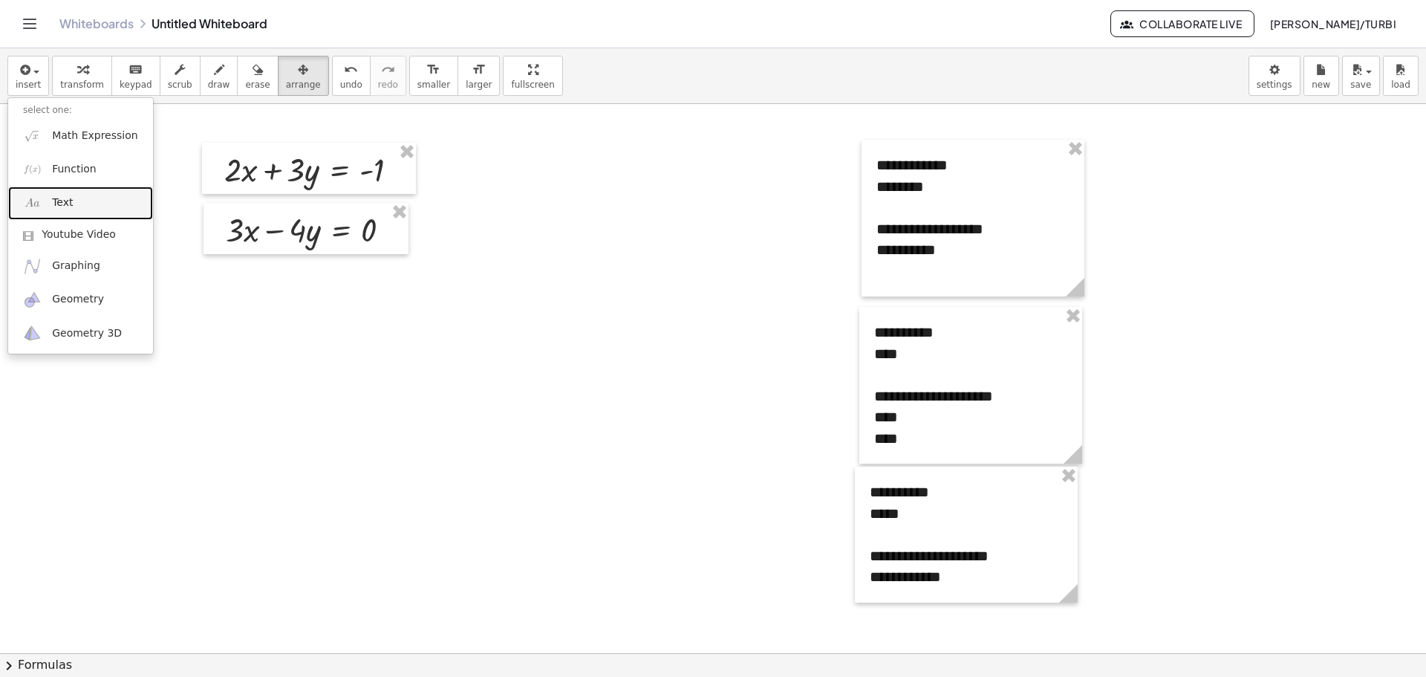
click at [68, 198] on span "Text" at bounding box center [62, 202] width 21 height 15
